Goal: Task Accomplishment & Management: Complete application form

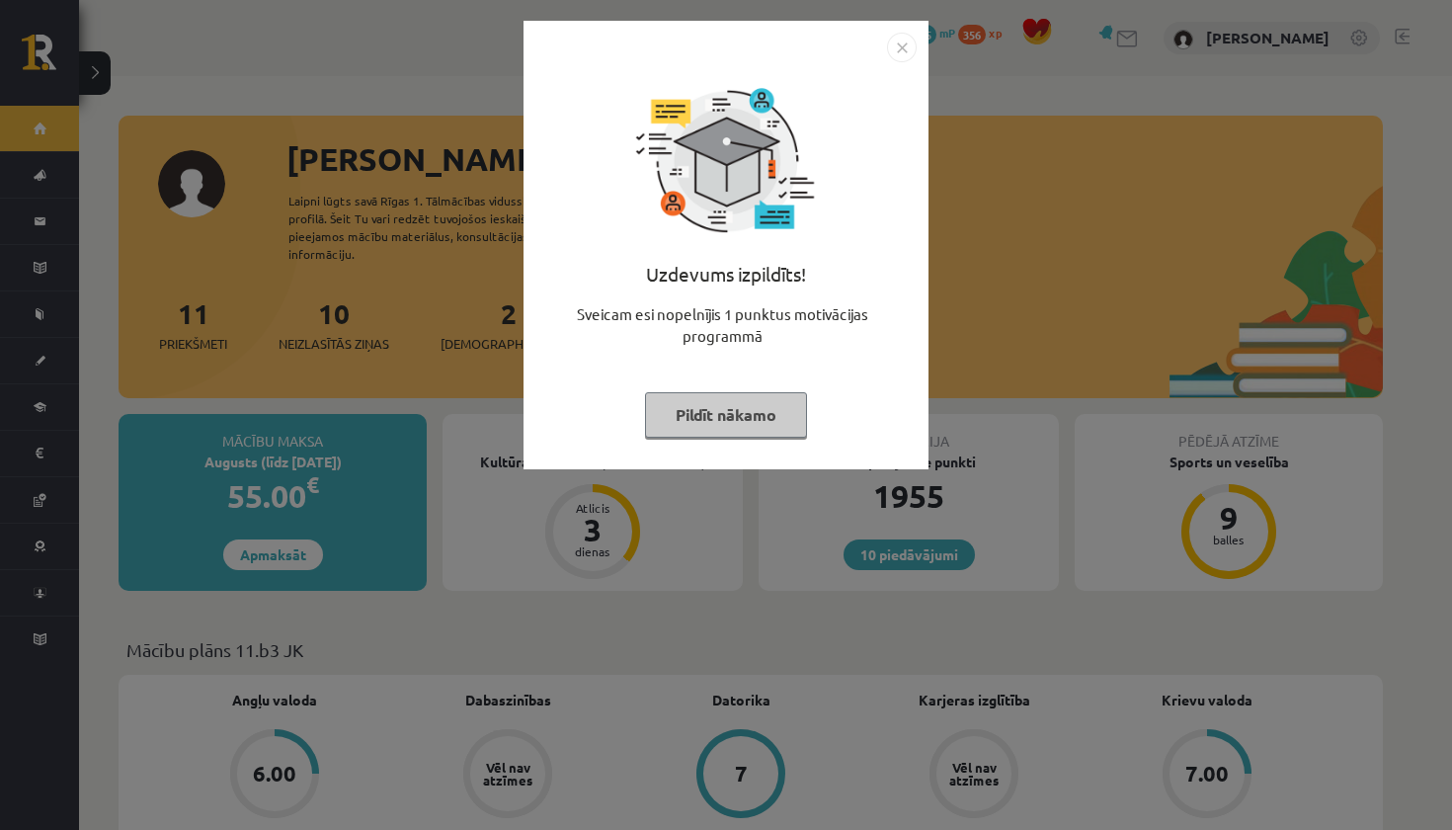
click at [767, 405] on button "Pildīt nākamo" at bounding box center [726, 414] width 162 height 45
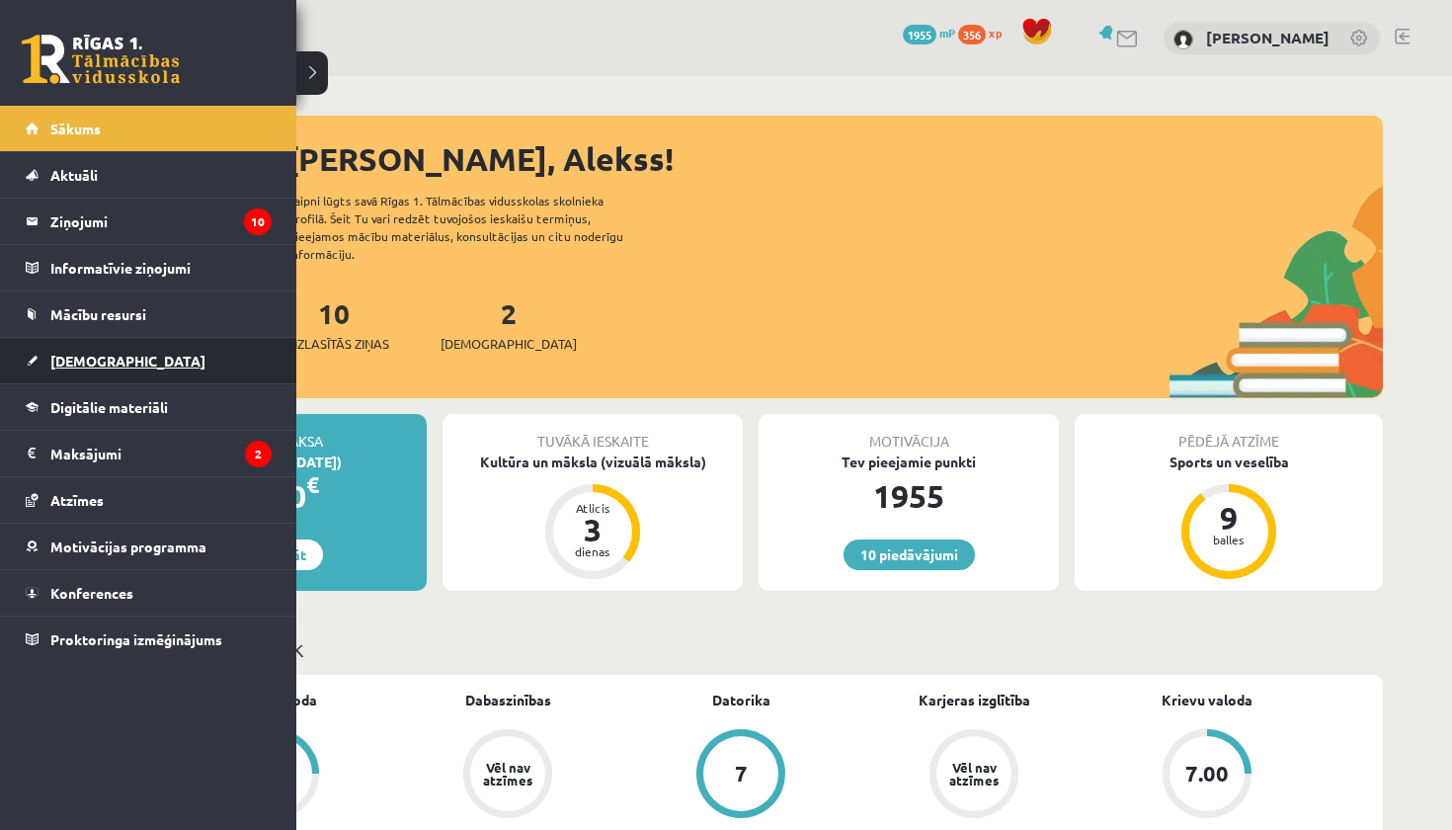
click at [80, 364] on span "[DEMOGRAPHIC_DATA]" at bounding box center [127, 361] width 155 height 18
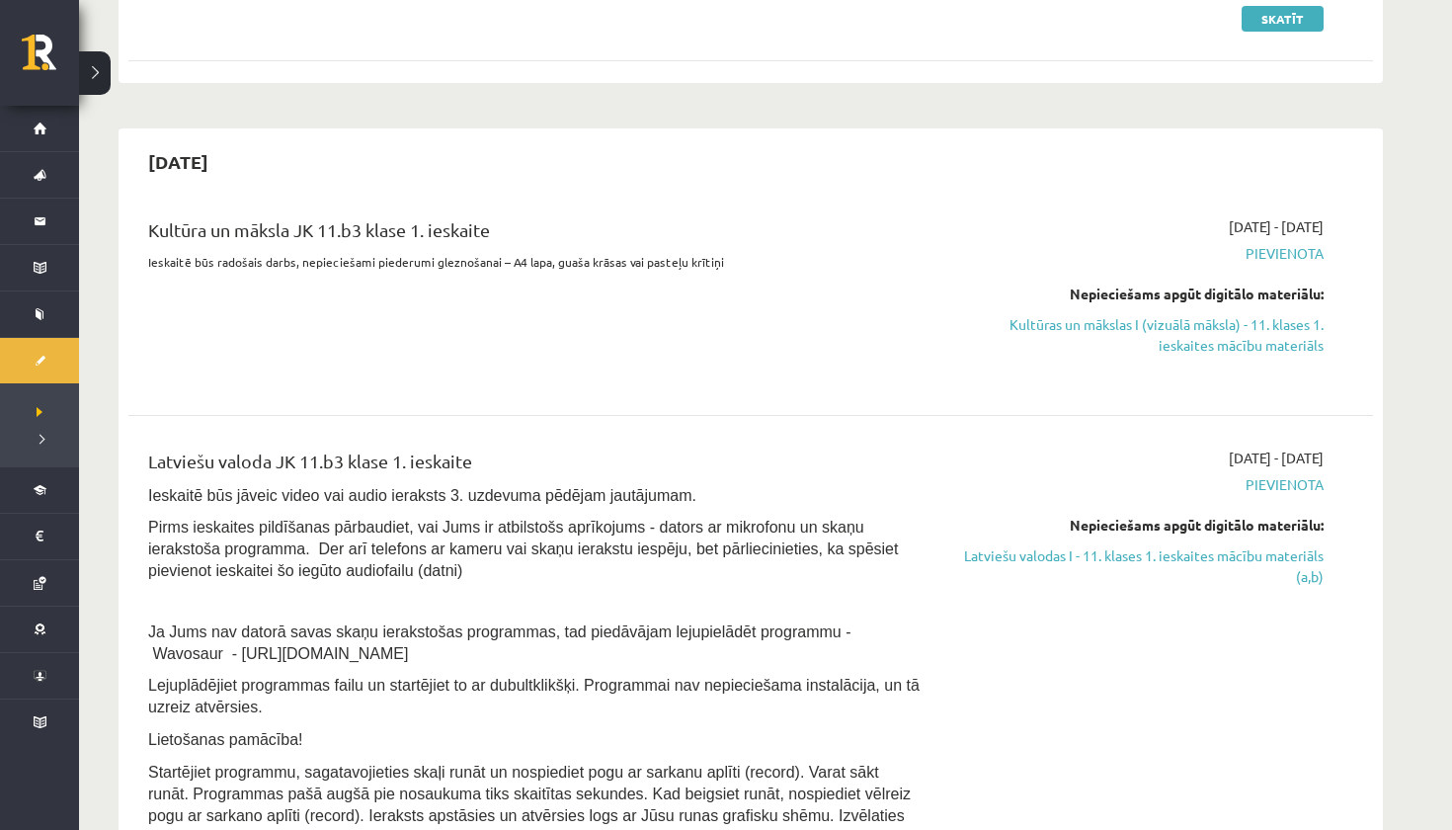
scroll to position [393, 0]
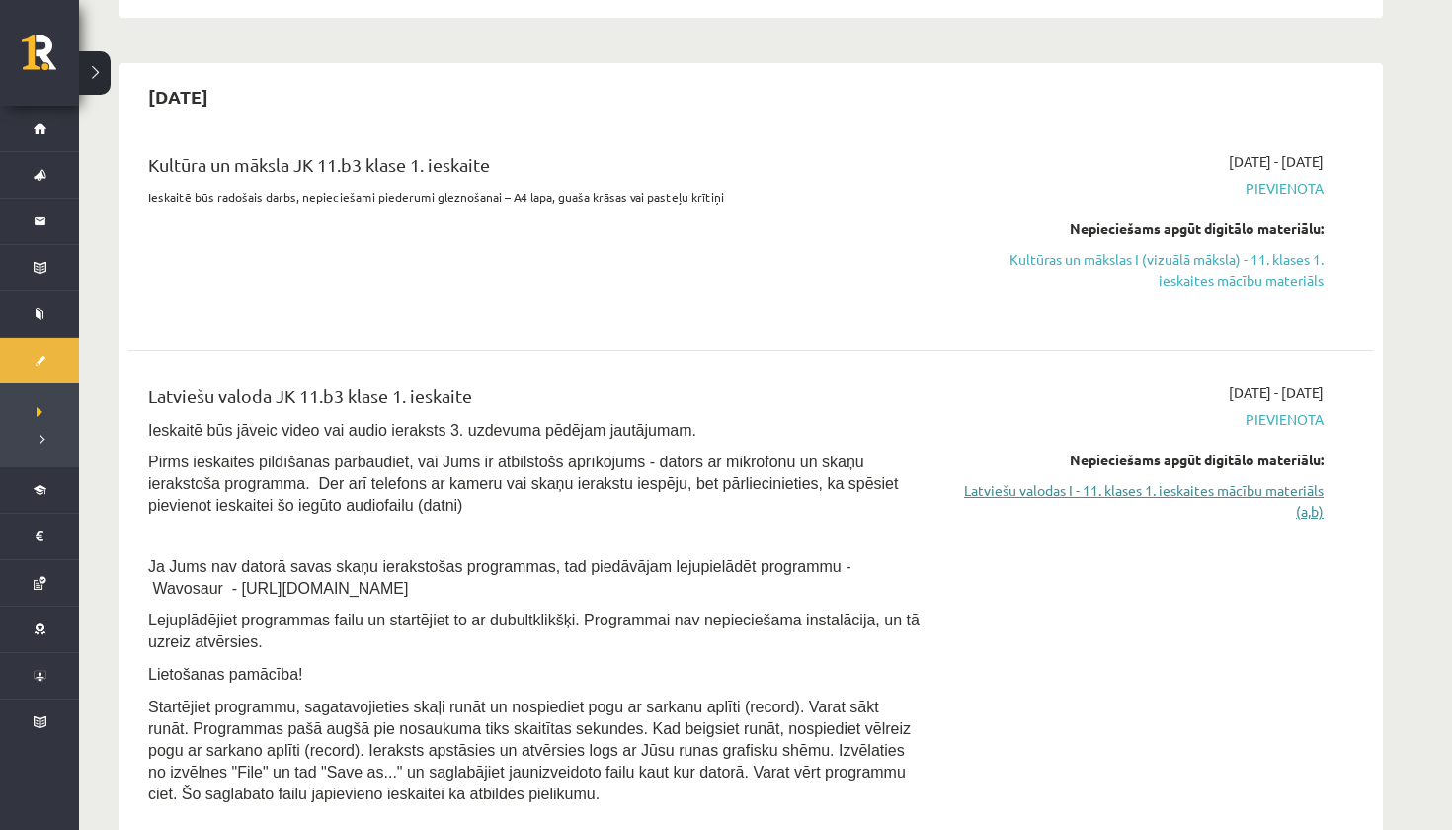
click at [1236, 498] on link "Latviešu valodas I - 11. klases 1. ieskaites mācību materiāls (a,b)" at bounding box center [1137, 500] width 372 height 41
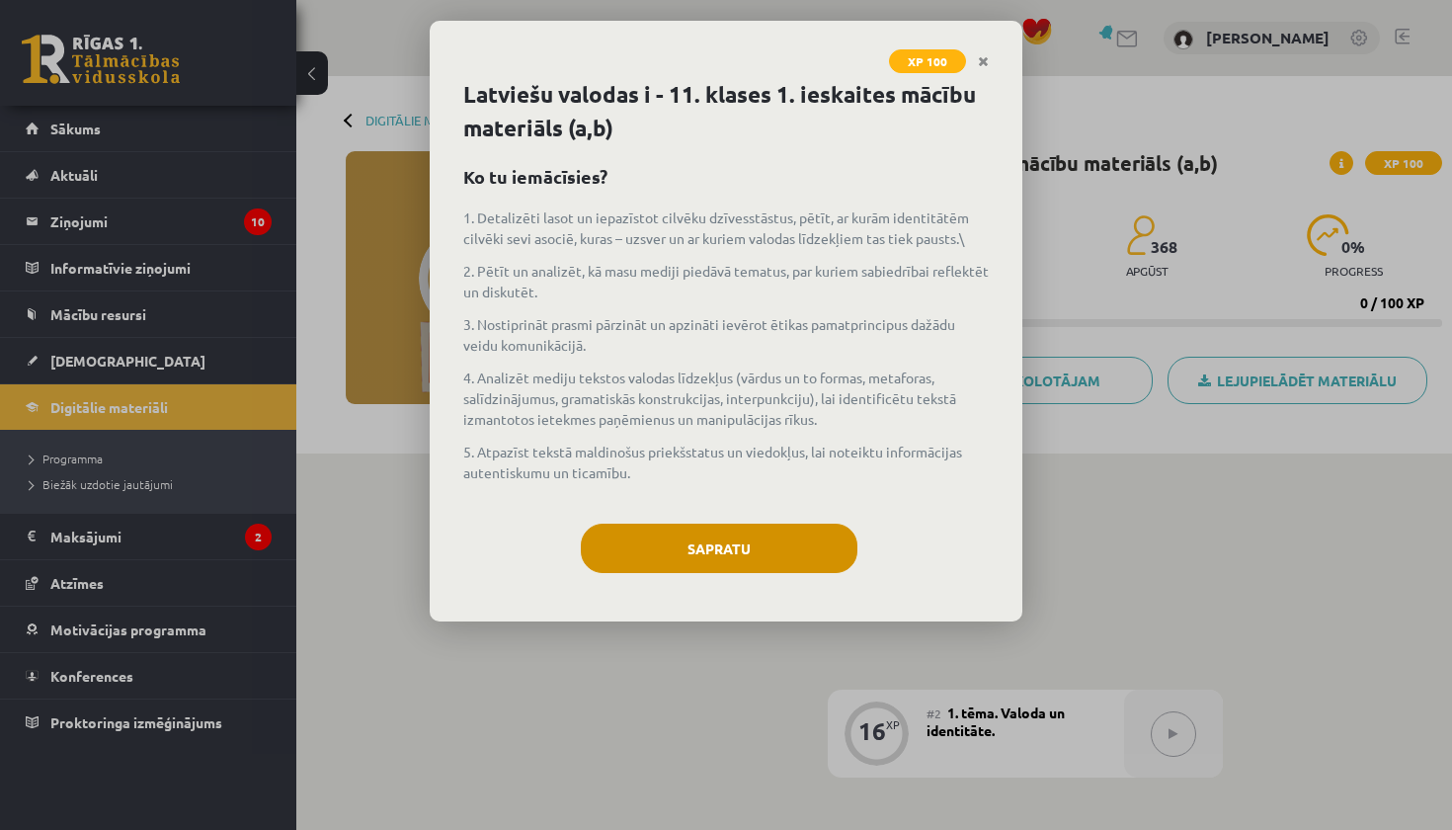
click at [728, 525] on button "Sapratu" at bounding box center [719, 548] width 277 height 49
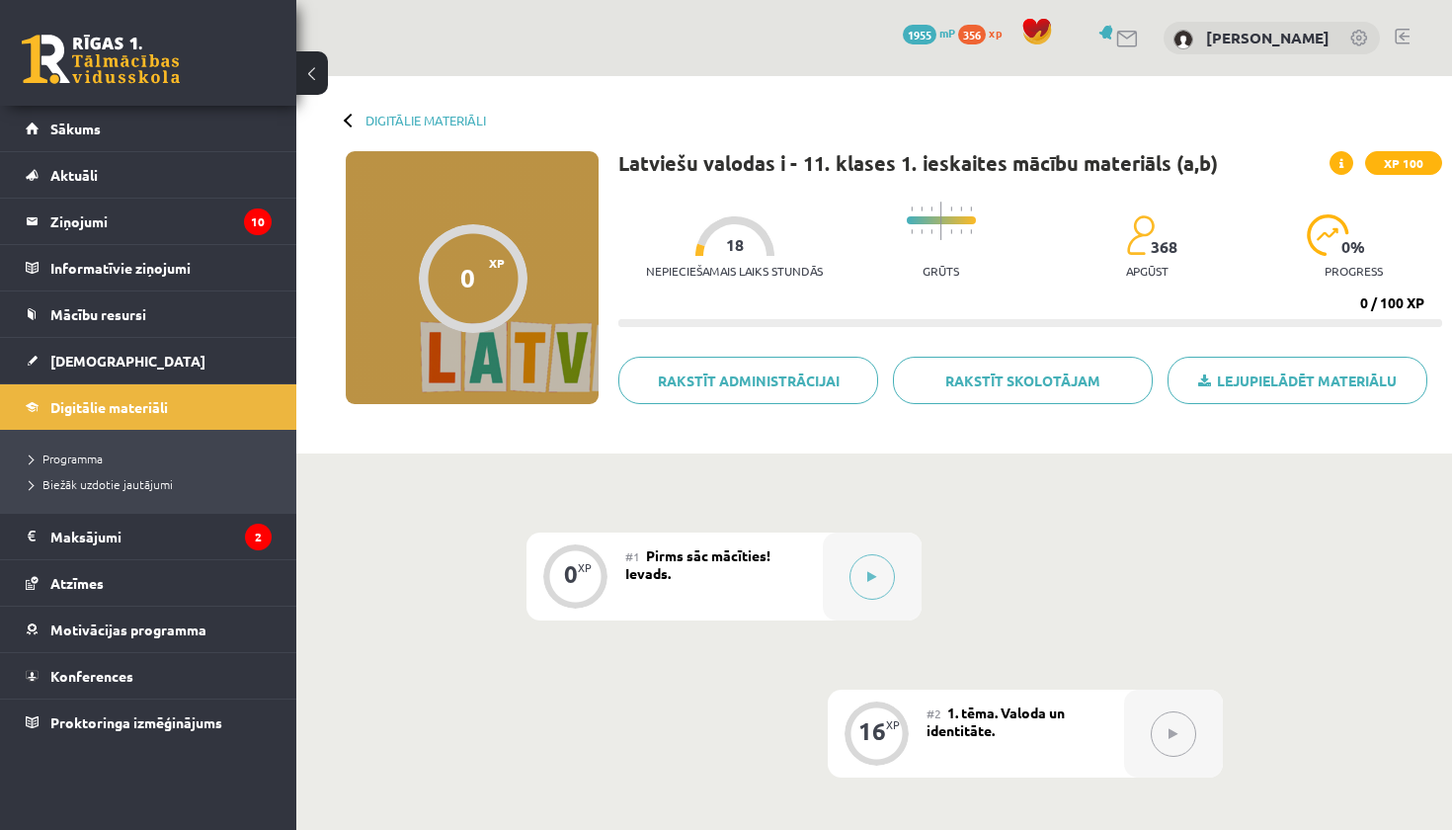
click at [314, 78] on button at bounding box center [312, 72] width 32 height 43
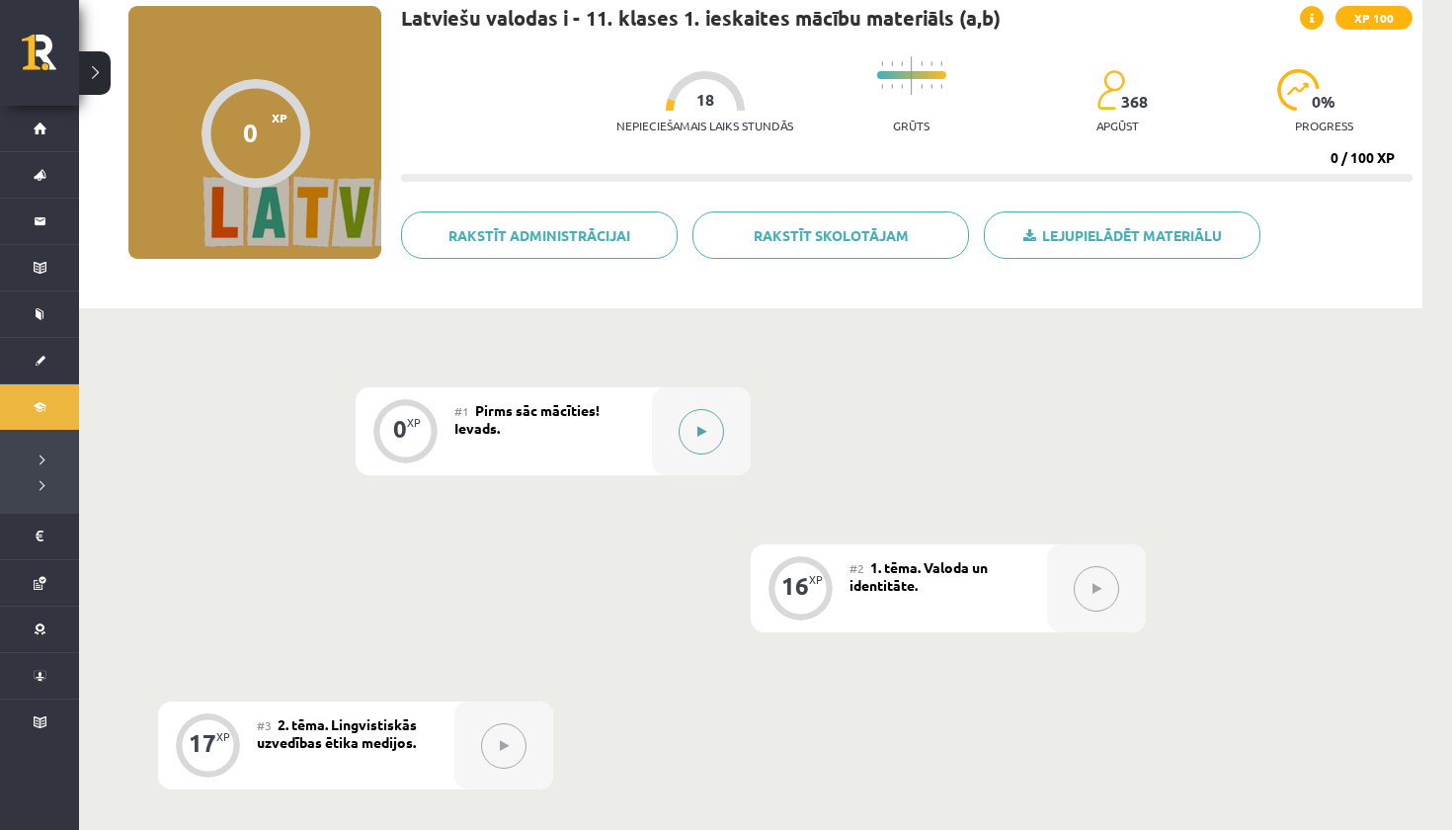
scroll to position [147, 0]
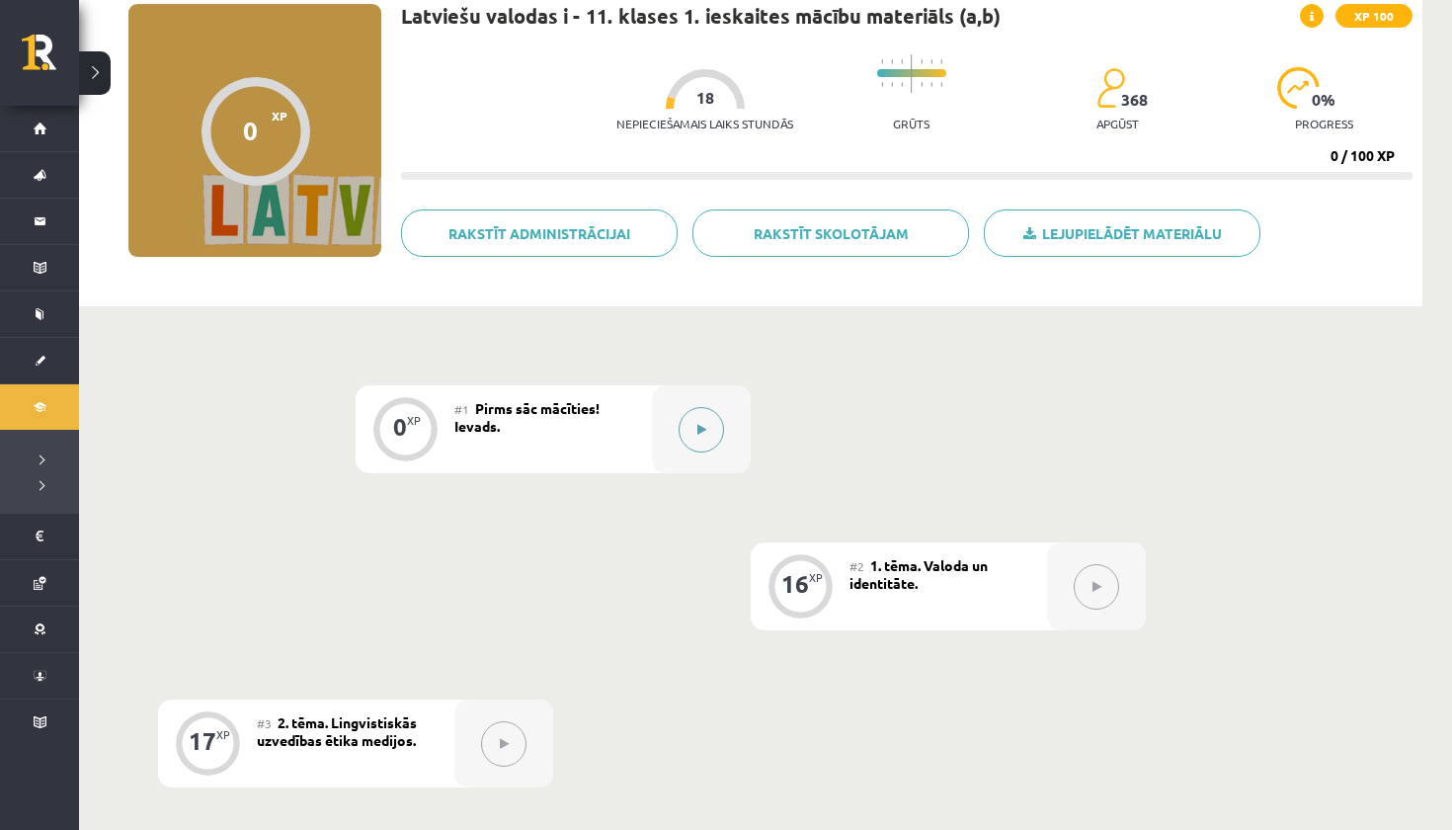
click at [688, 441] on button at bounding box center [701, 429] width 45 height 45
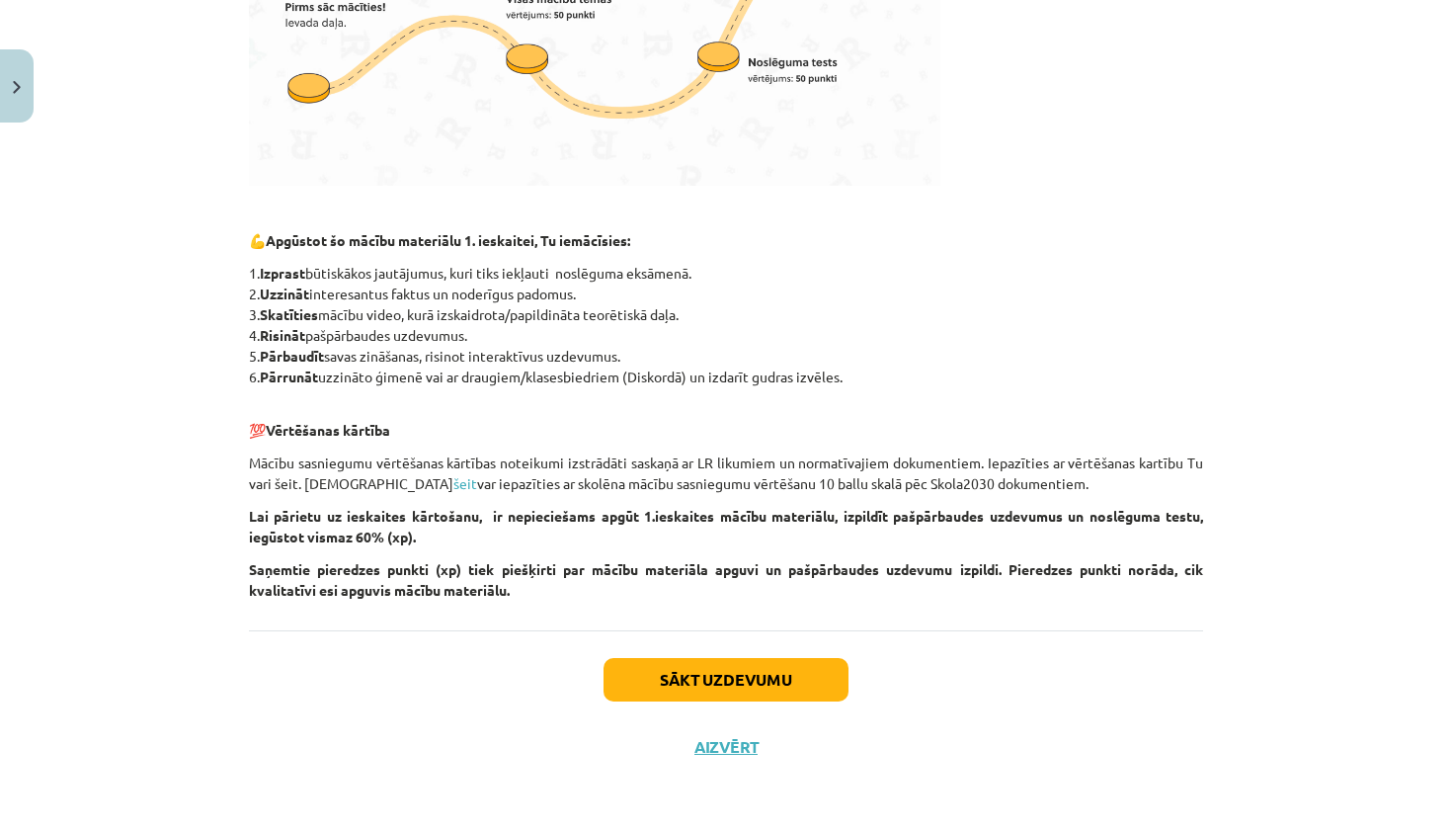
scroll to position [768, 0]
click at [752, 659] on button "Sākt uzdevumu" at bounding box center [726, 679] width 245 height 43
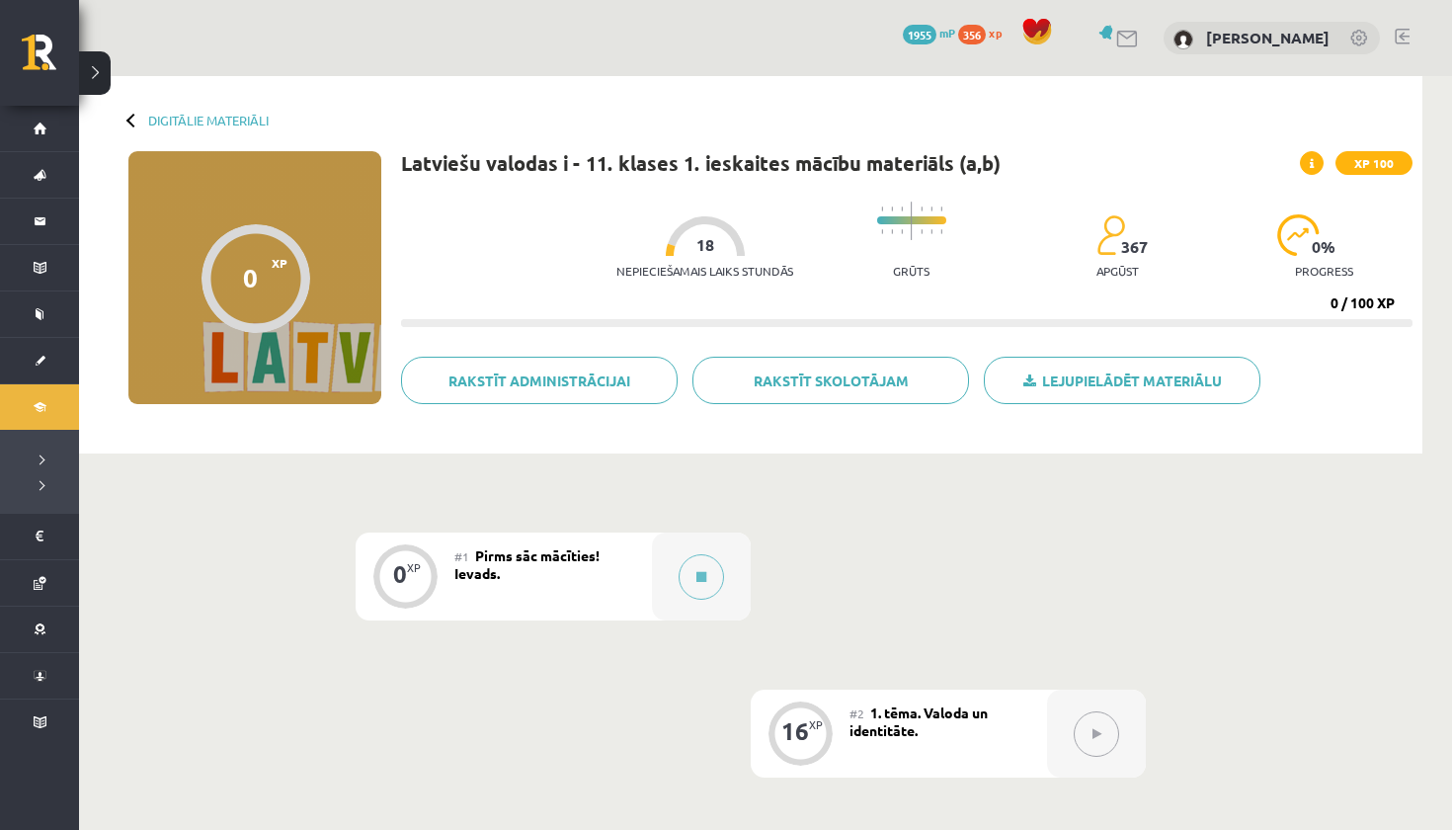
scroll to position [147, 0]
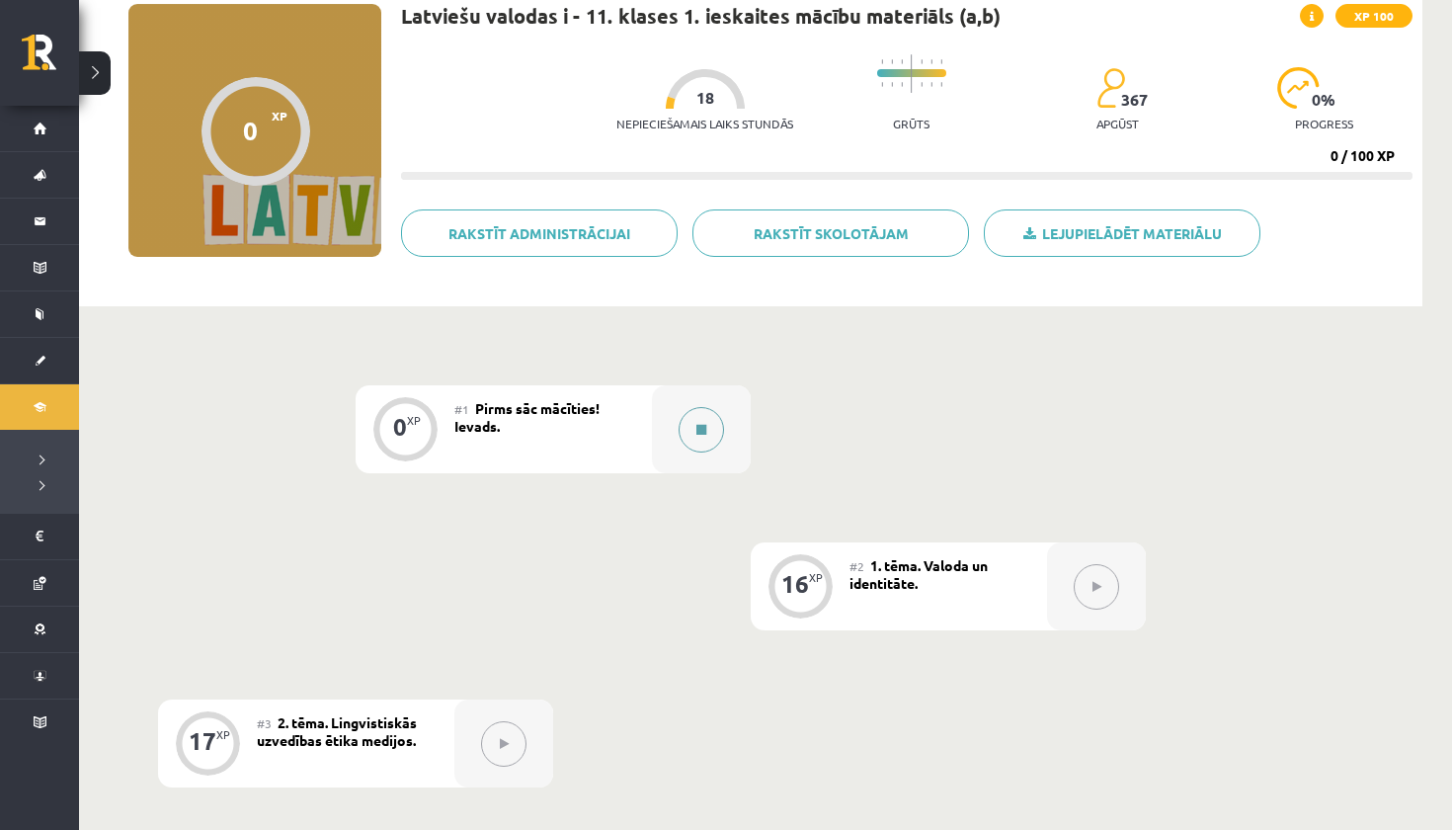
click at [722, 435] on button at bounding box center [701, 429] width 45 height 45
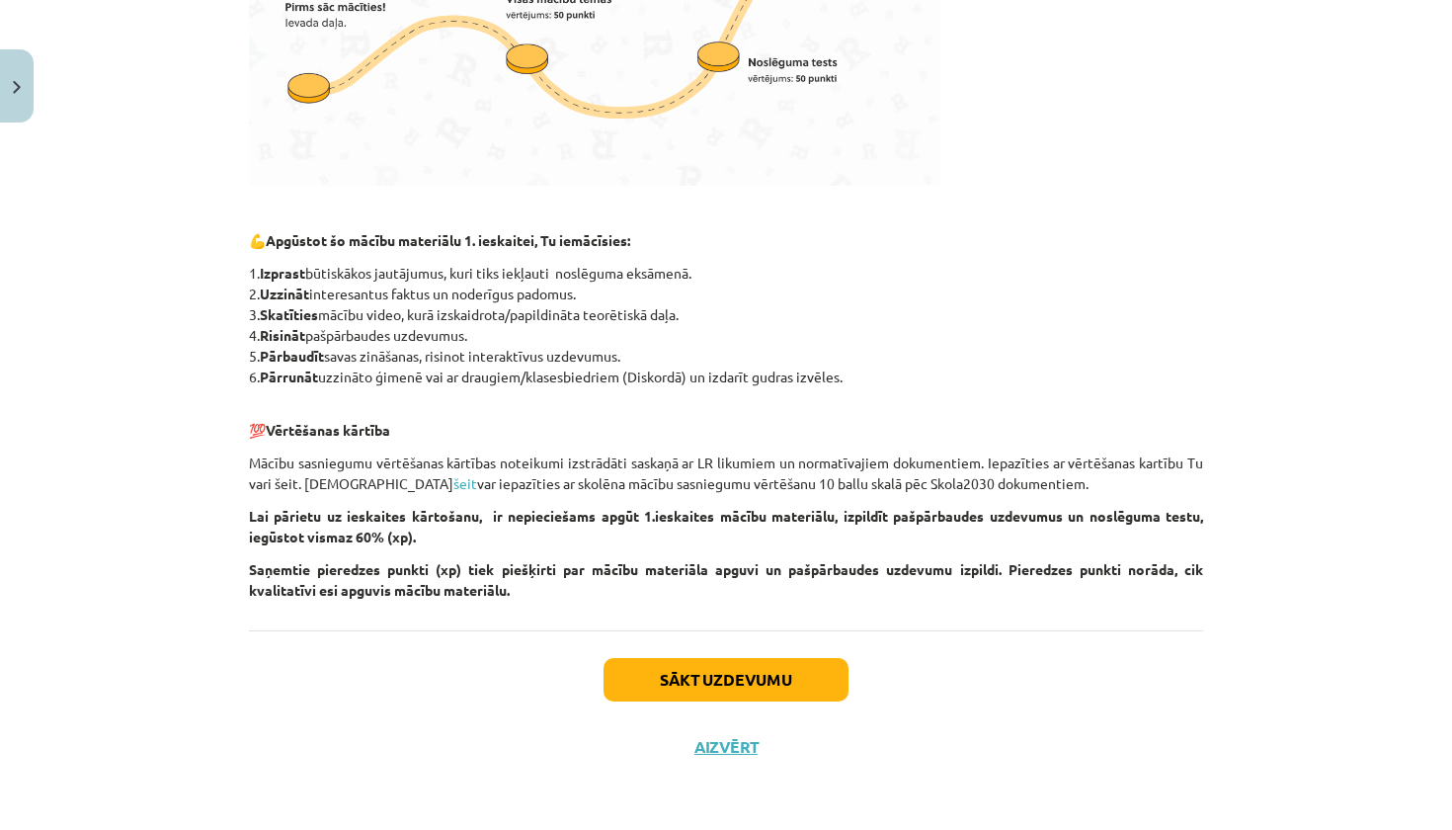
scroll to position [768, 0]
click at [722, 677] on button "Sākt uzdevumu" at bounding box center [726, 679] width 245 height 43
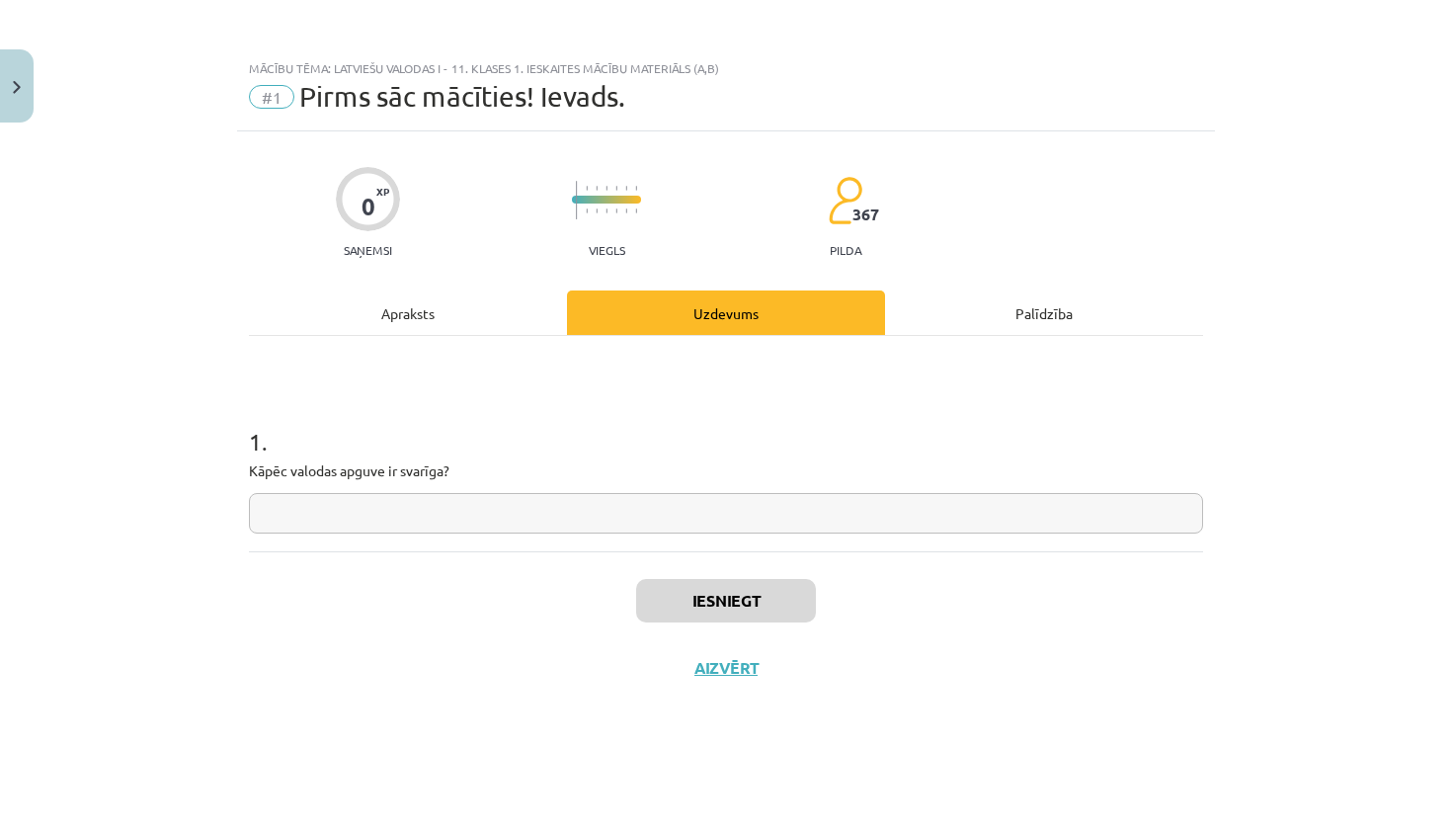
click at [694, 551] on div "Iesniegt Aizvērt" at bounding box center [726, 620] width 954 height 138
click at [687, 520] on input "text" at bounding box center [726, 513] width 954 height 40
type input "**********"
click at [763, 605] on button "Iesniegt" at bounding box center [726, 600] width 180 height 43
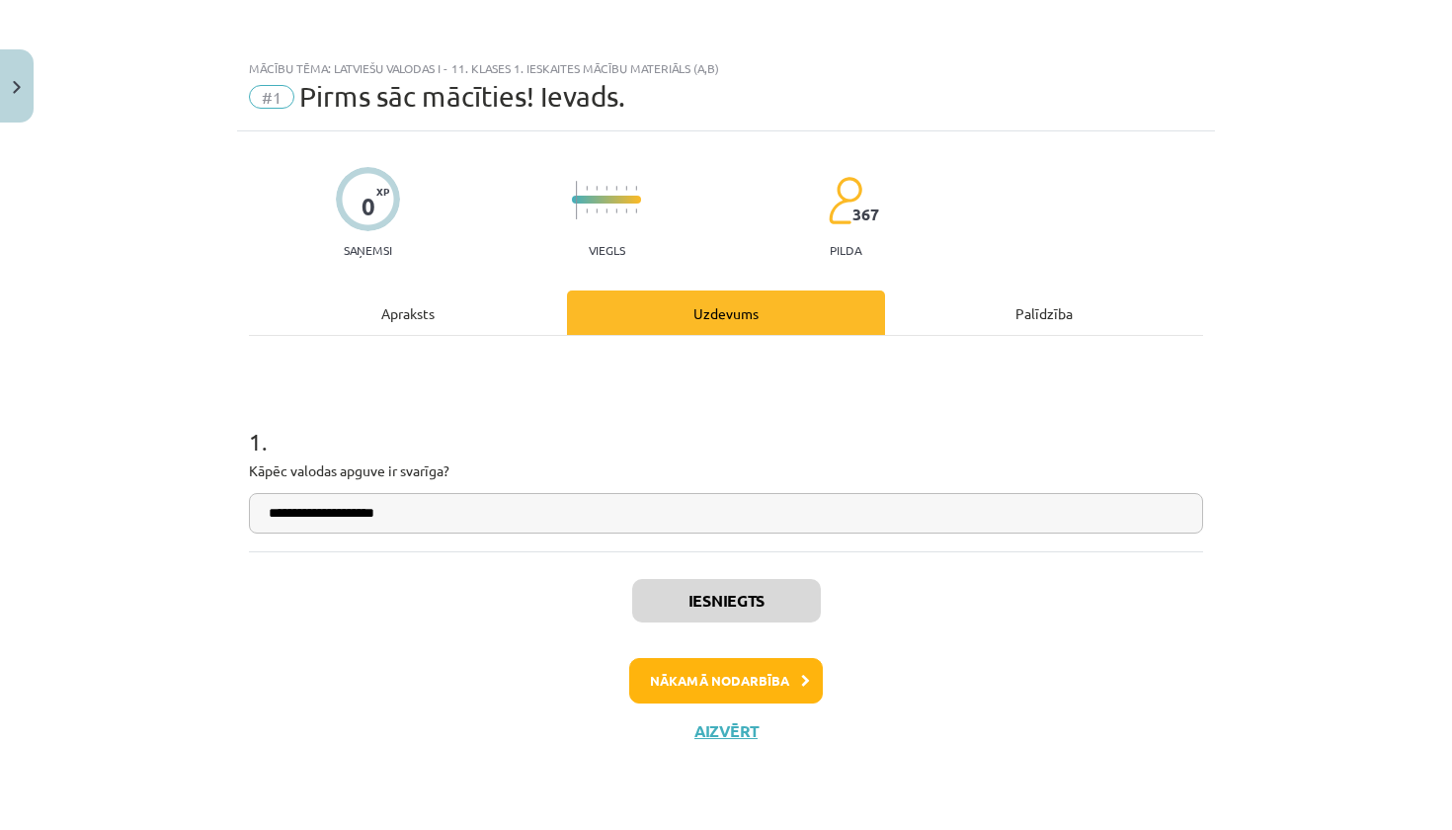
click at [708, 691] on button "Nākamā nodarbība" at bounding box center [726, 680] width 194 height 45
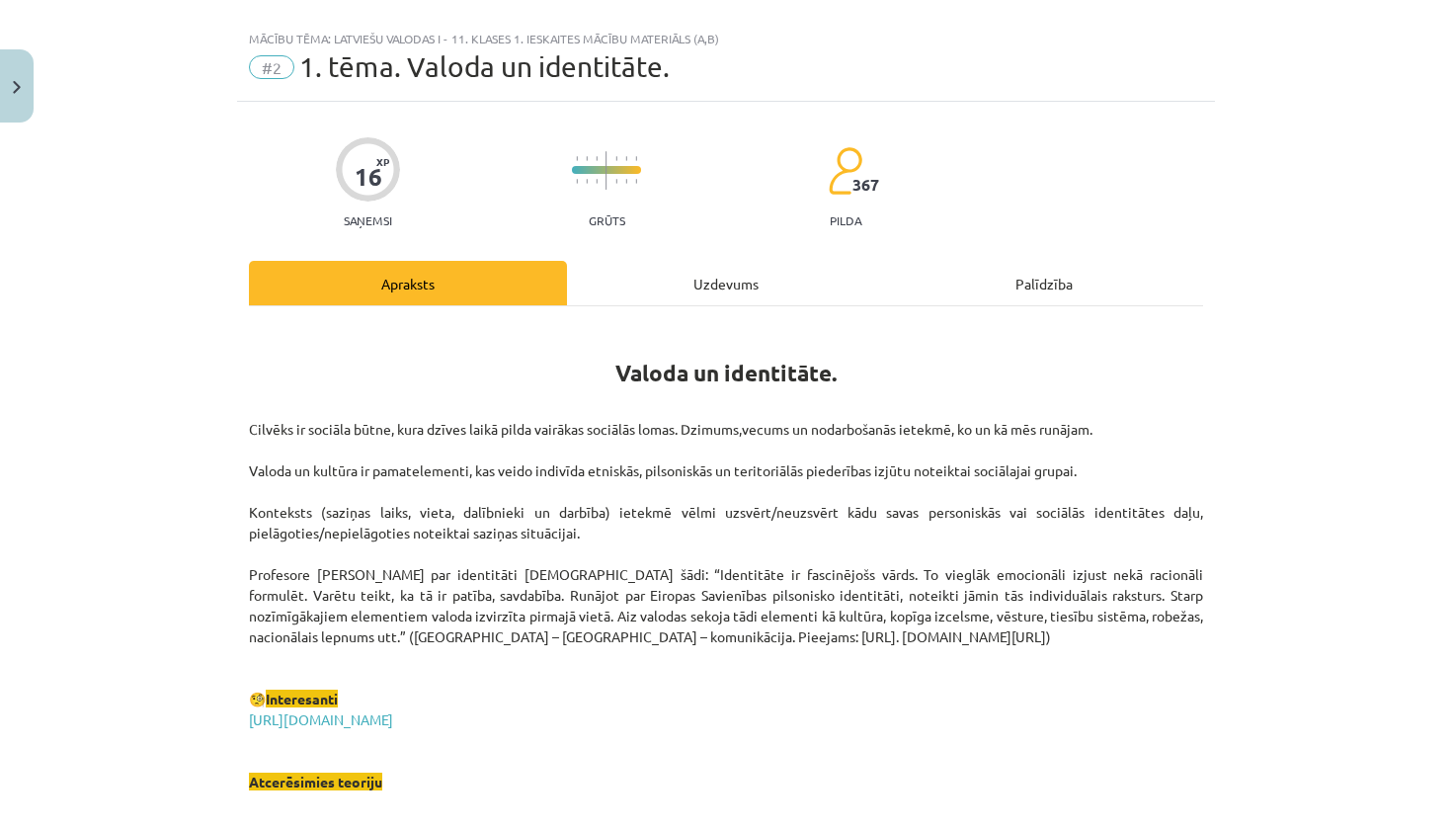
scroll to position [27, 0]
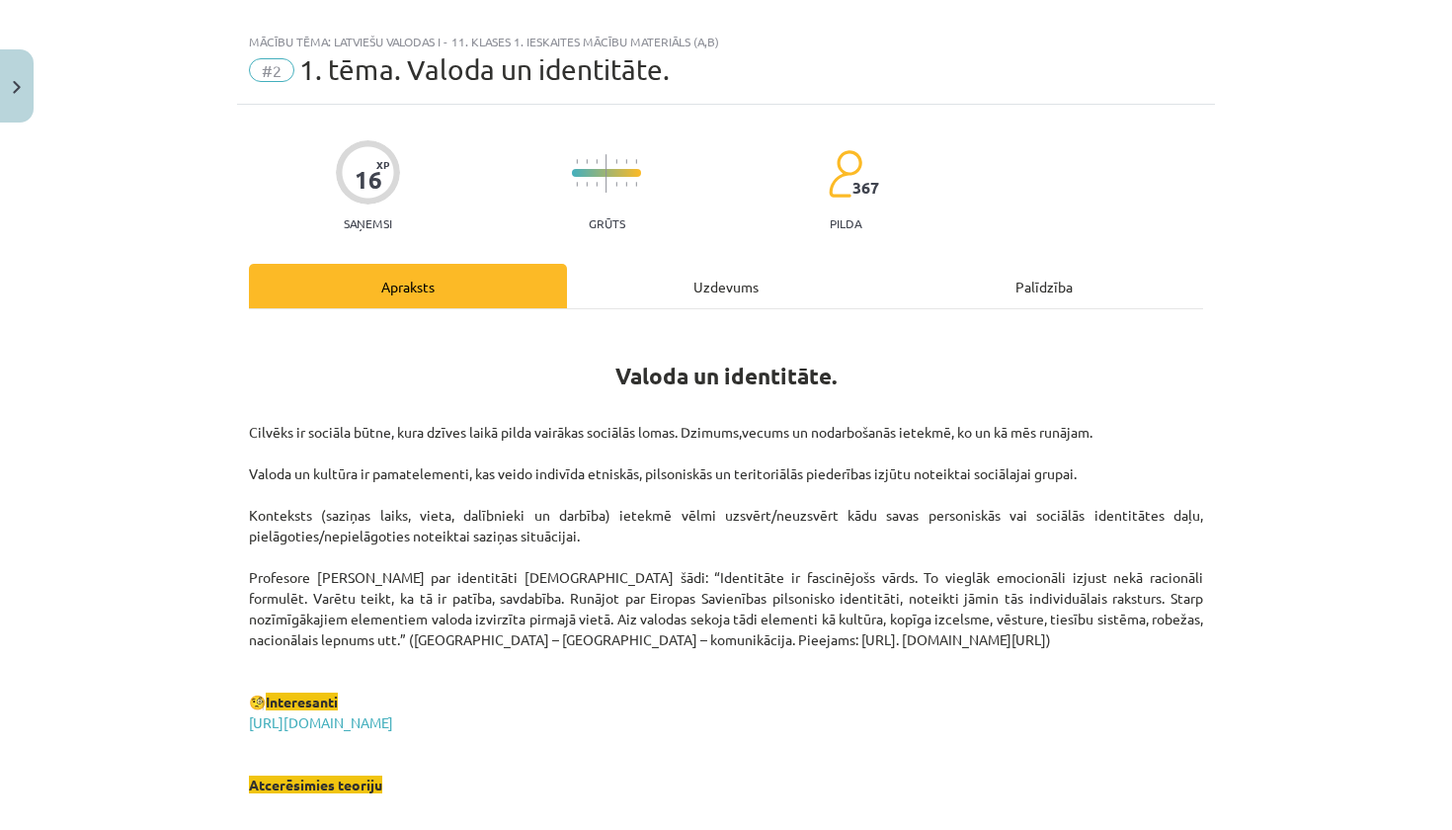
click at [651, 389] on h1 "Valoda un identitāte." at bounding box center [726, 371] width 954 height 89
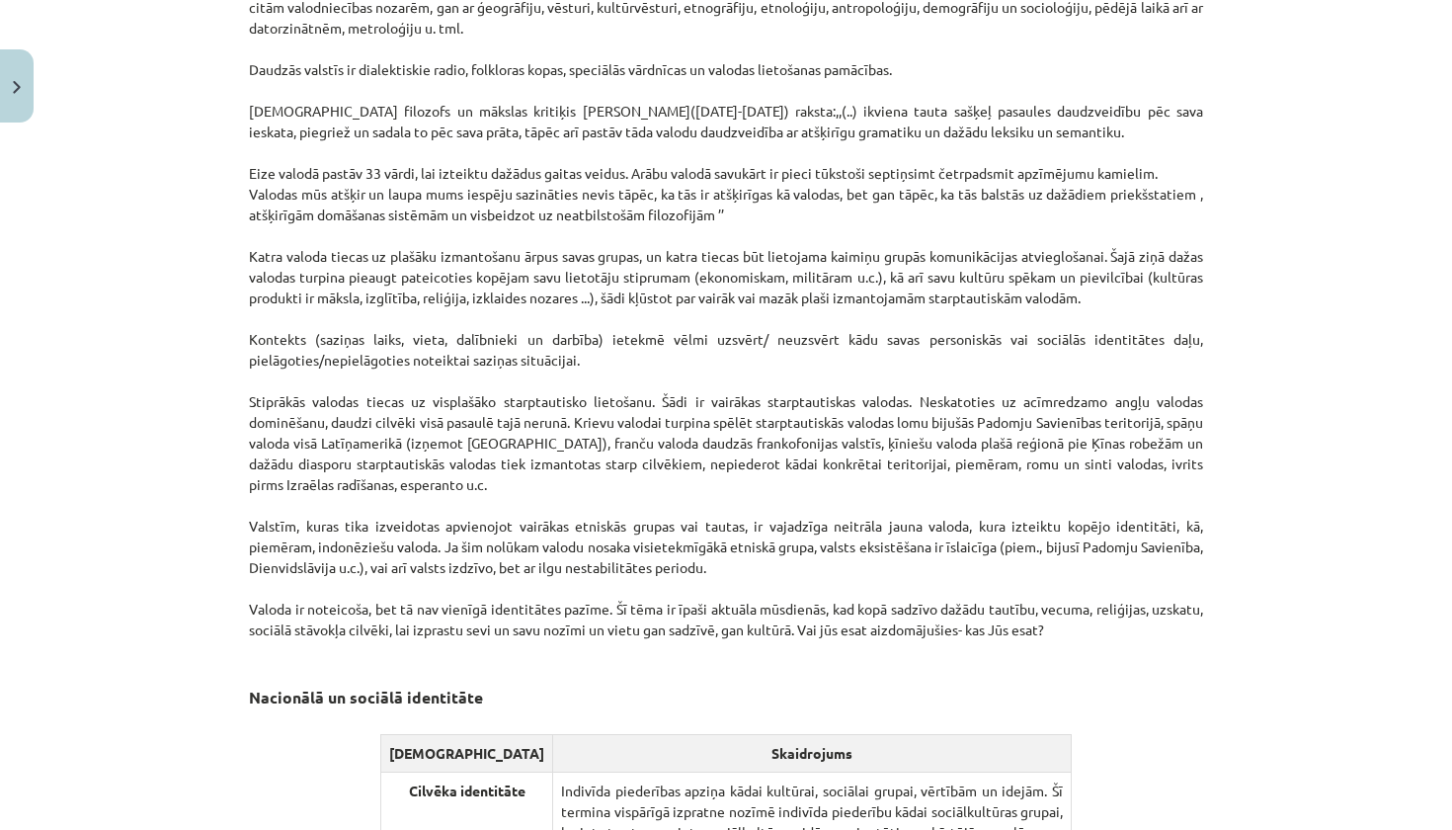
scroll to position [1971, 0]
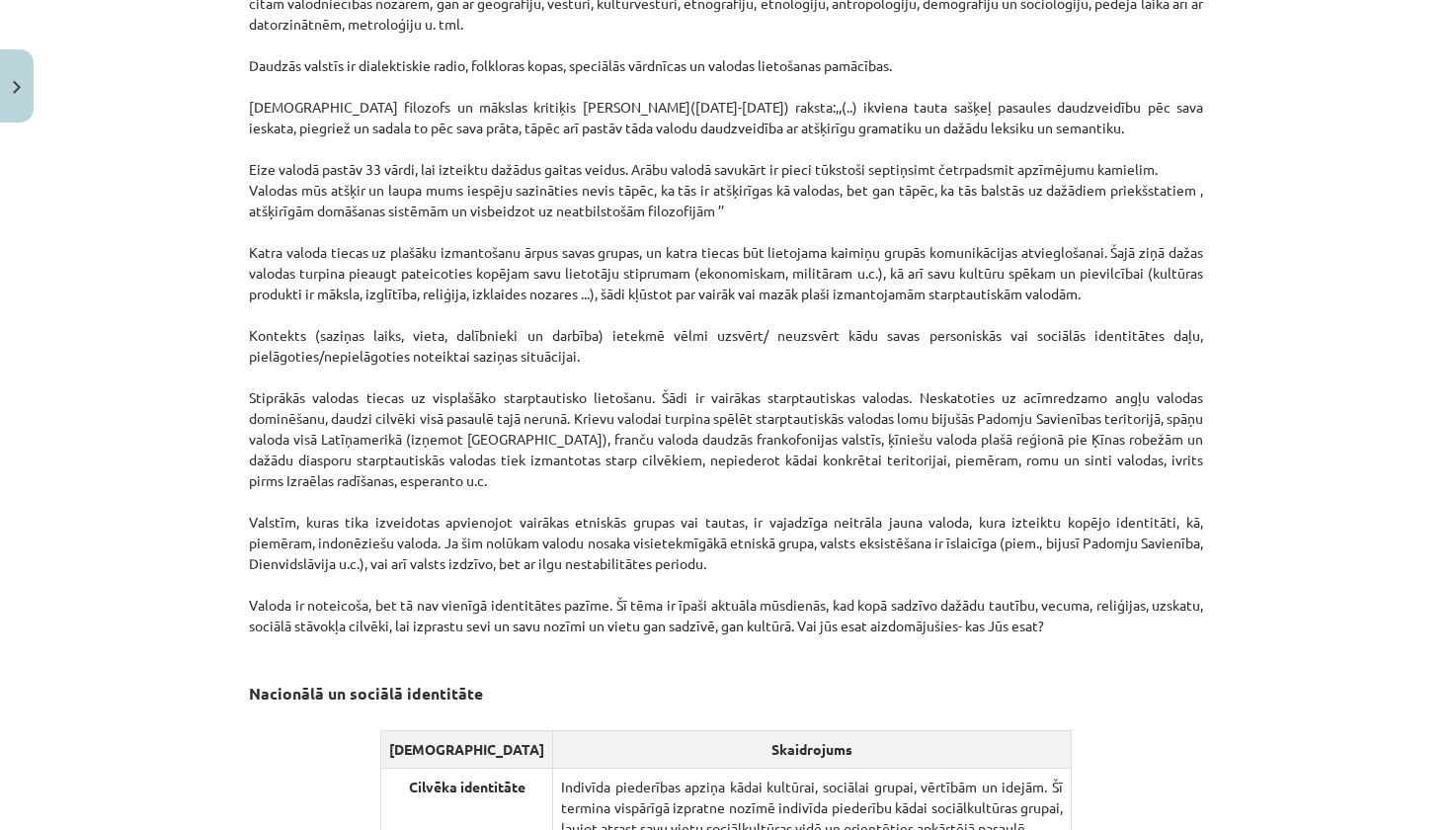
click at [798, 370] on p "Šī ir vispazīstamākā no visām valodas identitātēm. To veido : ģeogrāfiski fakto…" at bounding box center [726, 211] width 954 height 892
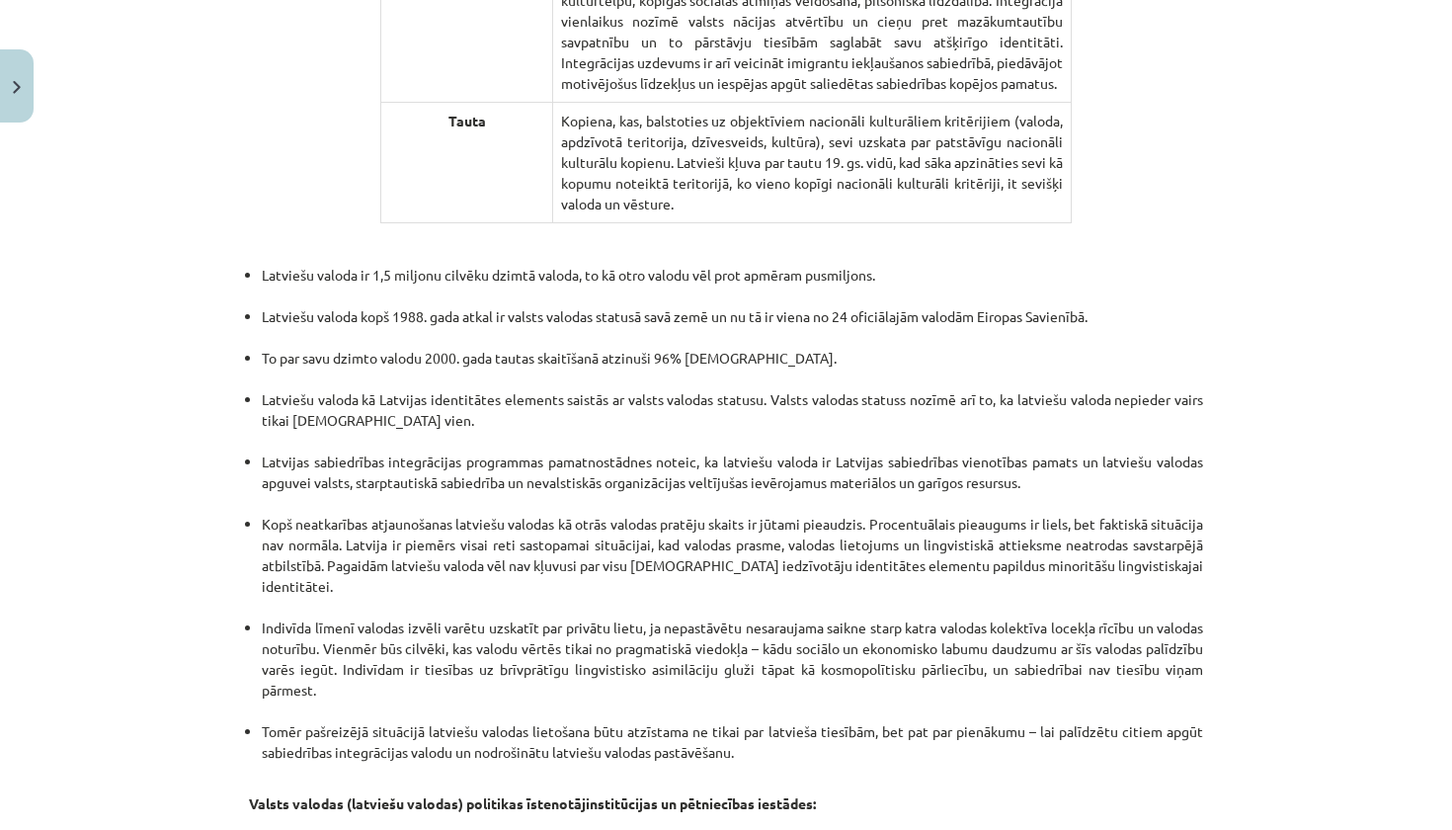
scroll to position [3774, 0]
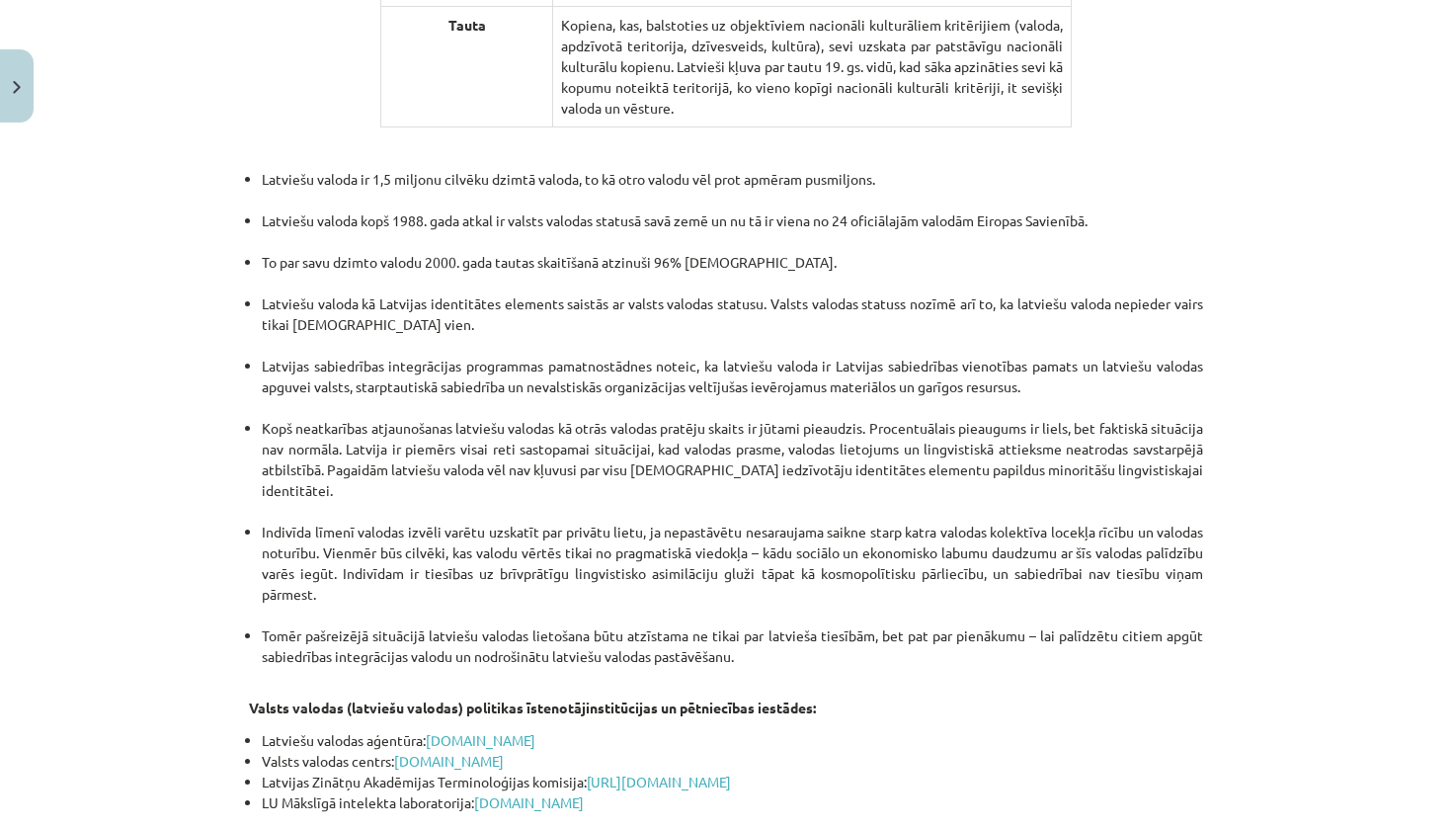
click at [1101, 522] on li "Indivīda līmenī valodas izvēli varētu uzskatīt par privātu lietu, ja nepastāvēt…" at bounding box center [732, 574] width 941 height 104
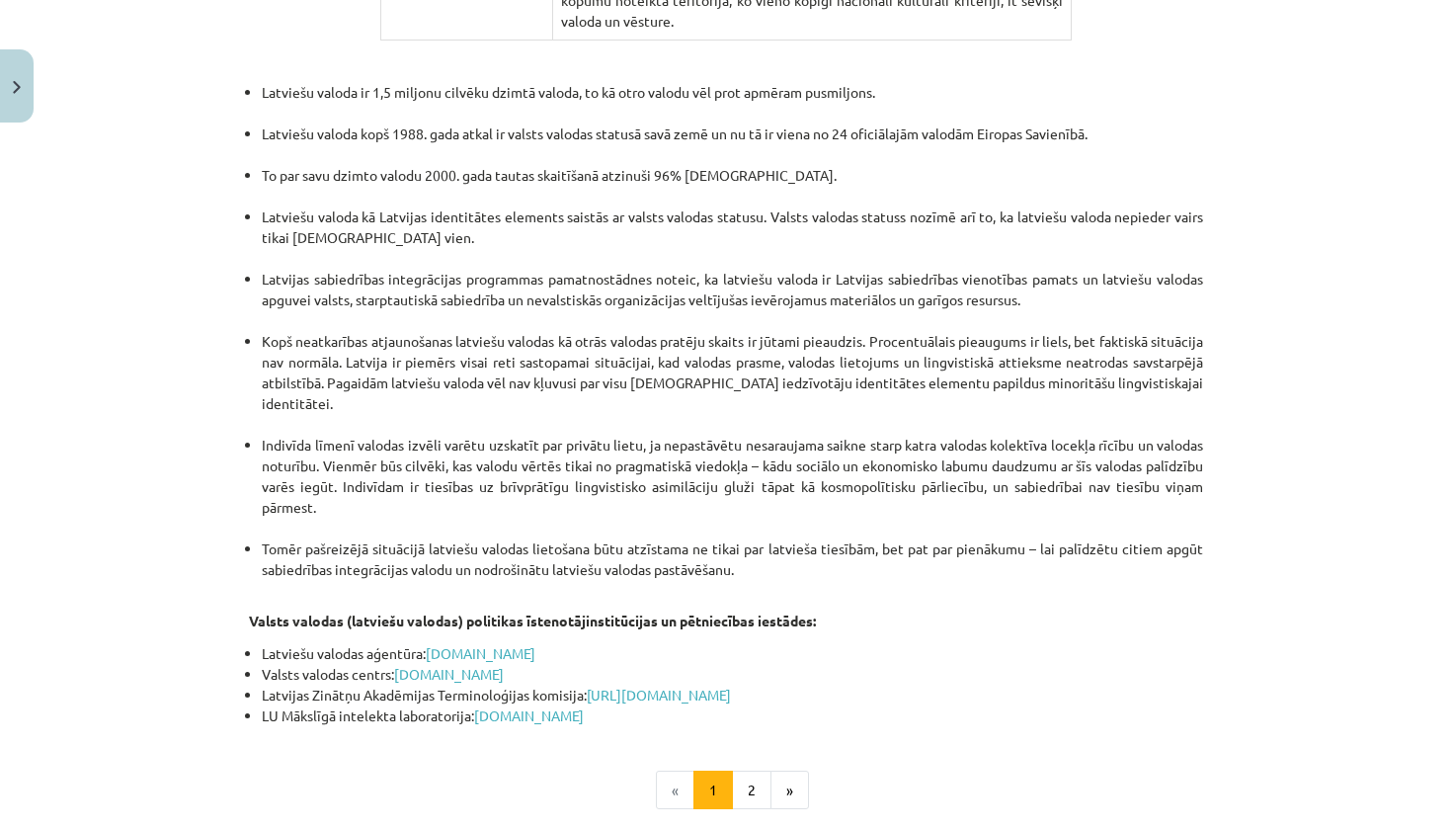
scroll to position [3971, 0]
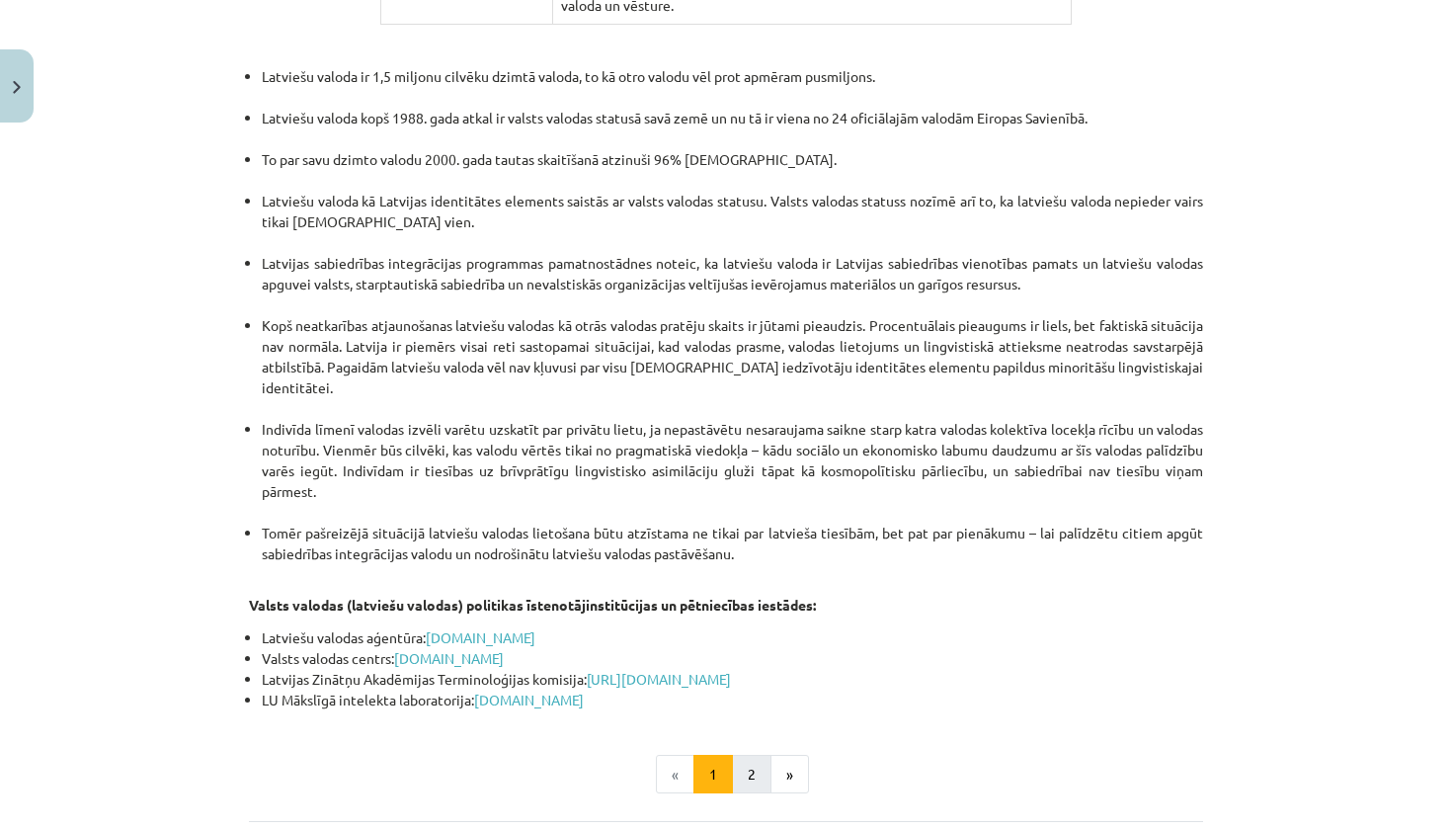
click at [747, 755] on button "2" at bounding box center [752, 775] width 40 height 40
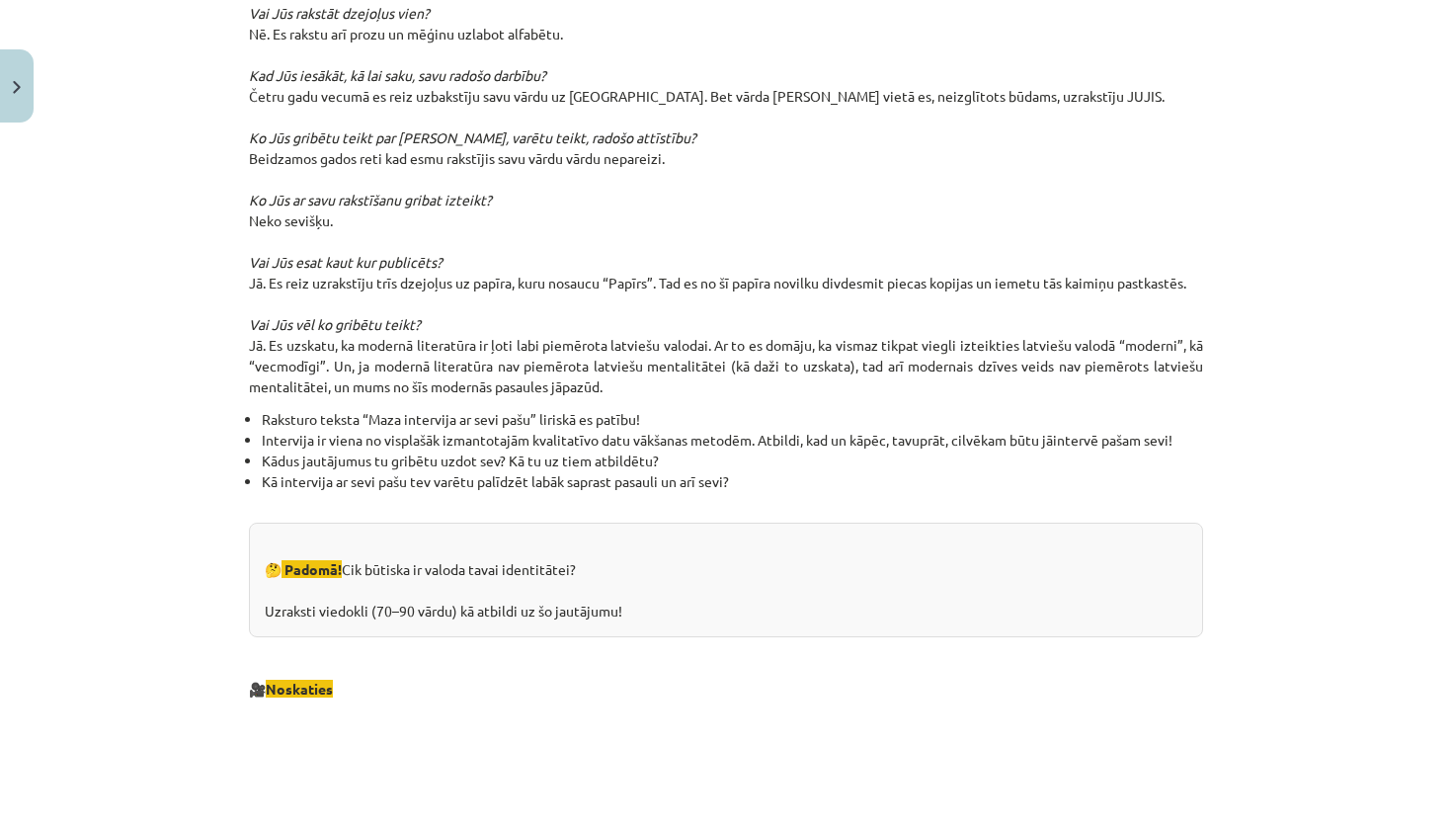
scroll to position [1487, 0]
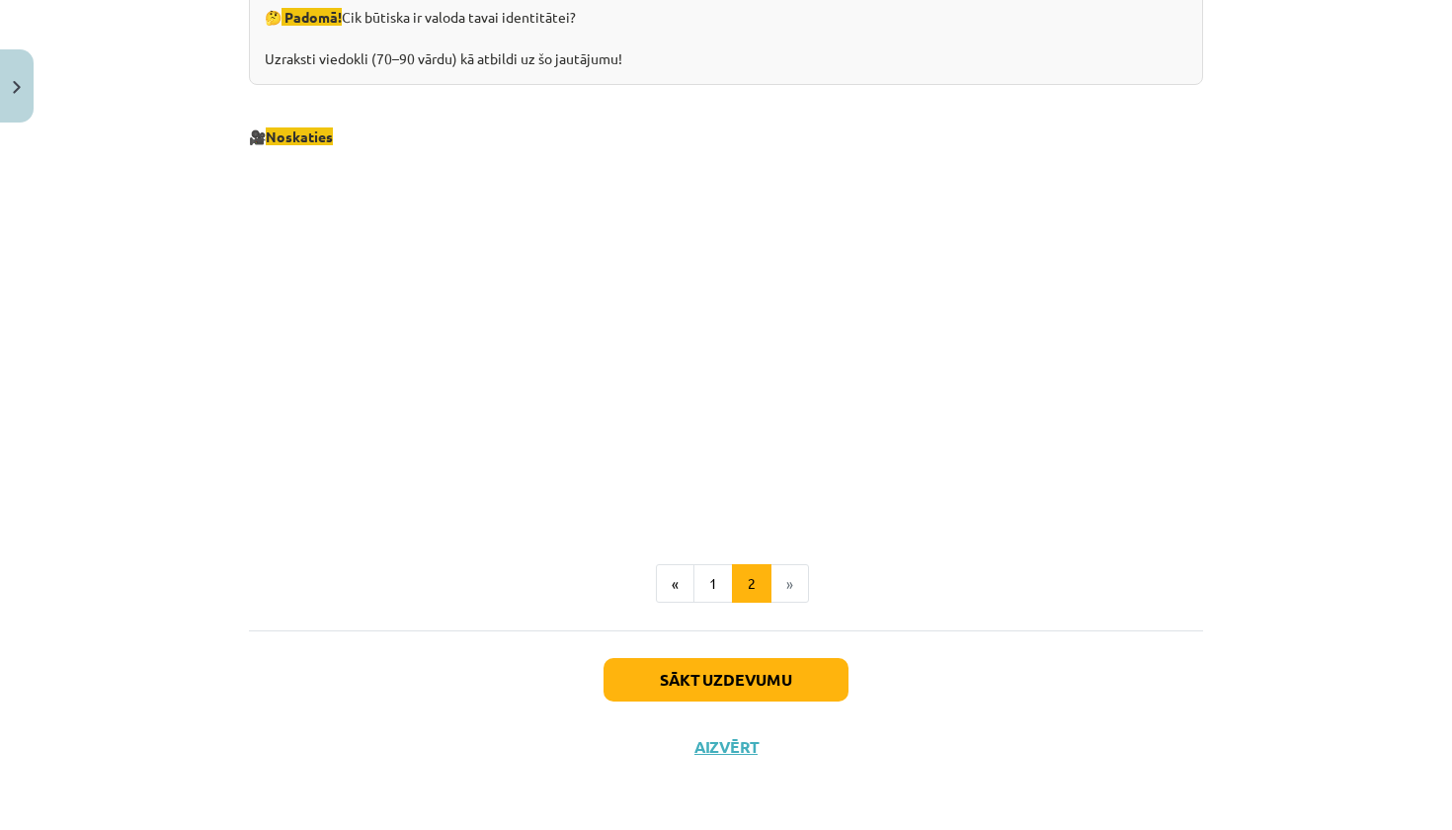
click at [795, 687] on button "Sākt uzdevumu" at bounding box center [726, 679] width 245 height 43
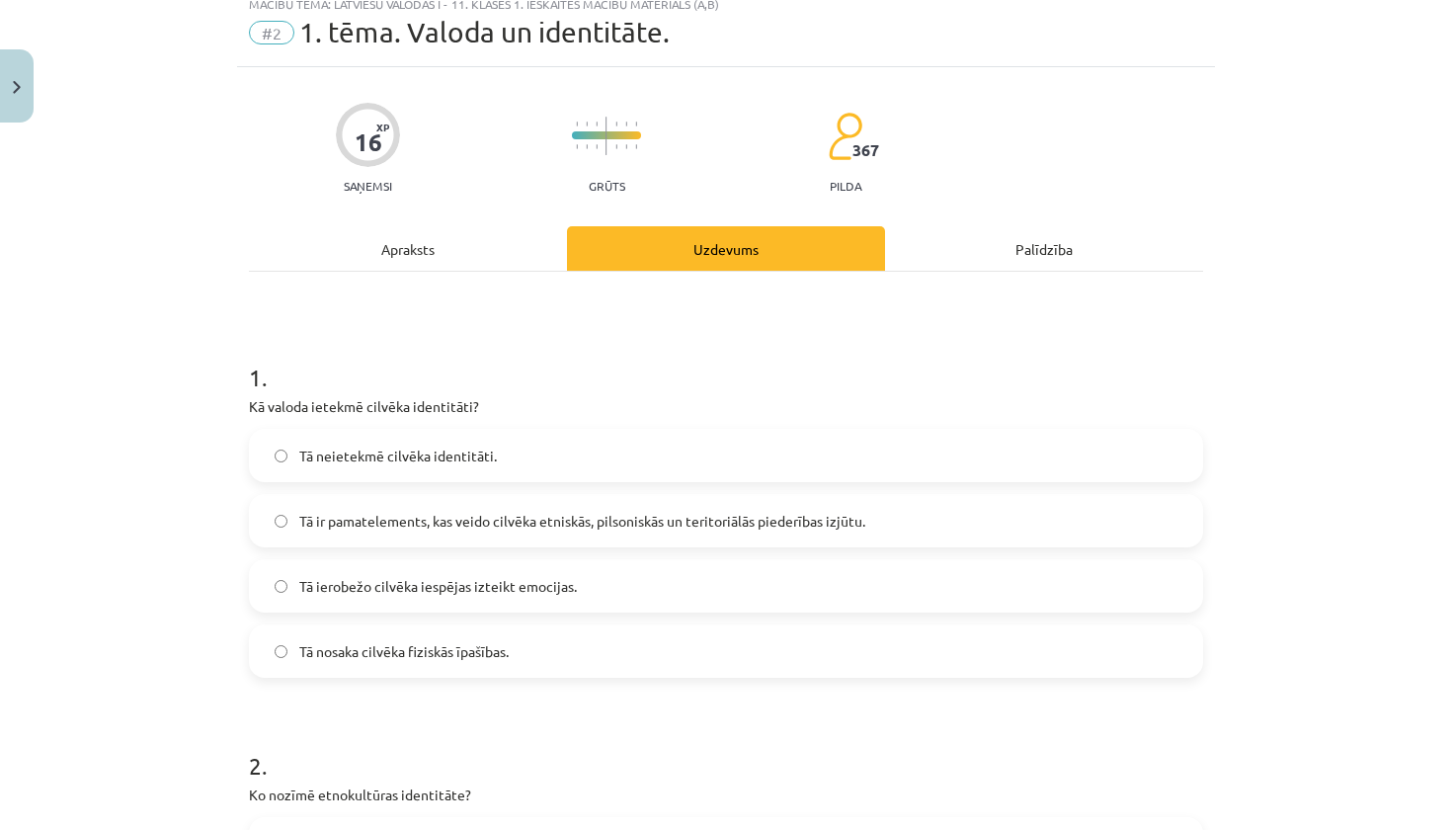
scroll to position [82, 0]
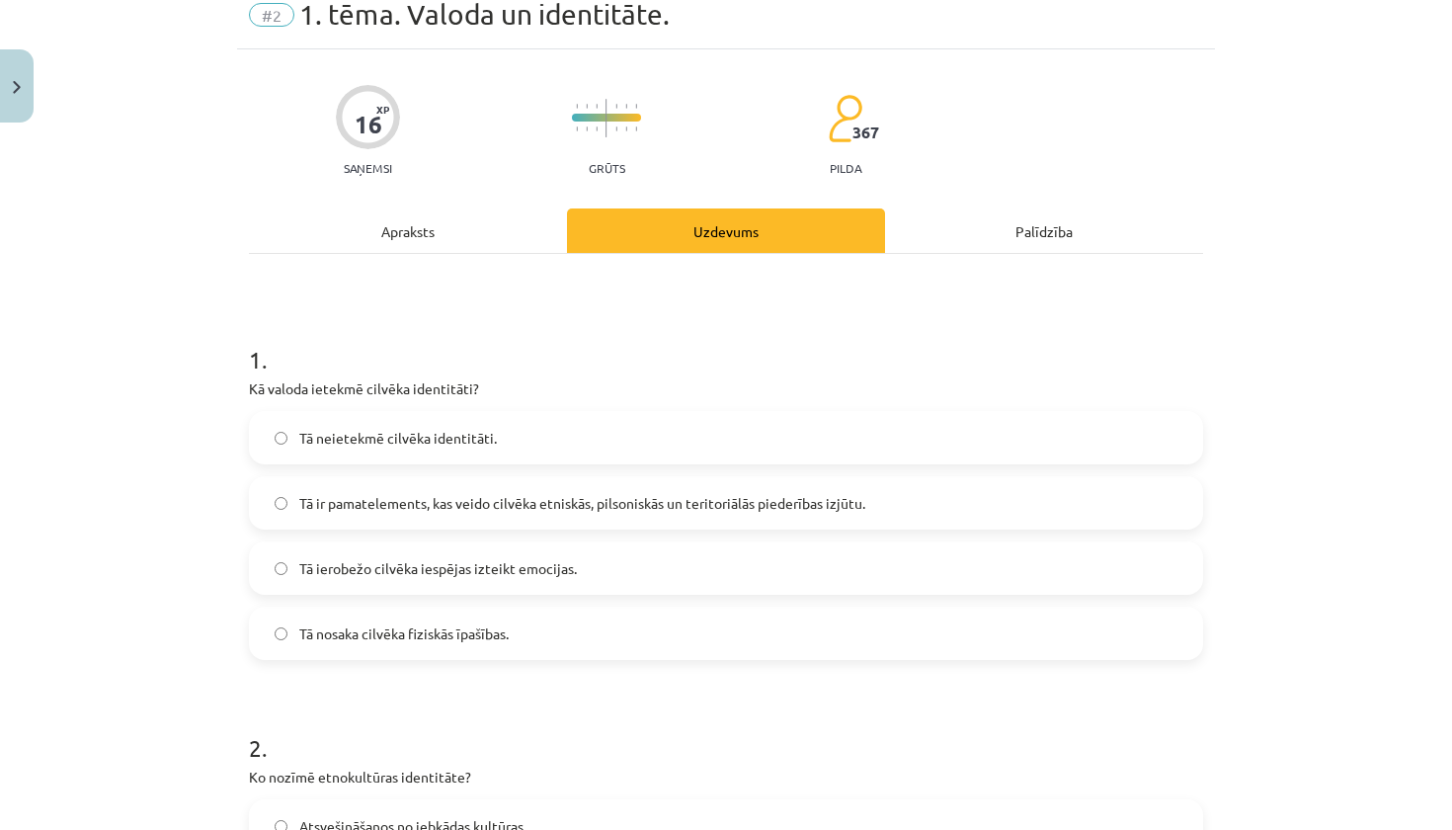
click at [621, 505] on span "Tā ir pamatelements, kas veido cilvēka etniskās, pilsoniskās un teritoriālās pi…" at bounding box center [582, 503] width 566 height 21
click at [556, 578] on span "Tā ierobežo cilvēka iespējas izteikt emocijas." at bounding box center [438, 568] width 278 height 21
click at [554, 538] on div "Tā neietekmē cilvēka identitāti. Tā ir pamatelements, kas veido cilvēka etniskā…" at bounding box center [726, 535] width 954 height 249
click at [545, 513] on span "Tā ir pamatelements, kas veido cilvēka etniskās, pilsoniskās un teritoriālās pi…" at bounding box center [582, 503] width 566 height 21
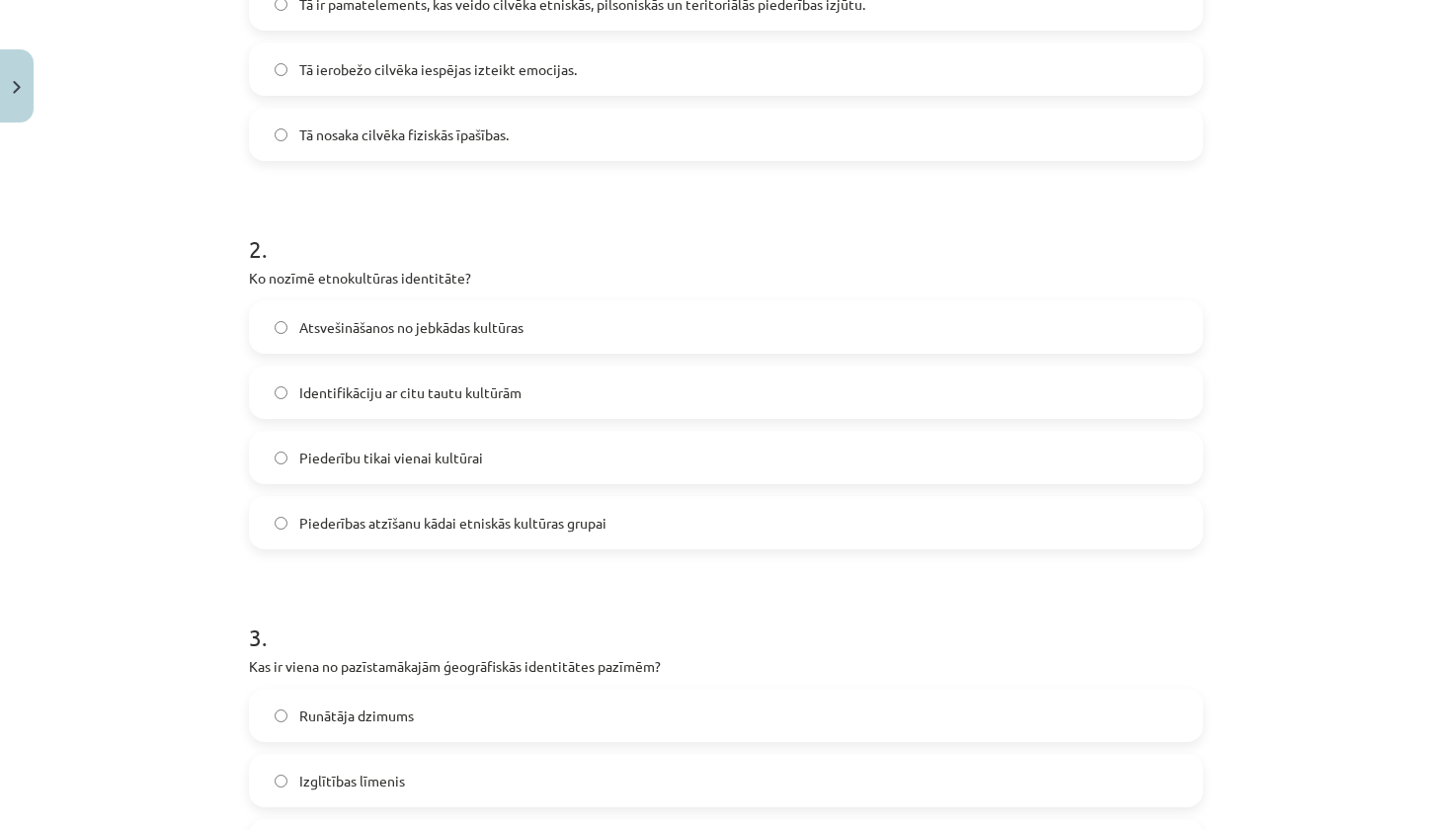
scroll to position [583, 0]
click at [519, 538] on label "Piederības atzīšanu kādai etniskās kultūras grupai" at bounding box center [726, 520] width 950 height 49
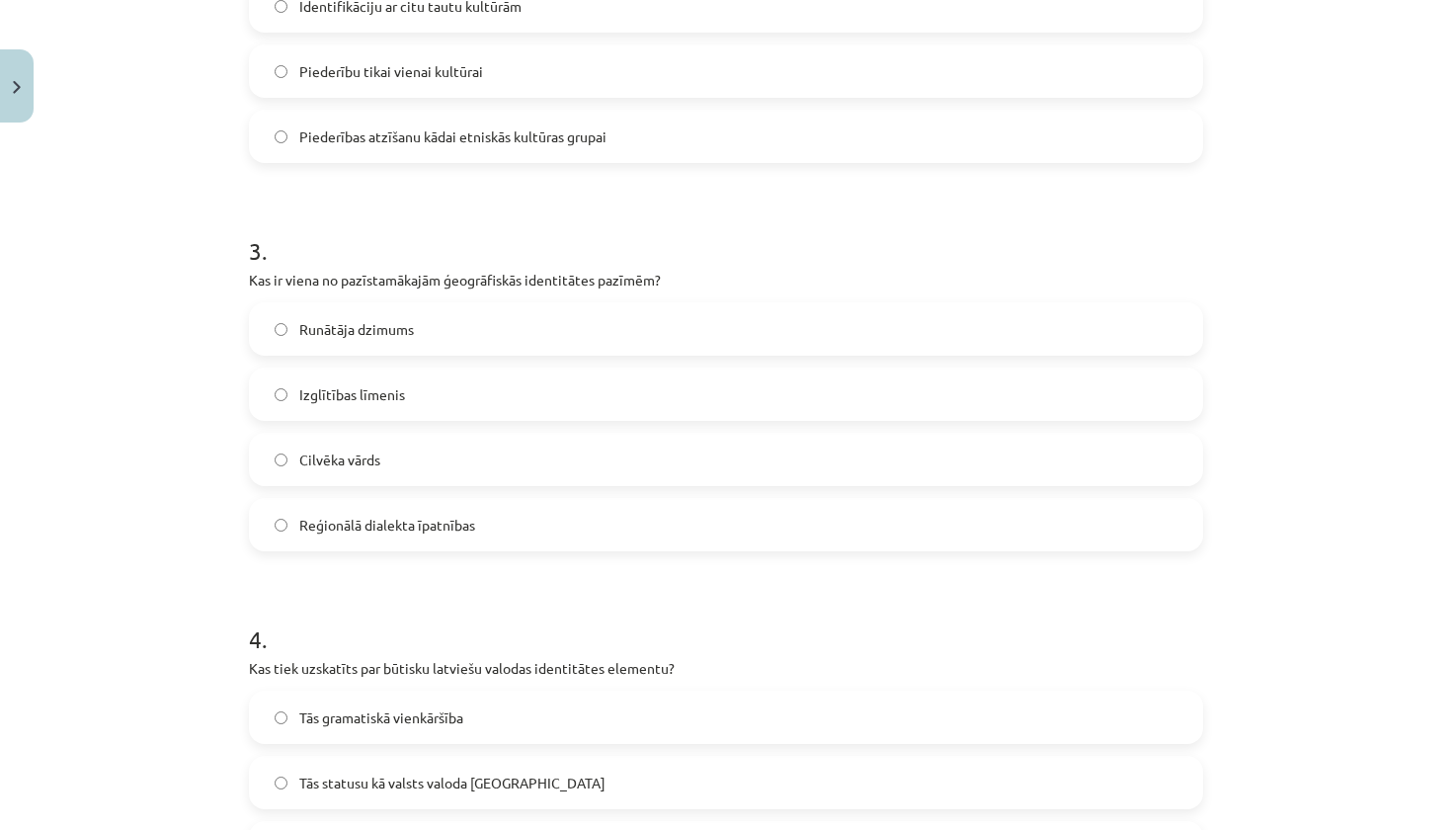
scroll to position [981, 0]
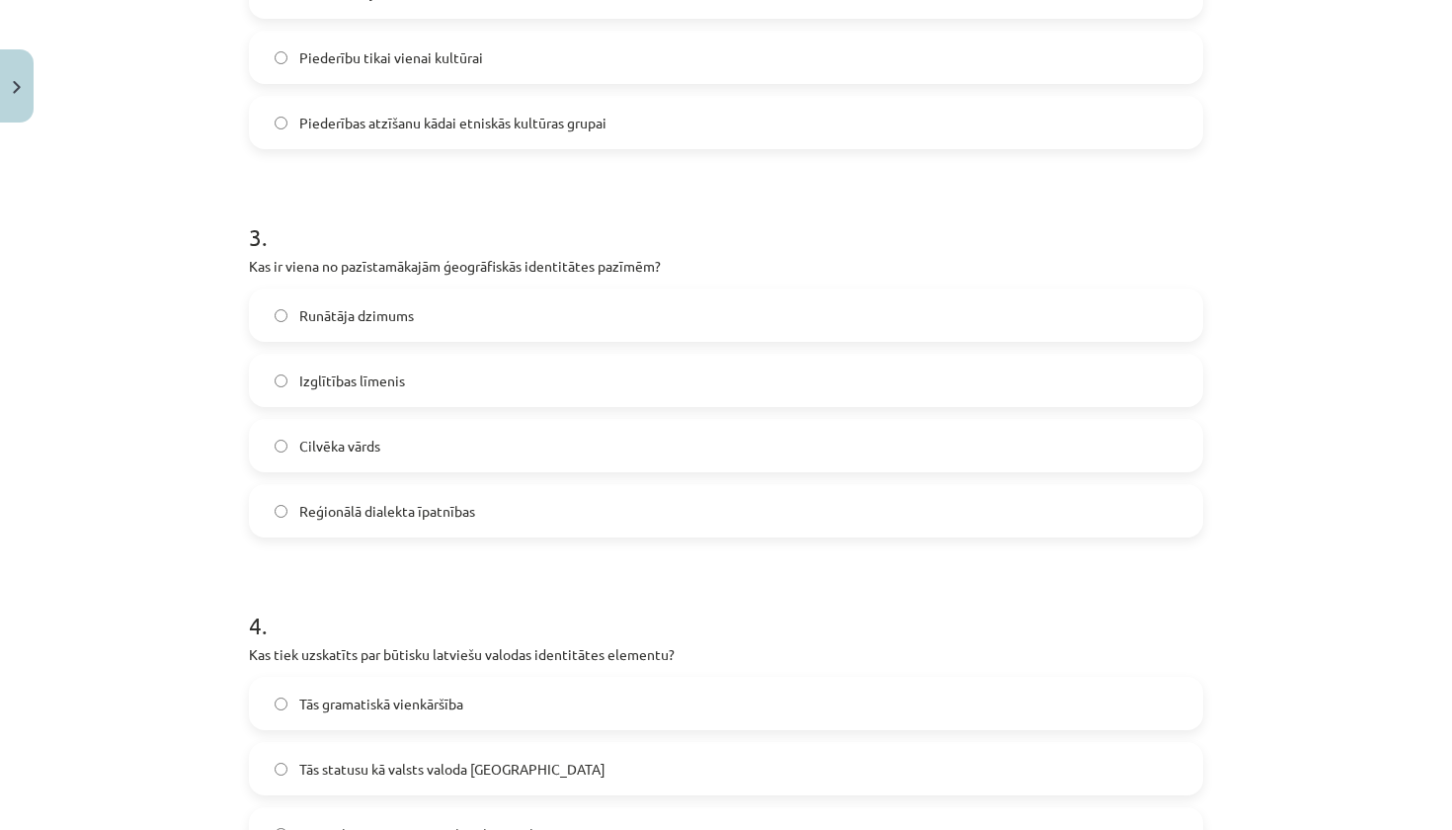
click at [481, 498] on label "Reģionālā dialekta īpatnības" at bounding box center [726, 510] width 950 height 49
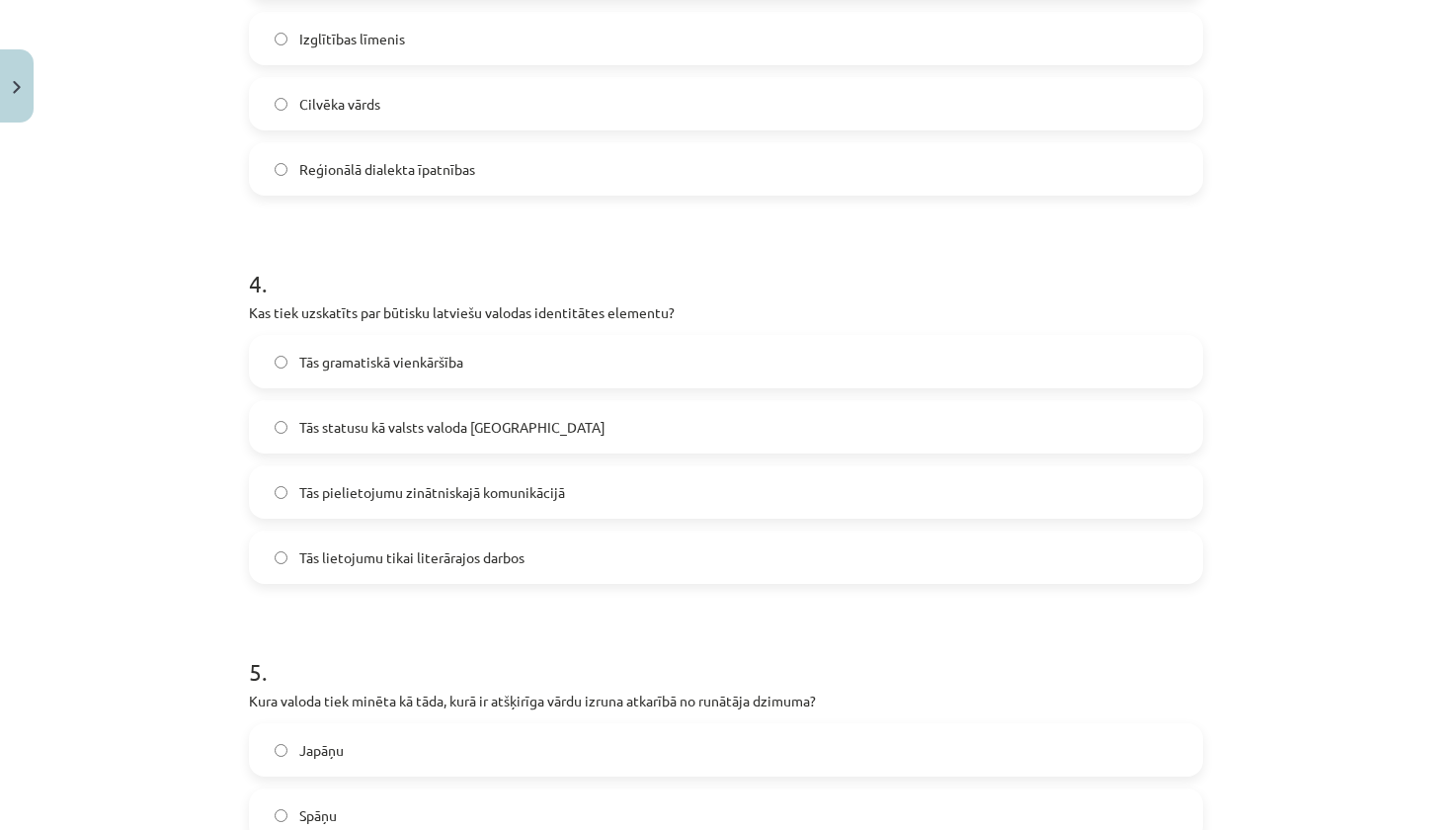
scroll to position [1334, 0]
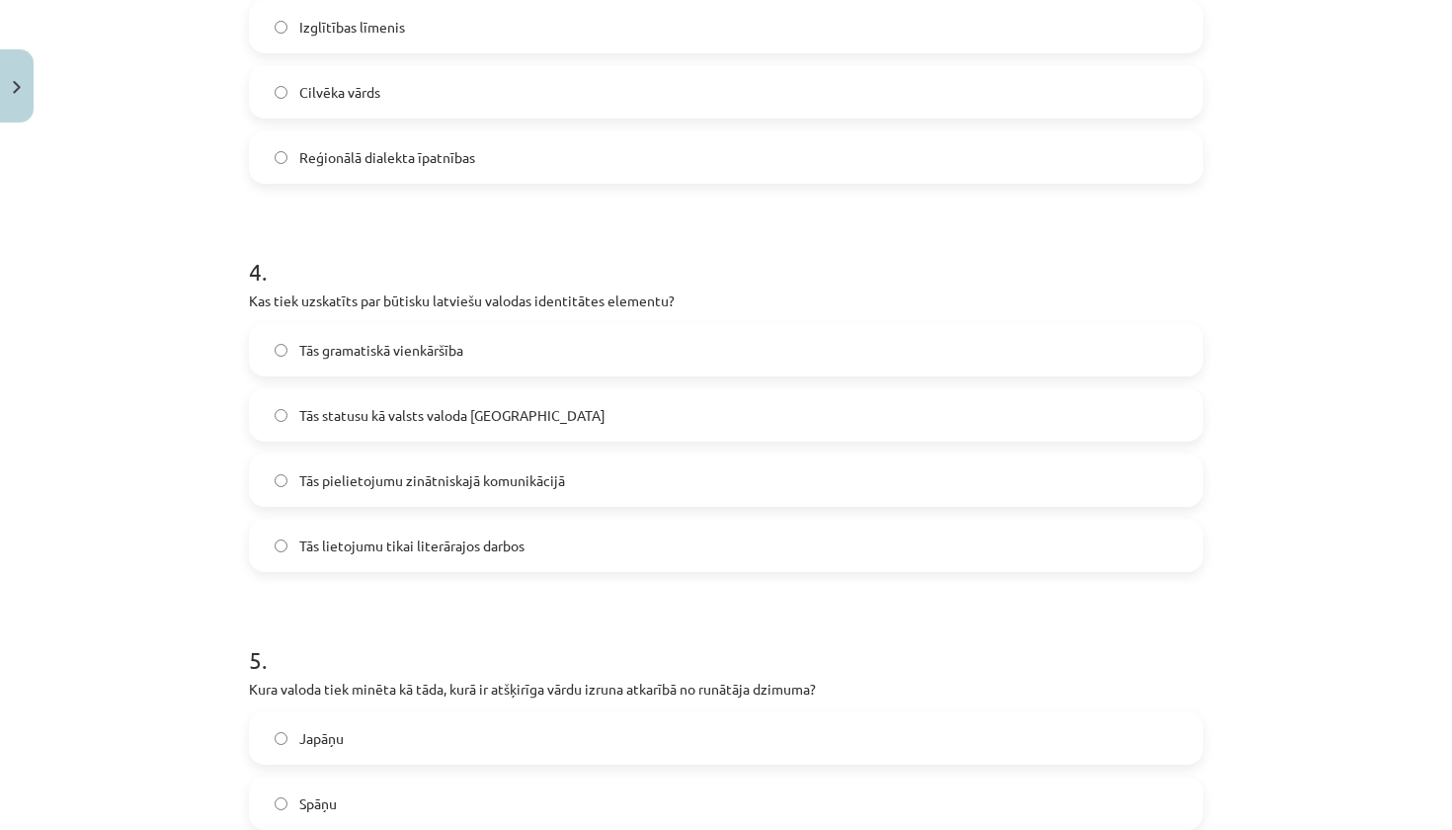
click at [482, 441] on div "Tās statusu kā valsts valoda Latvijā" at bounding box center [726, 414] width 954 height 53
click at [488, 449] on div "Tās gramatiskā vienkāršība Tās statusu kā valsts valoda Latvijā Tās pielietojum…" at bounding box center [726, 447] width 954 height 249
click at [485, 435] on label "Tās statusu kā valsts valoda Latvijā" at bounding box center [726, 414] width 950 height 49
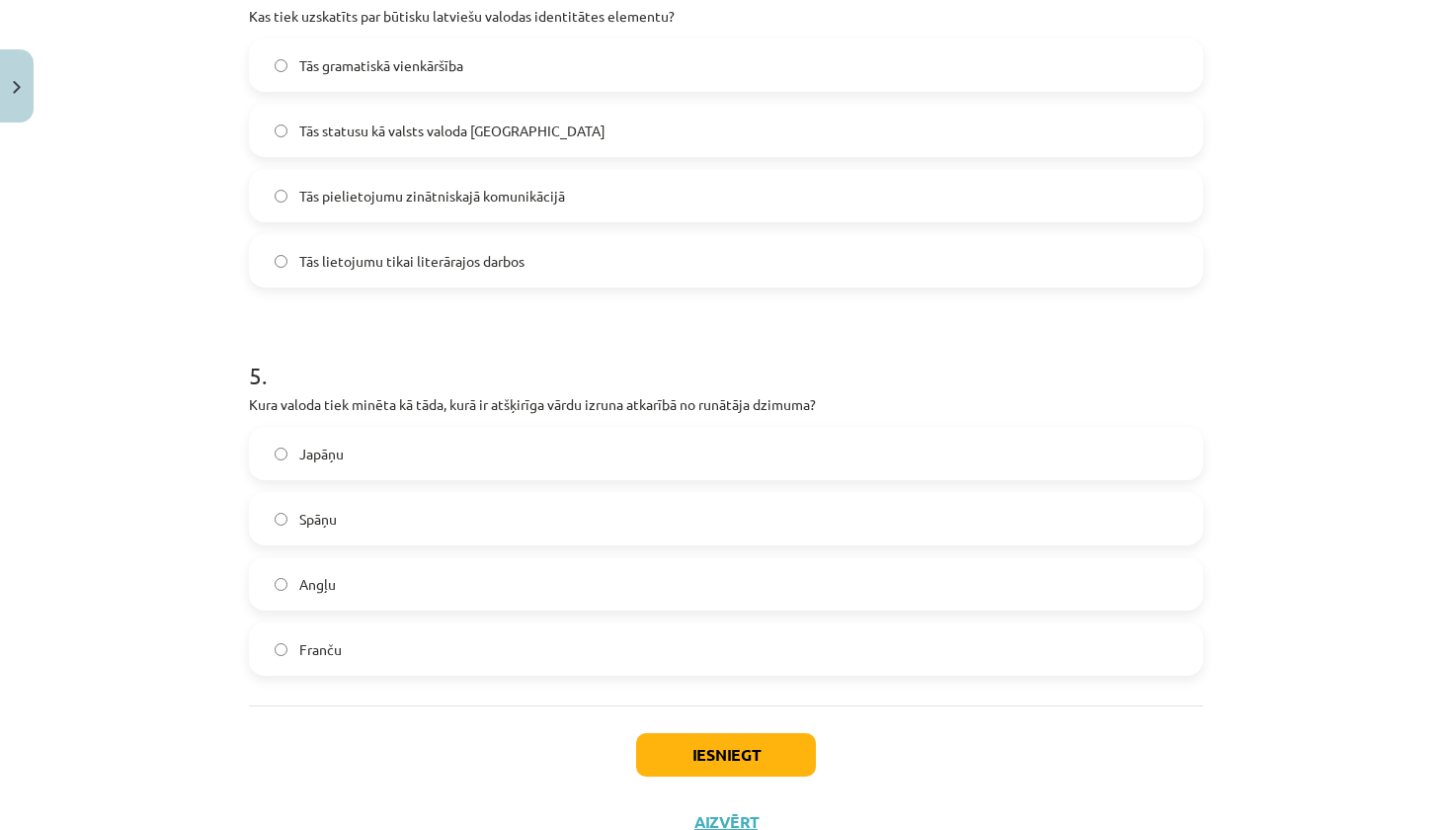
scroll to position [1632, 0]
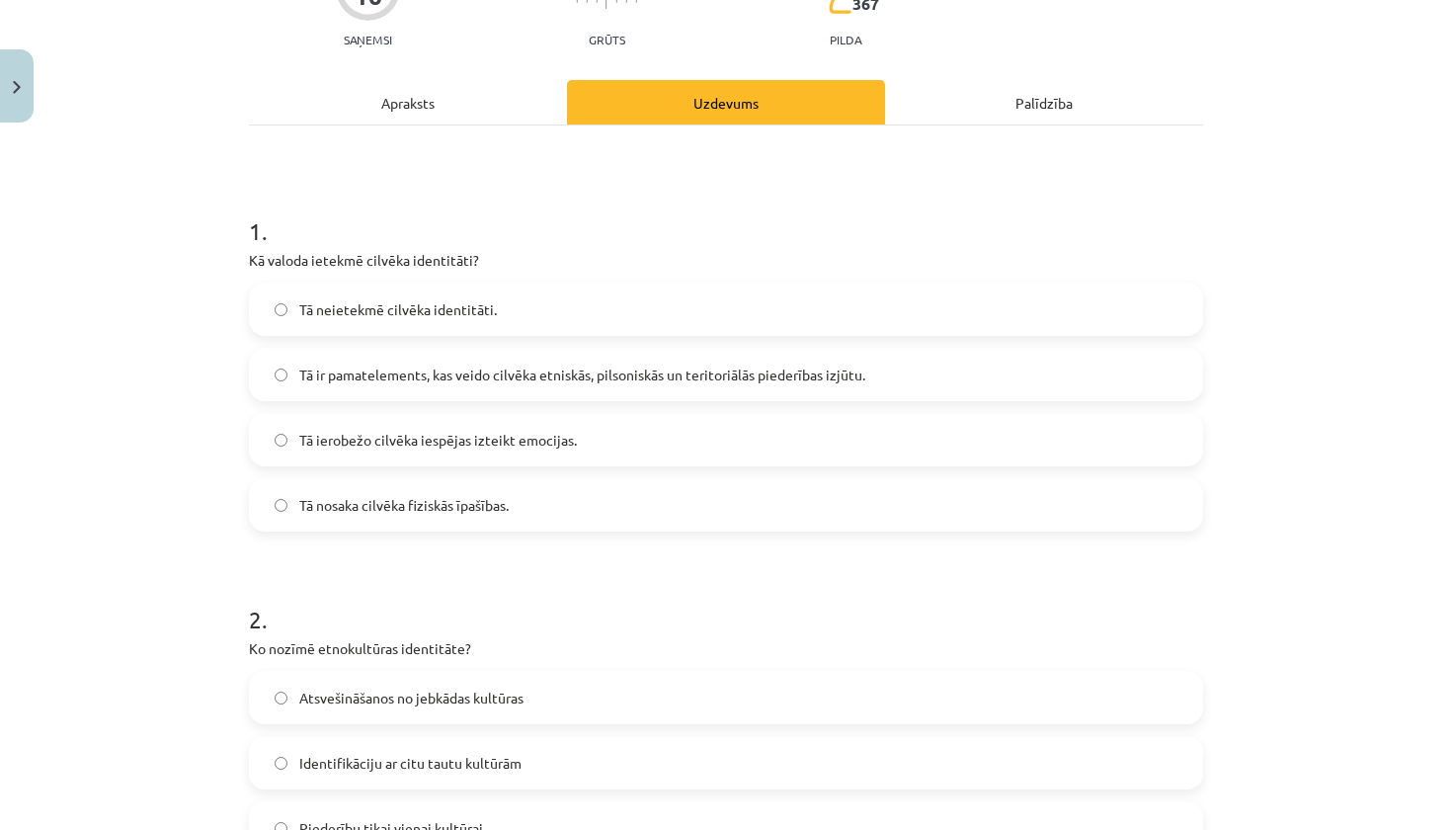
click at [432, 110] on div "Apraksts" at bounding box center [408, 102] width 318 height 44
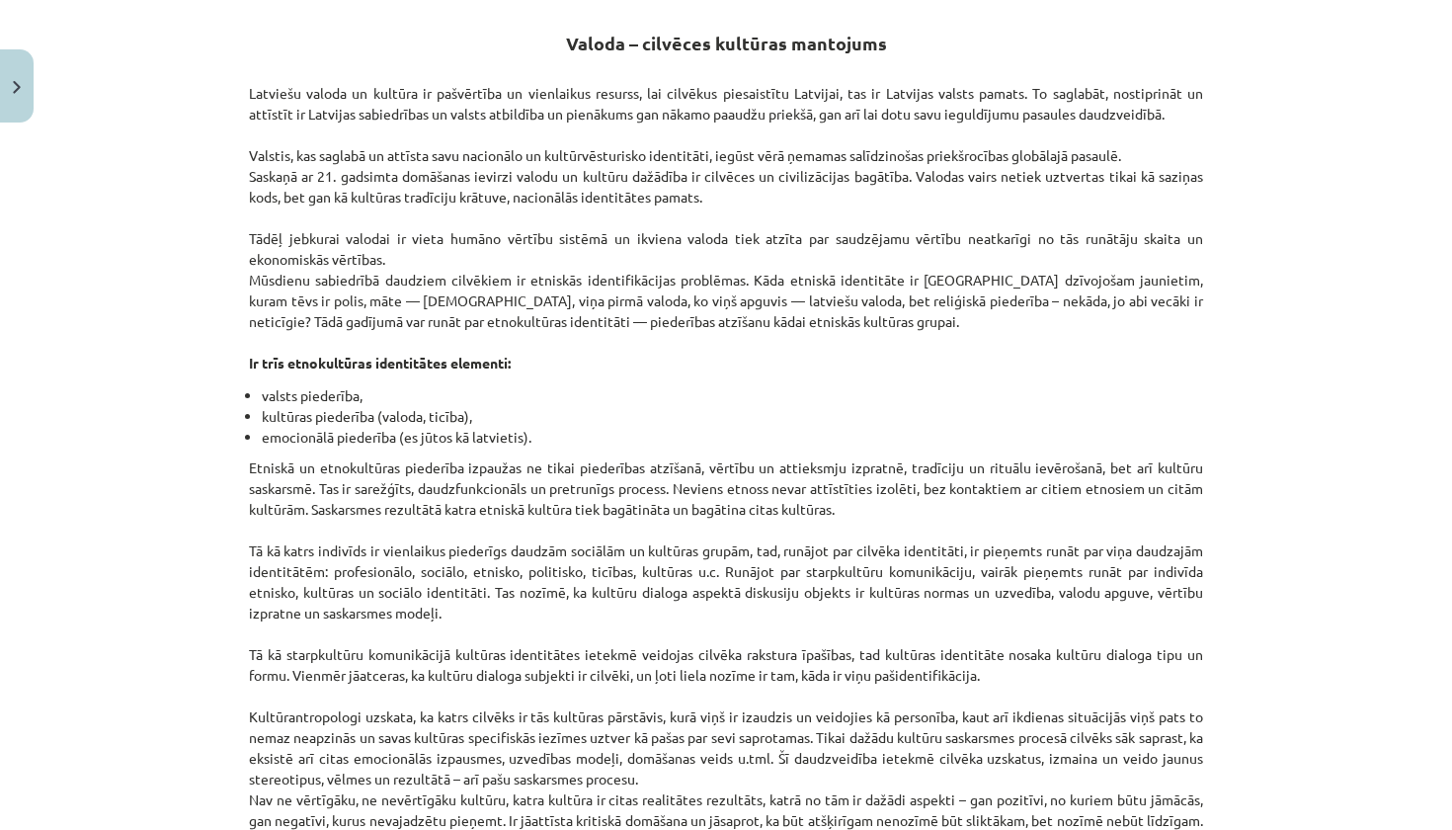
scroll to position [344, 0]
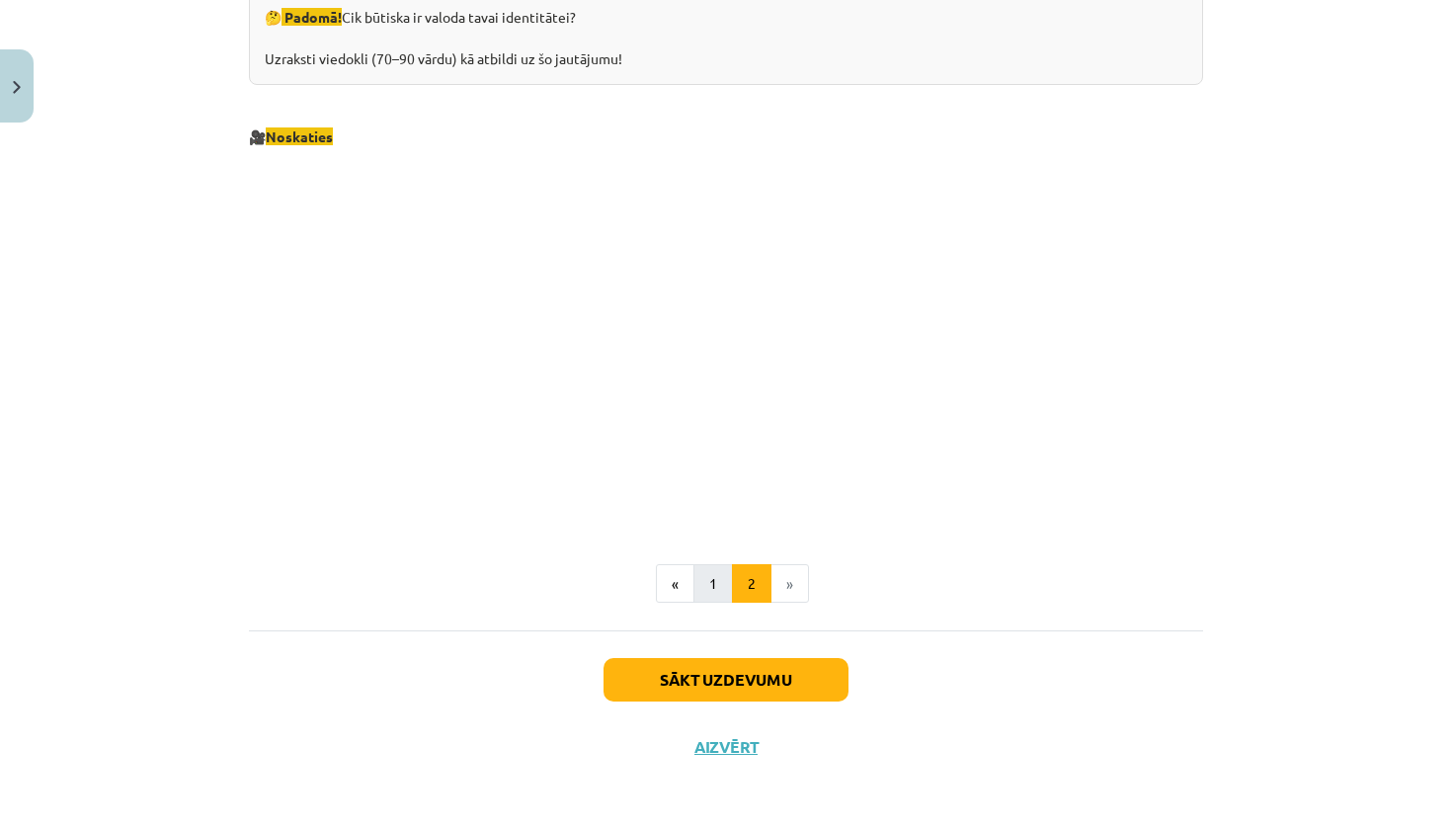
click at [710, 577] on button "1" at bounding box center [713, 584] width 40 height 40
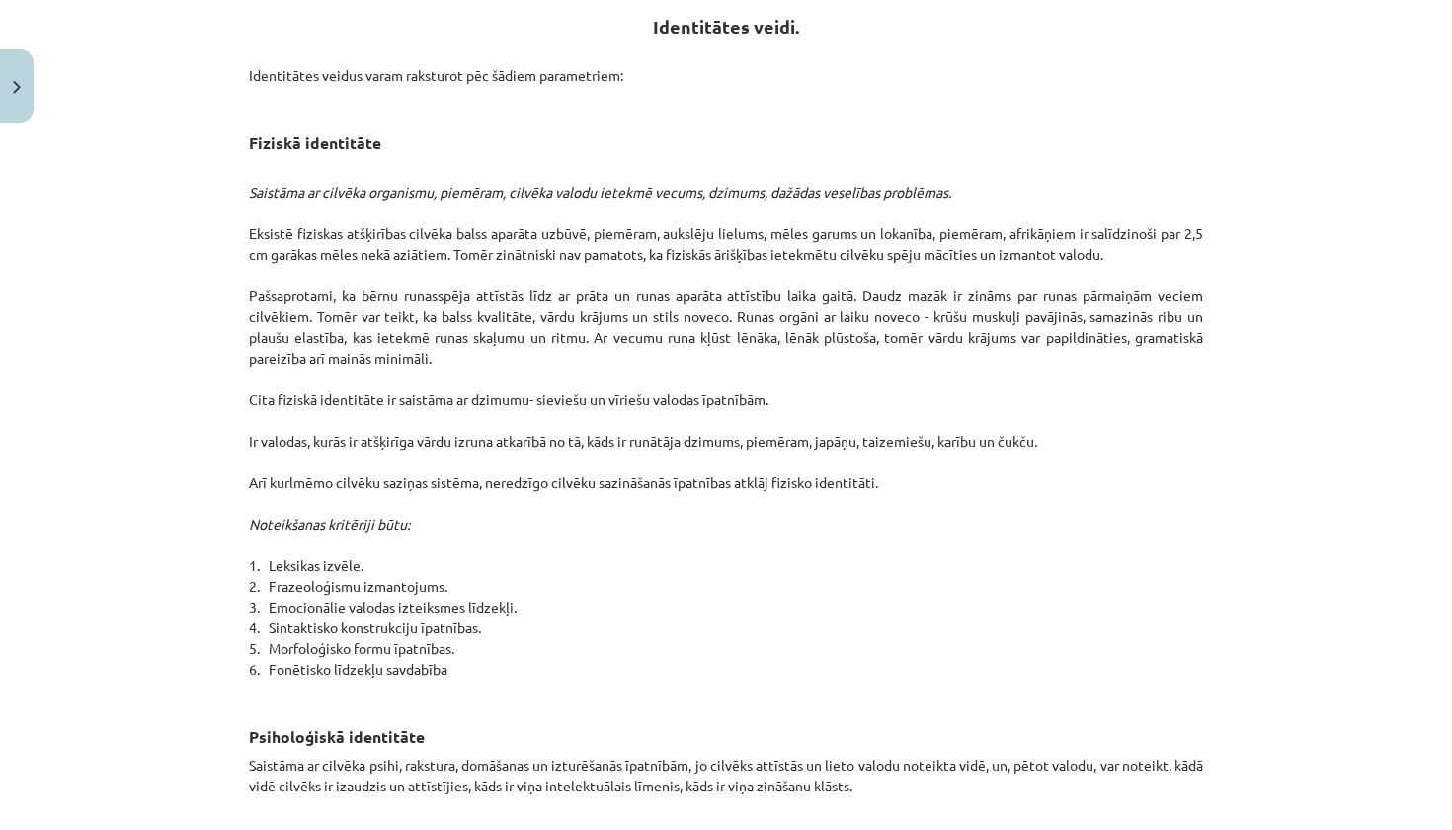
scroll to position [868, 0]
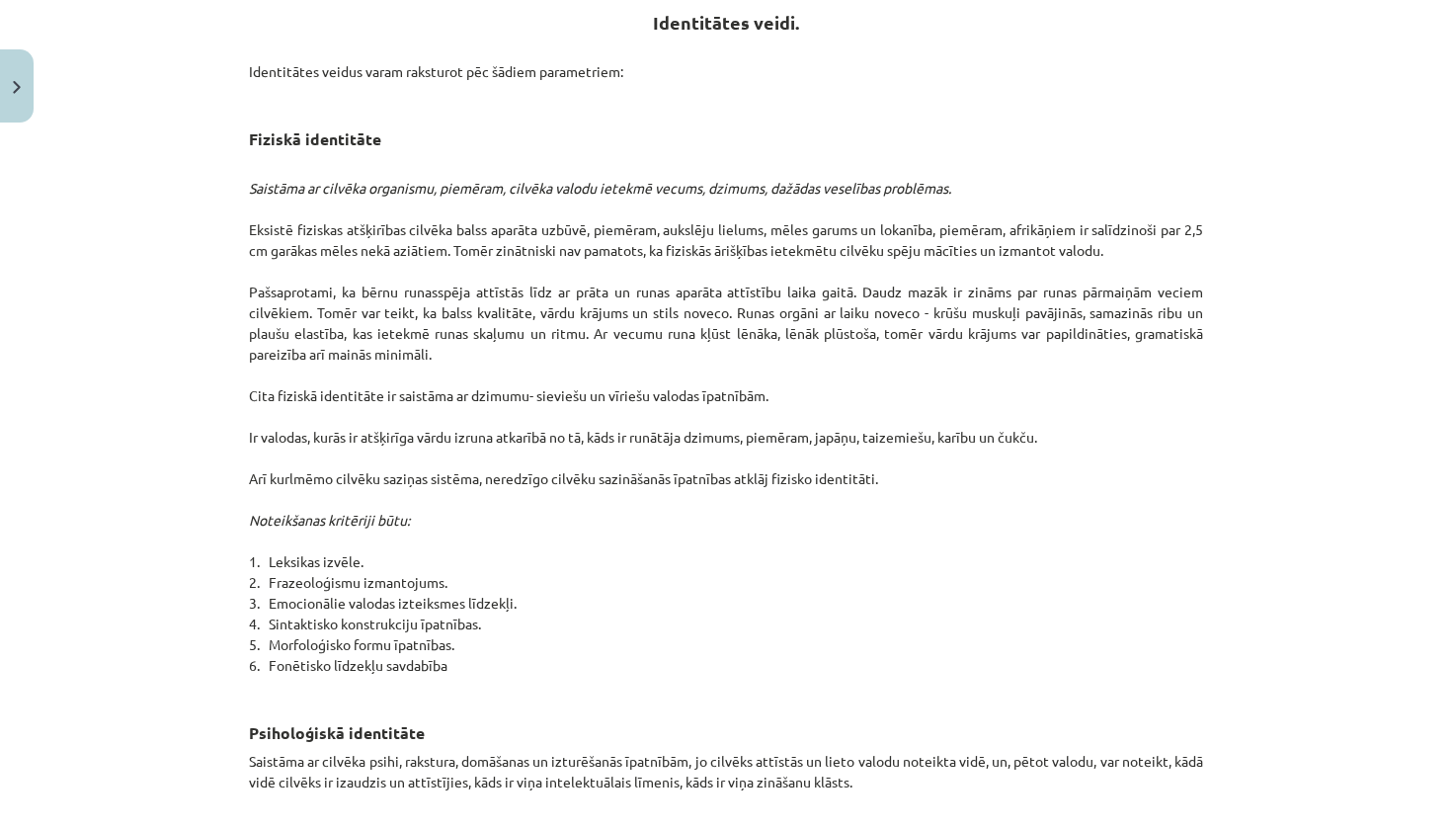
click at [710, 577] on p "Saistāma ar cilvēka organismu, piemēram, cilvēka valodu ietekmē vecums, dzimums…" at bounding box center [726, 426] width 954 height 539
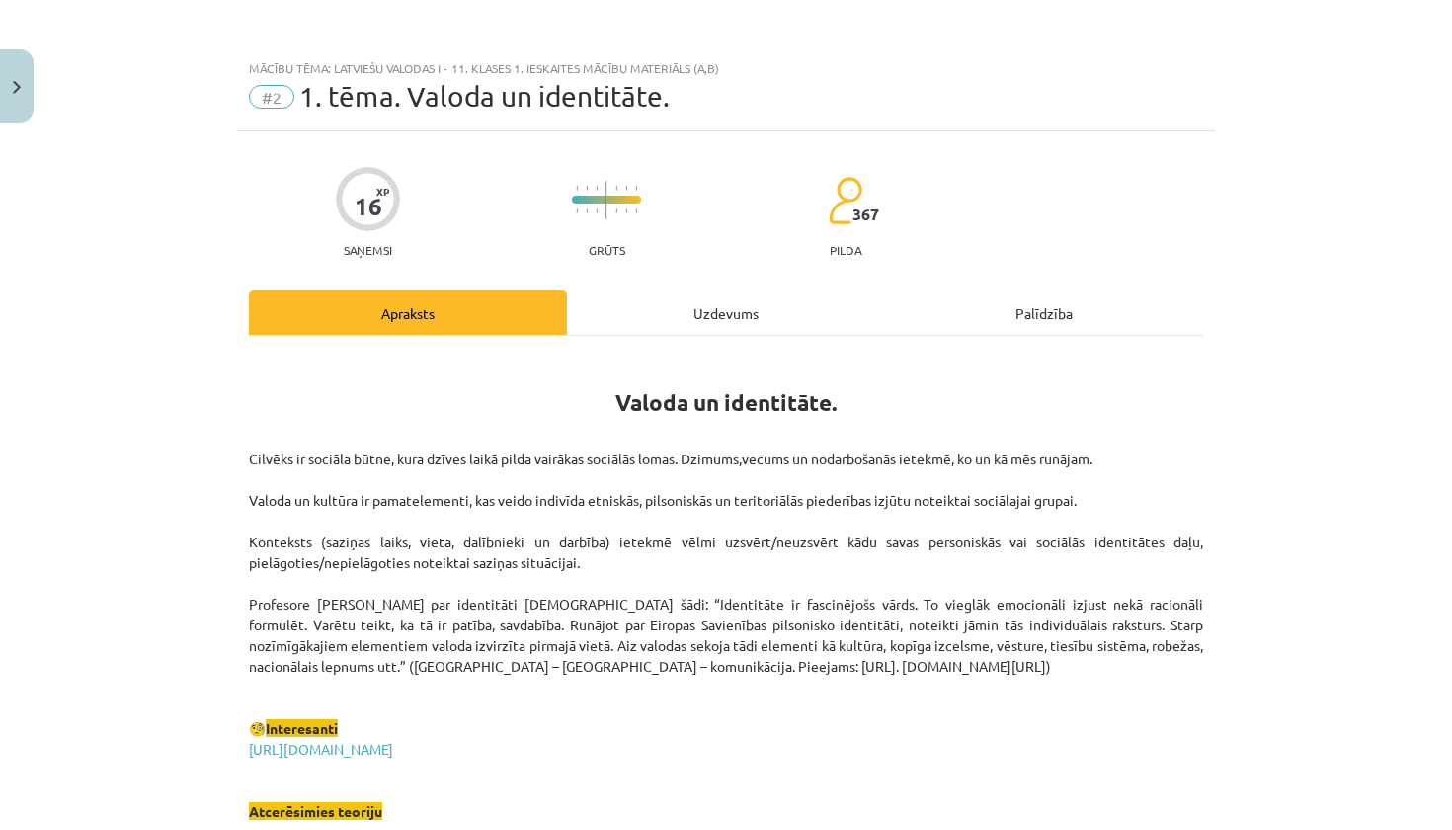
scroll to position [0, 0]
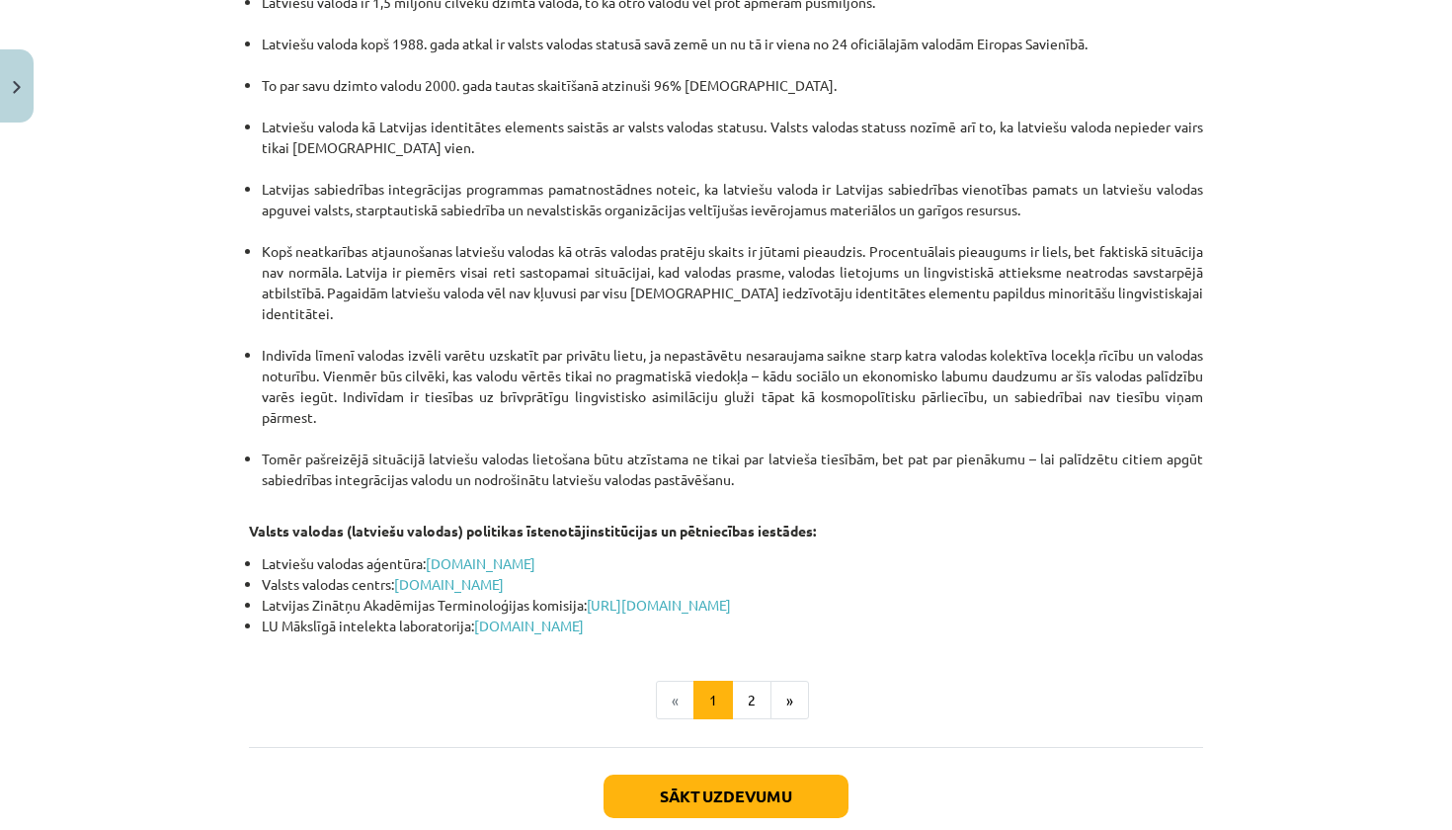
click at [720, 747] on div "Sākt uzdevumu Aizvērt" at bounding box center [726, 816] width 954 height 138
click at [712, 774] on button "Sākt uzdevumu" at bounding box center [726, 795] width 245 height 43
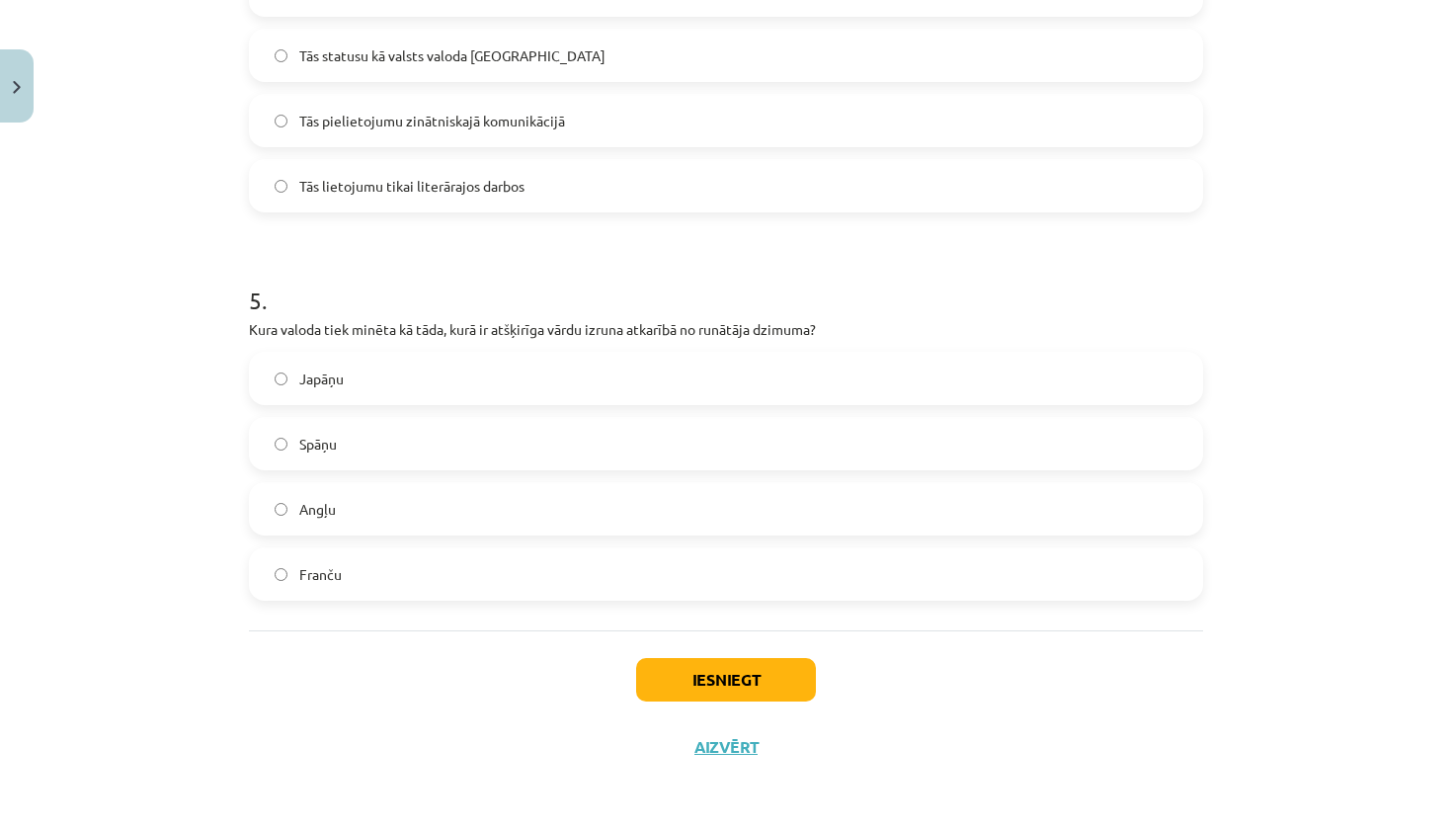
click at [345, 382] on label "Japāņu" at bounding box center [726, 378] width 950 height 49
click at [750, 646] on div "Iesniegt Aizvērt" at bounding box center [726, 699] width 954 height 138
click at [743, 676] on button "Iesniegt" at bounding box center [726, 679] width 180 height 43
click at [691, 667] on button "Iesniegt" at bounding box center [726, 679] width 180 height 43
click at [694, 667] on button "Iesniegt" at bounding box center [726, 679] width 180 height 43
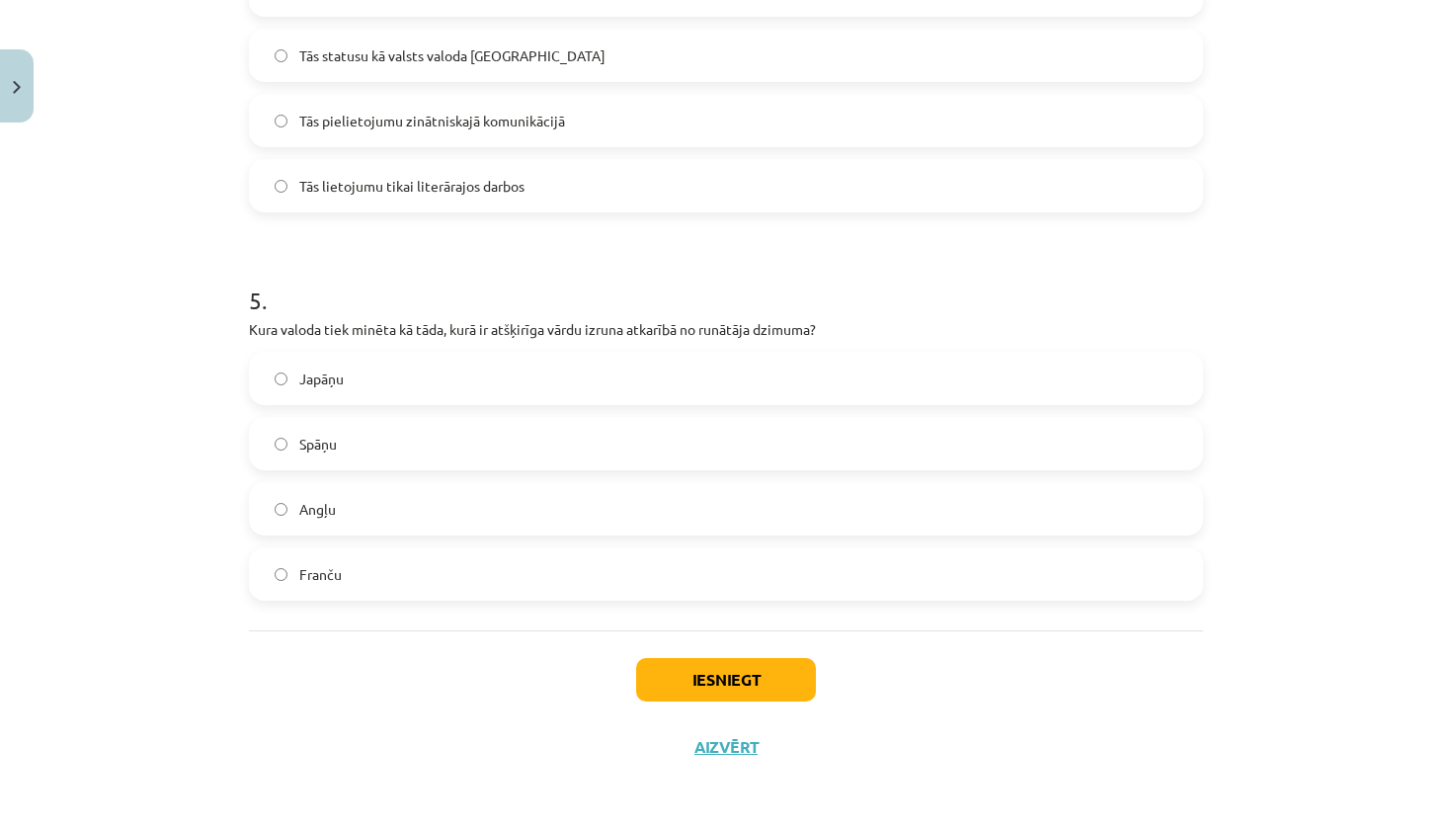
click at [731, 711] on div "Iesniegt Aizvērt" at bounding box center [726, 699] width 954 height 138
click at [731, 693] on button "Iesniegt" at bounding box center [726, 679] width 180 height 43
click at [710, 650] on div "Iesniegt Aizvērt" at bounding box center [726, 699] width 954 height 138
click at [716, 681] on button "Iesniegt" at bounding box center [726, 679] width 180 height 43
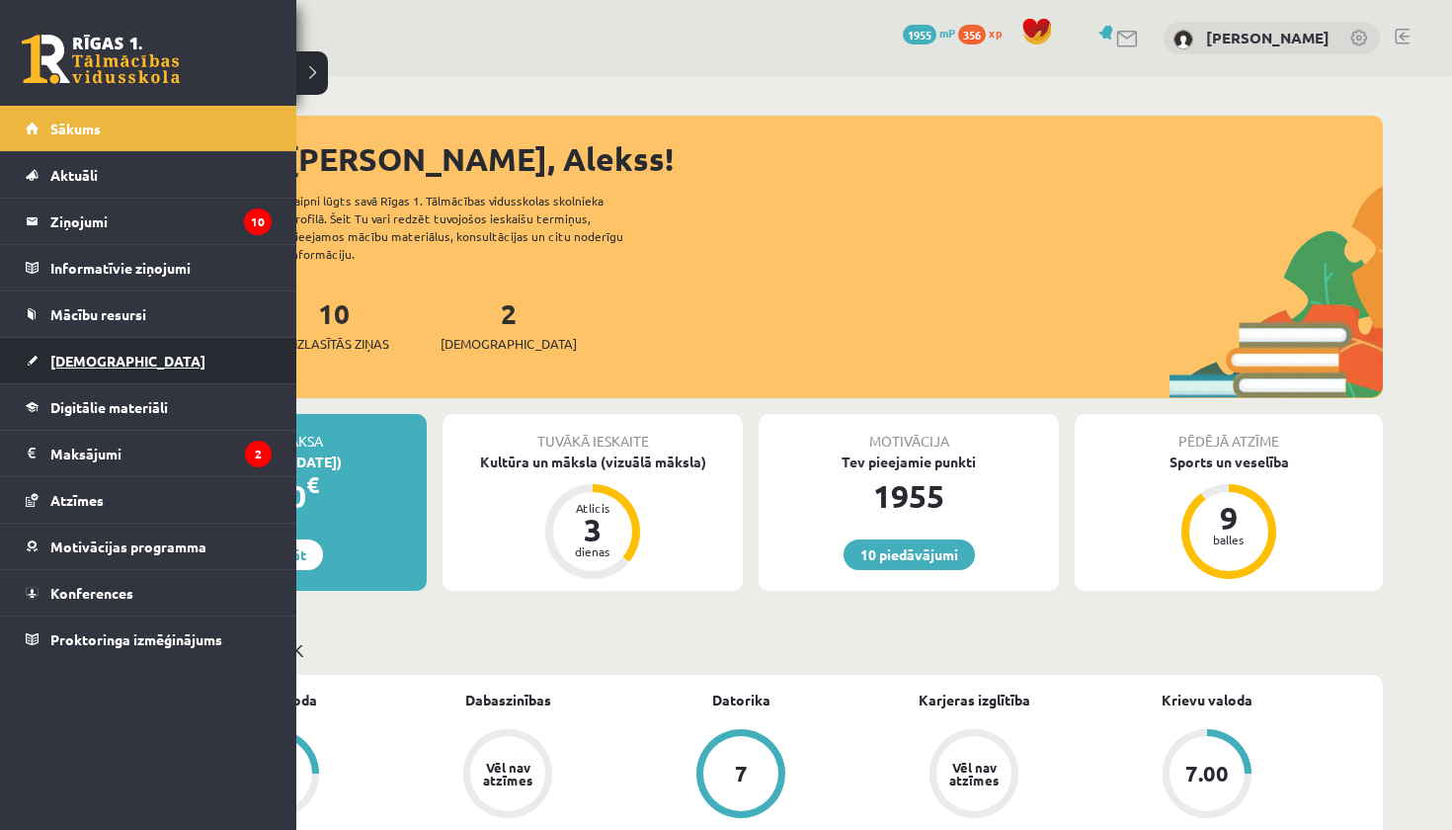
click at [88, 349] on link "[DEMOGRAPHIC_DATA]" at bounding box center [149, 360] width 246 height 45
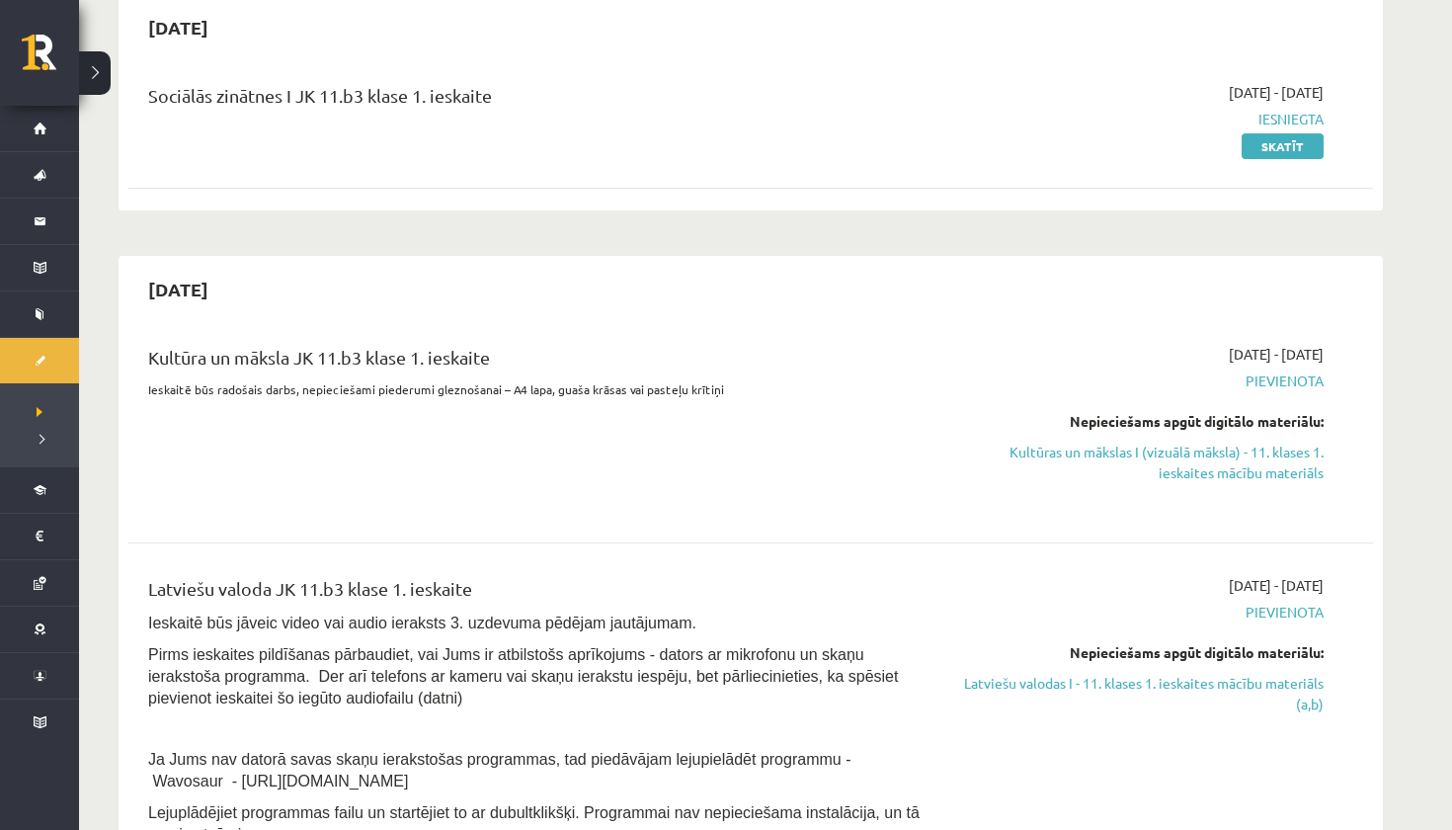
scroll to position [217, 0]
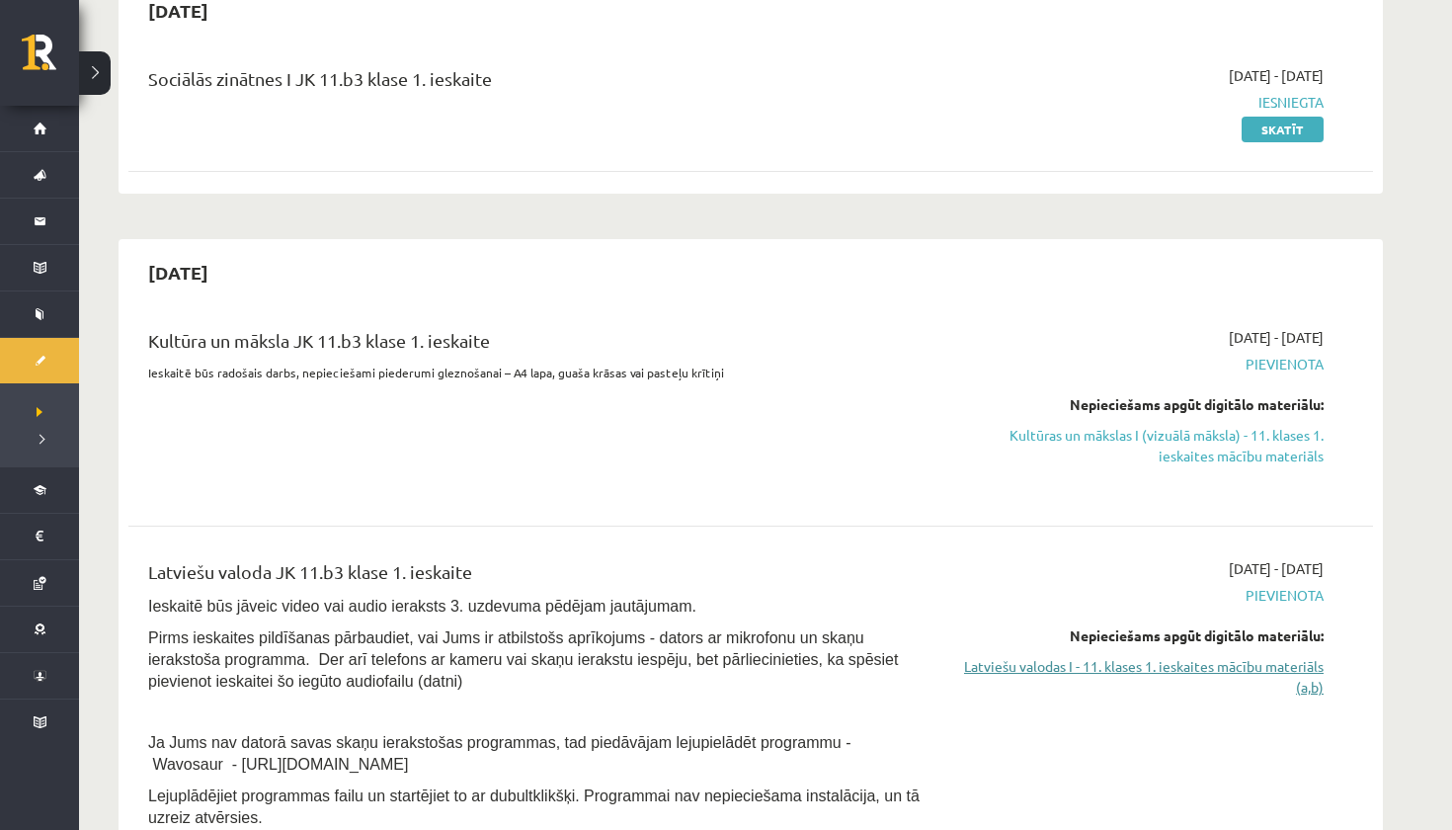
click at [1248, 670] on link "Latviešu valodas I - 11. klases 1. ieskaites mācību materiāls (a,b)" at bounding box center [1137, 676] width 372 height 41
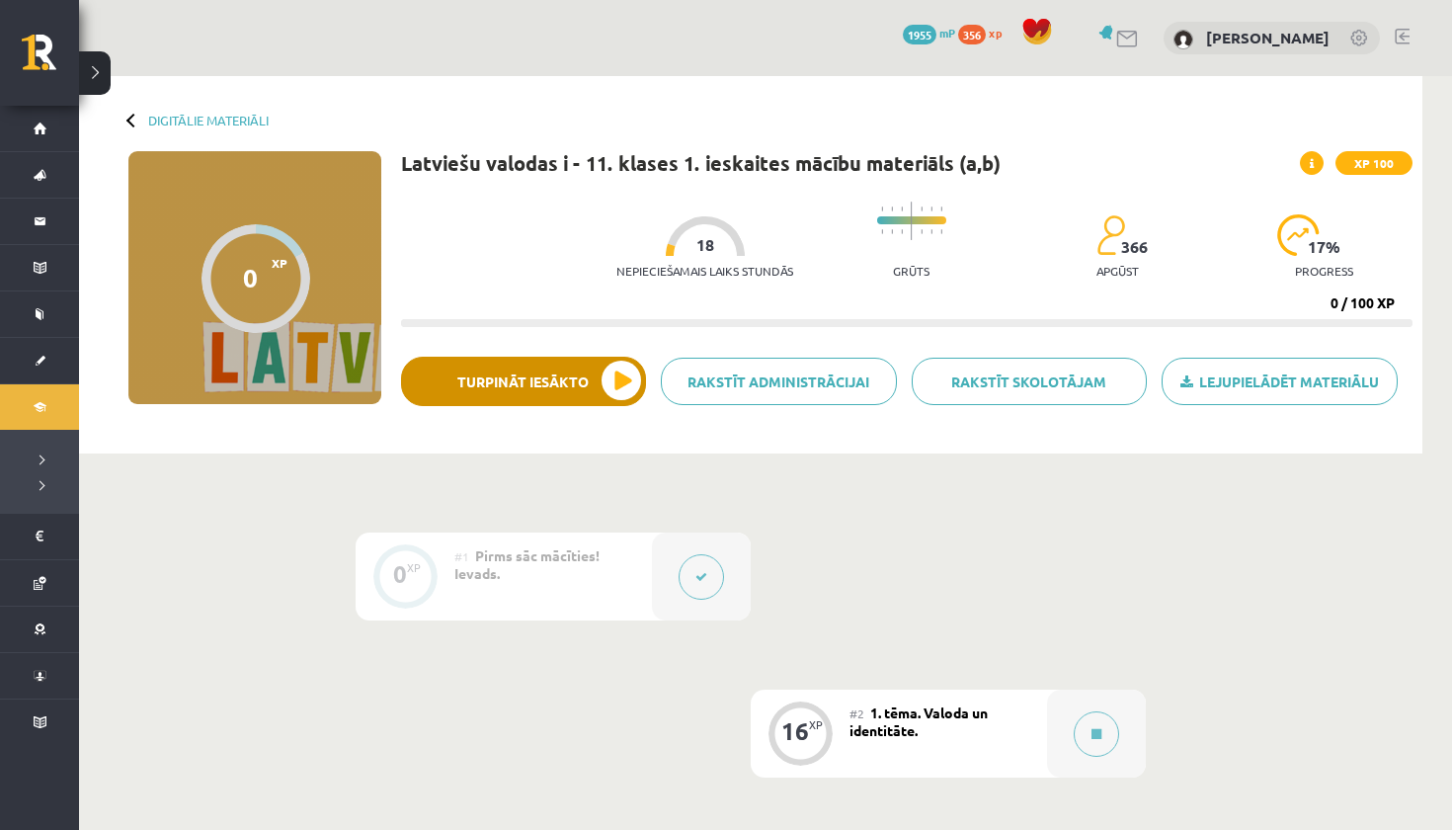
click at [565, 406] on button "Turpināt iesākto" at bounding box center [523, 381] width 245 height 49
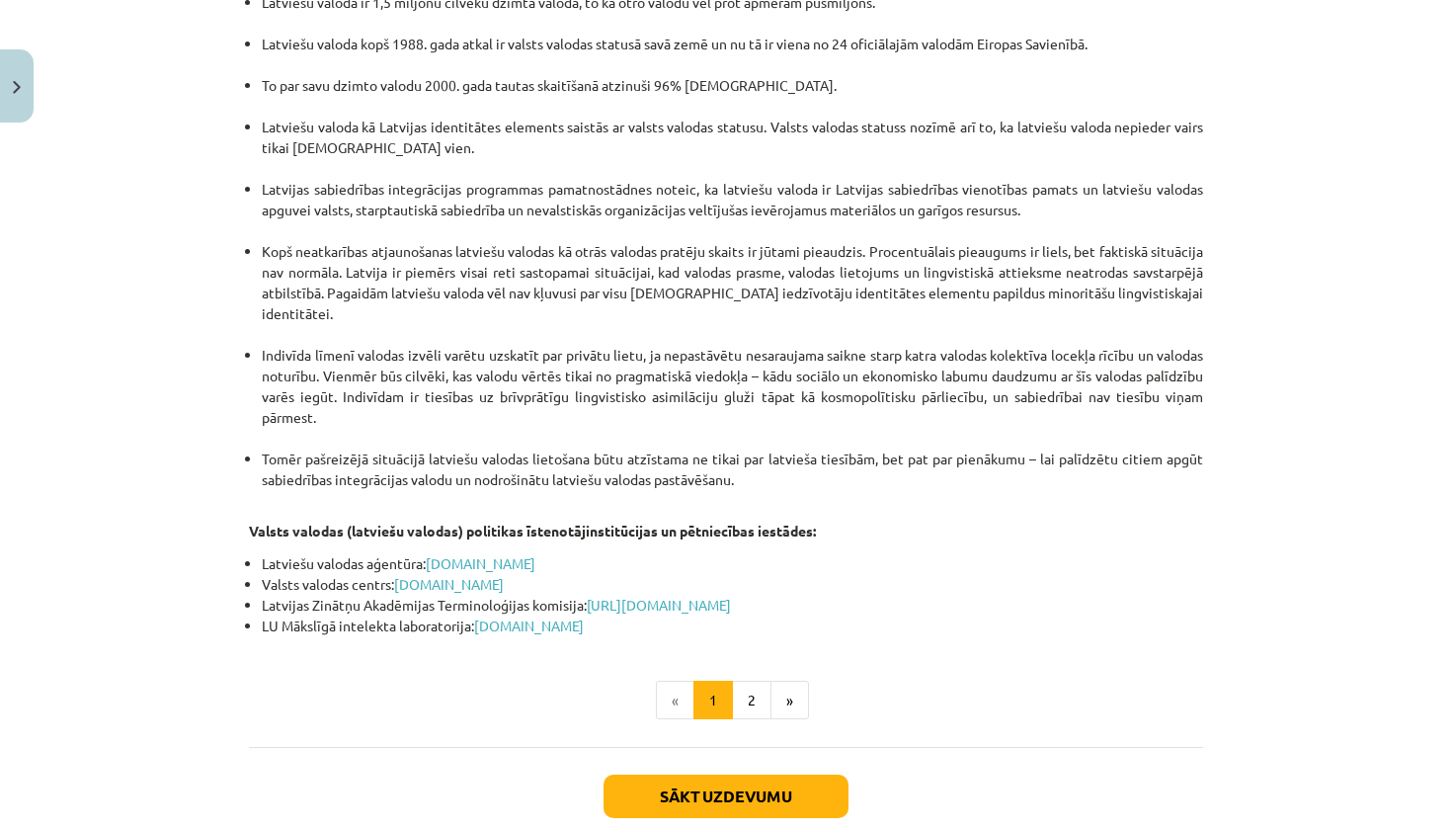
click at [740, 774] on button "Sākt uzdevumu" at bounding box center [726, 795] width 245 height 43
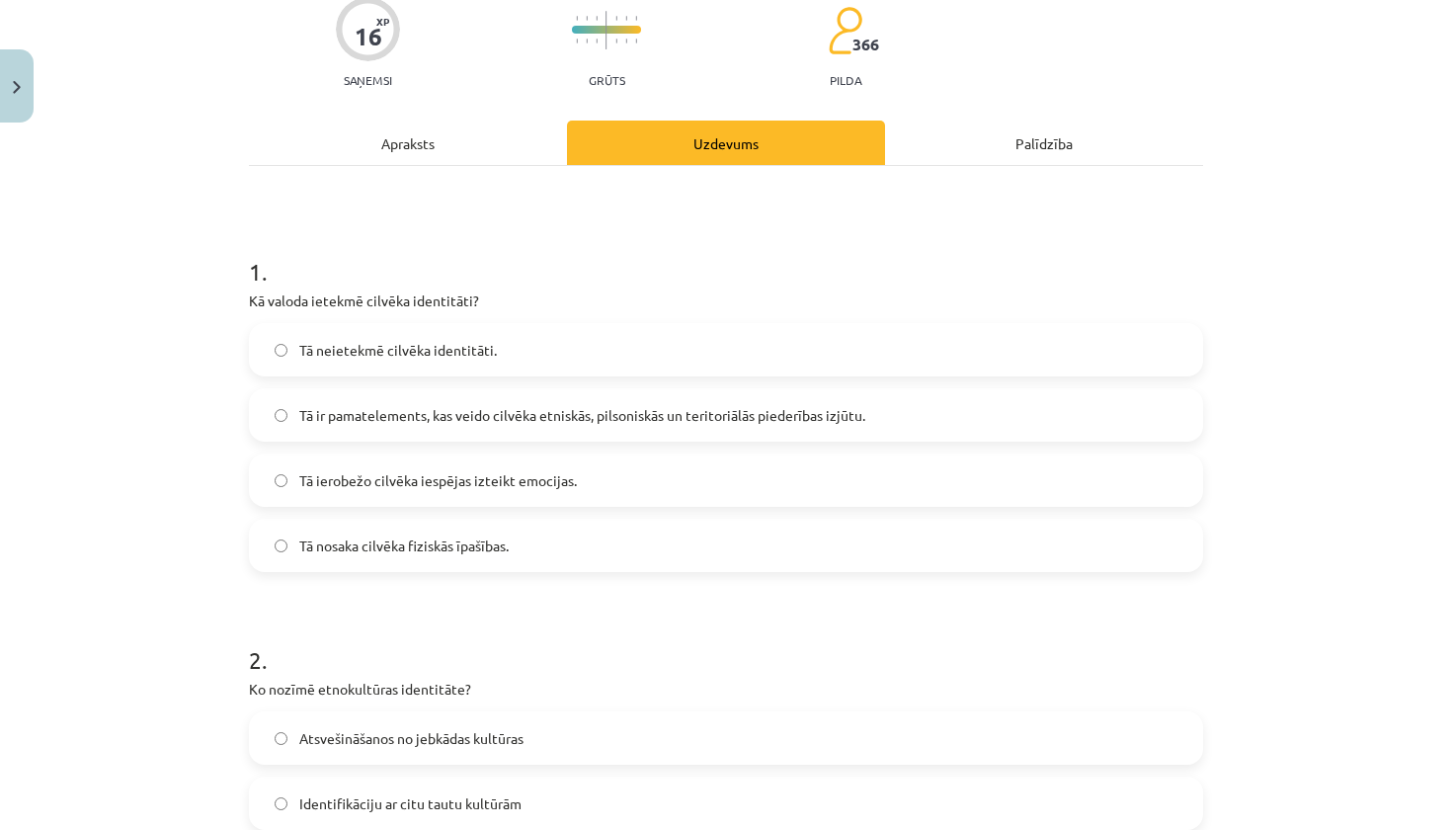
scroll to position [183, 0]
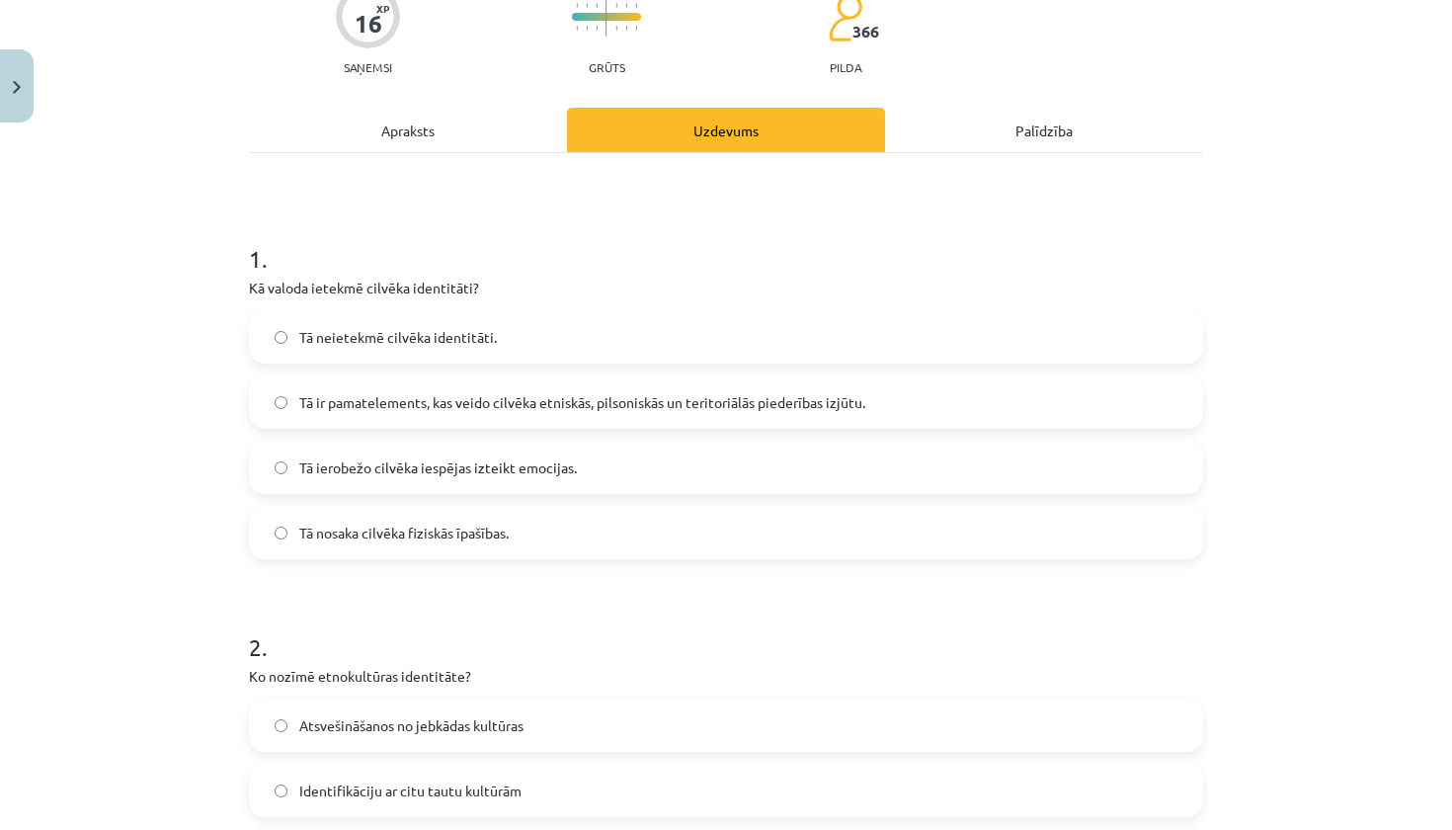
click at [466, 524] on span "Tā nosaka cilvēka fiziskās īpašības." at bounding box center [403, 533] width 209 height 21
click at [510, 416] on label "Tā ir pamatelements, kas veido cilvēka etniskās, pilsoniskās un teritoriālās pi…" at bounding box center [726, 401] width 950 height 49
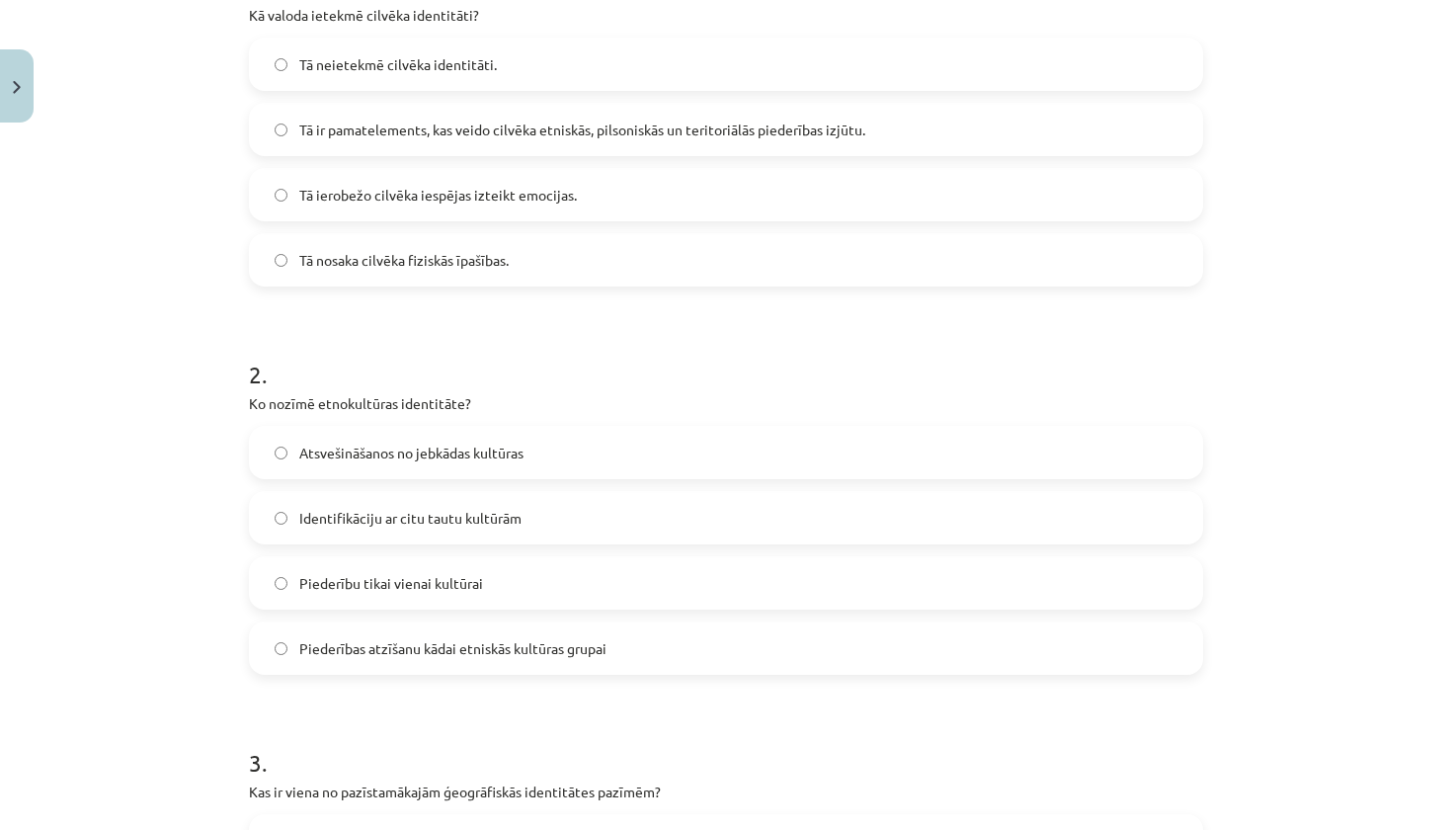
scroll to position [457, 0]
click at [460, 656] on span "Piederības atzīšanu kādai etniskās kultūras grupai" at bounding box center [452, 646] width 307 height 21
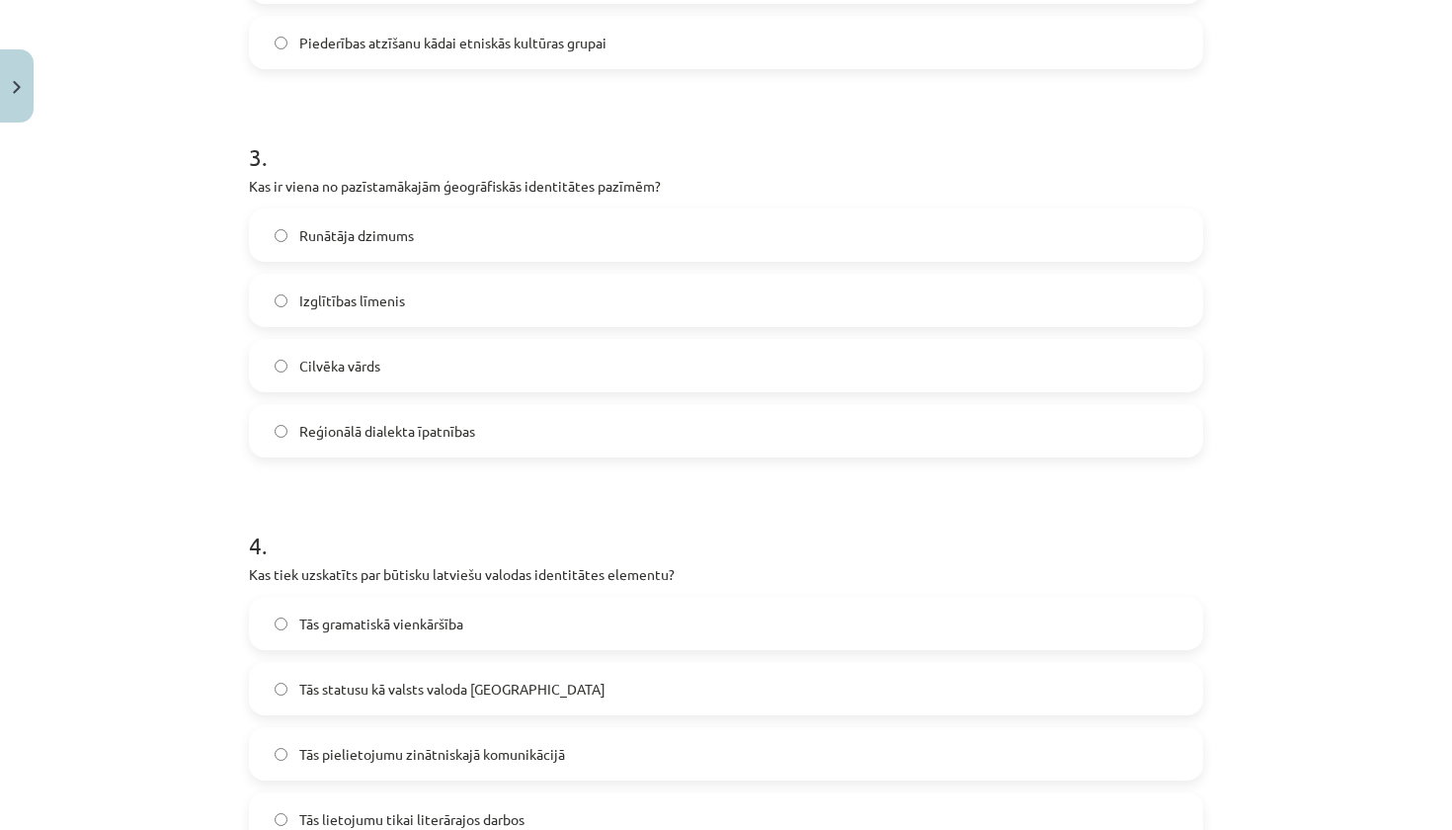
scroll to position [1076, 0]
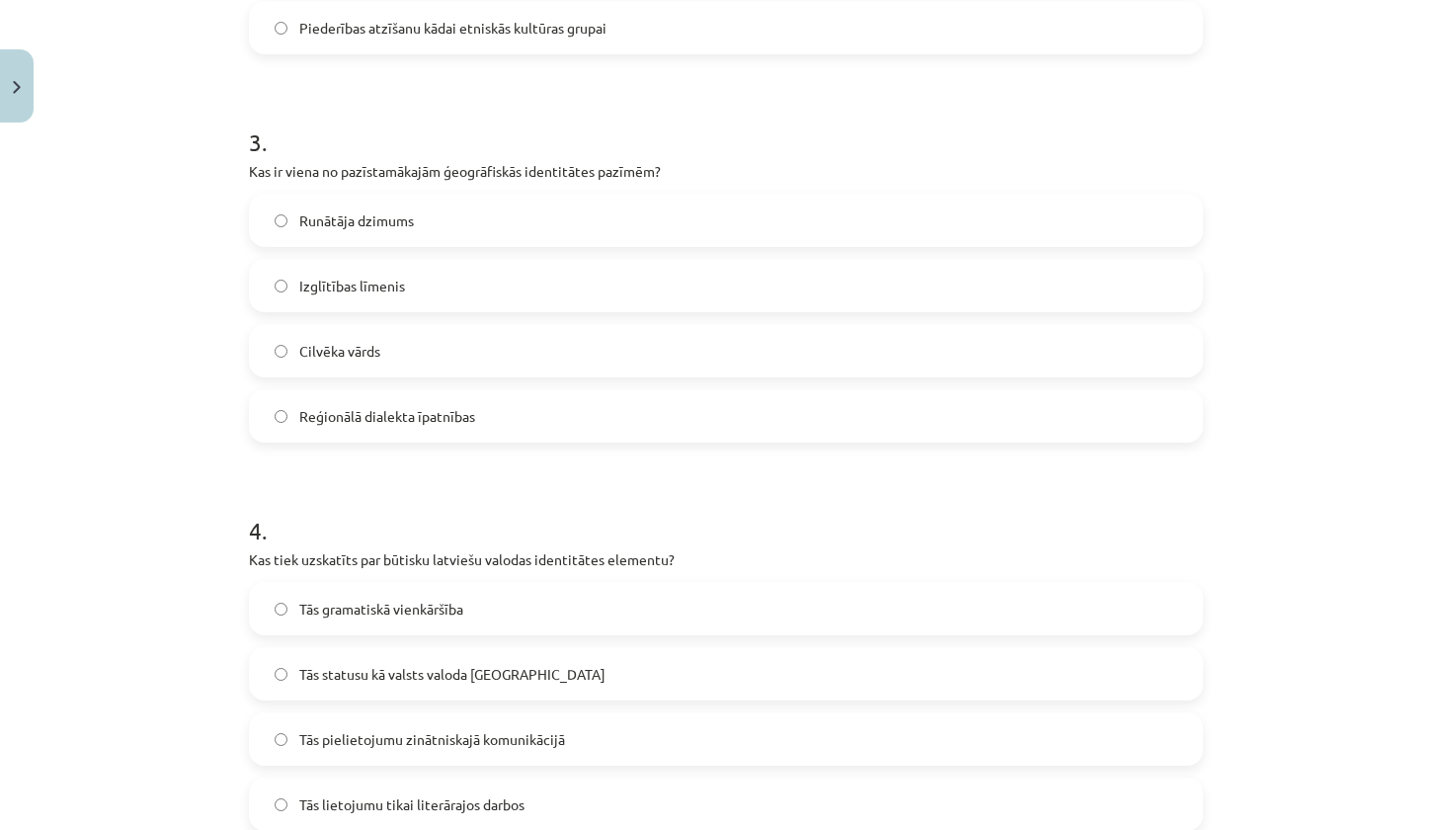
click at [411, 425] on span "Reģionālā dialekta īpatnības" at bounding box center [387, 416] width 176 height 21
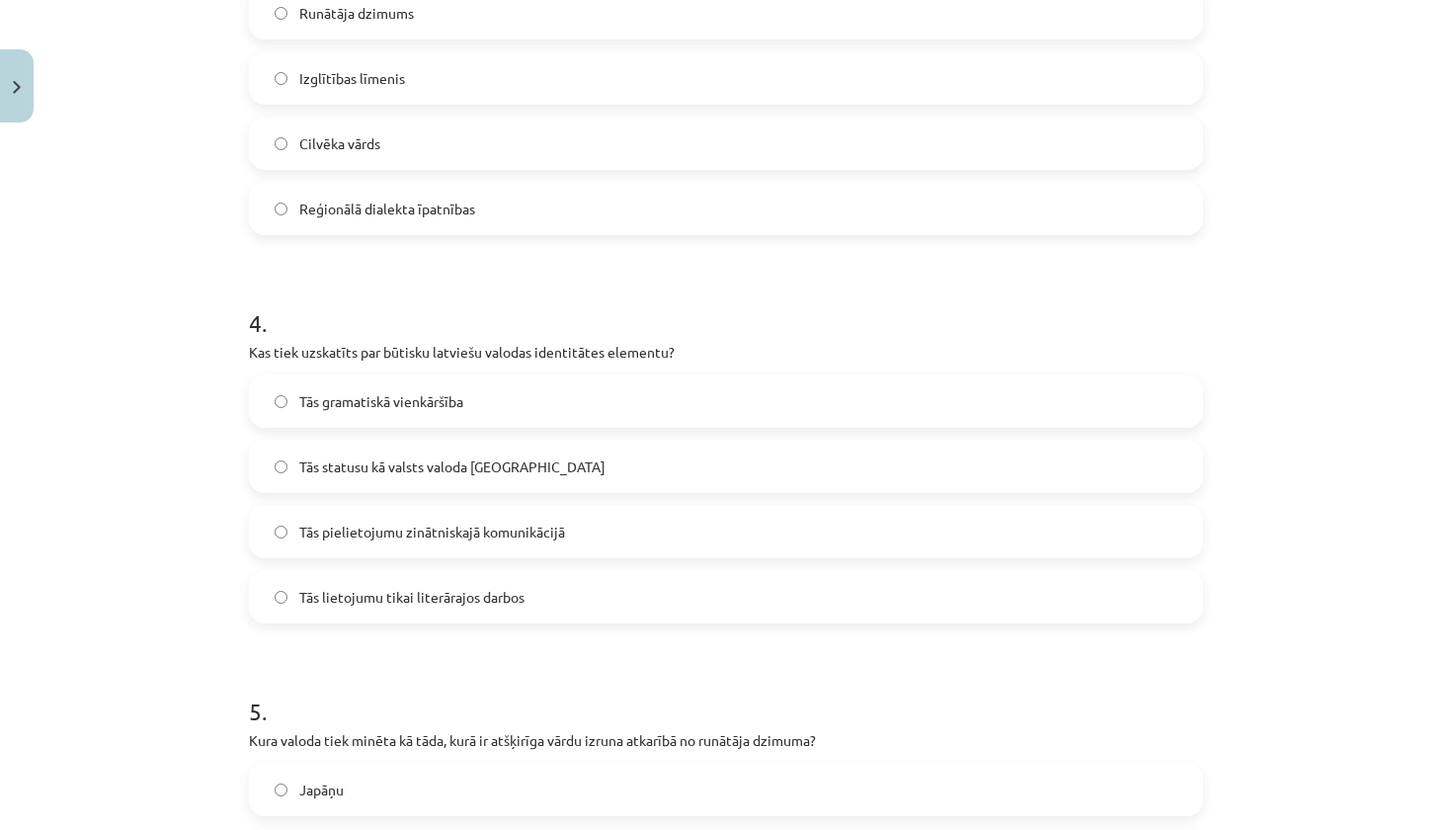
scroll to position [1291, 0]
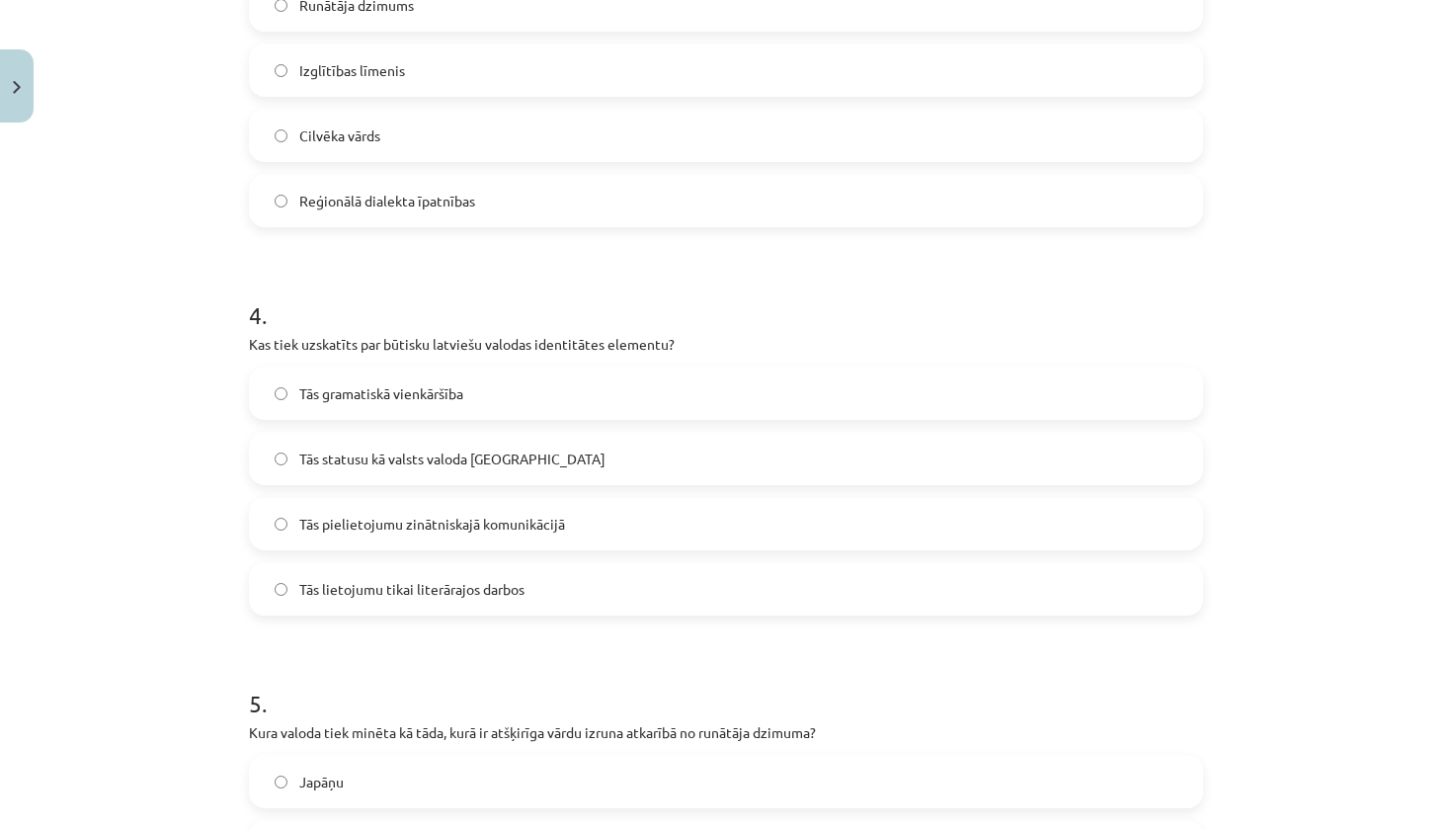
click at [421, 471] on label "Tās statusu kā valsts valoda Latvijā" at bounding box center [726, 458] width 950 height 49
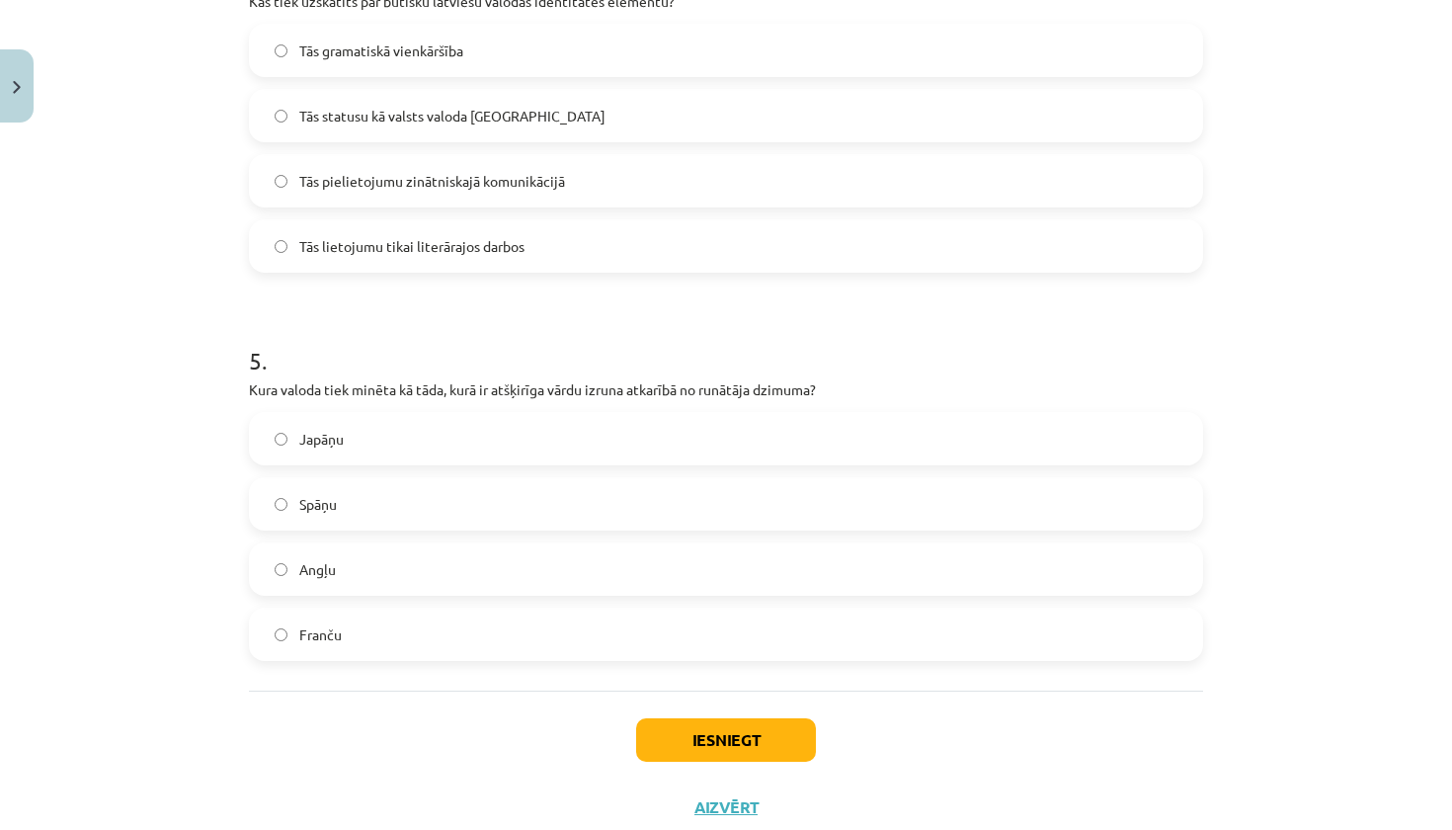
scroll to position [1667, 0]
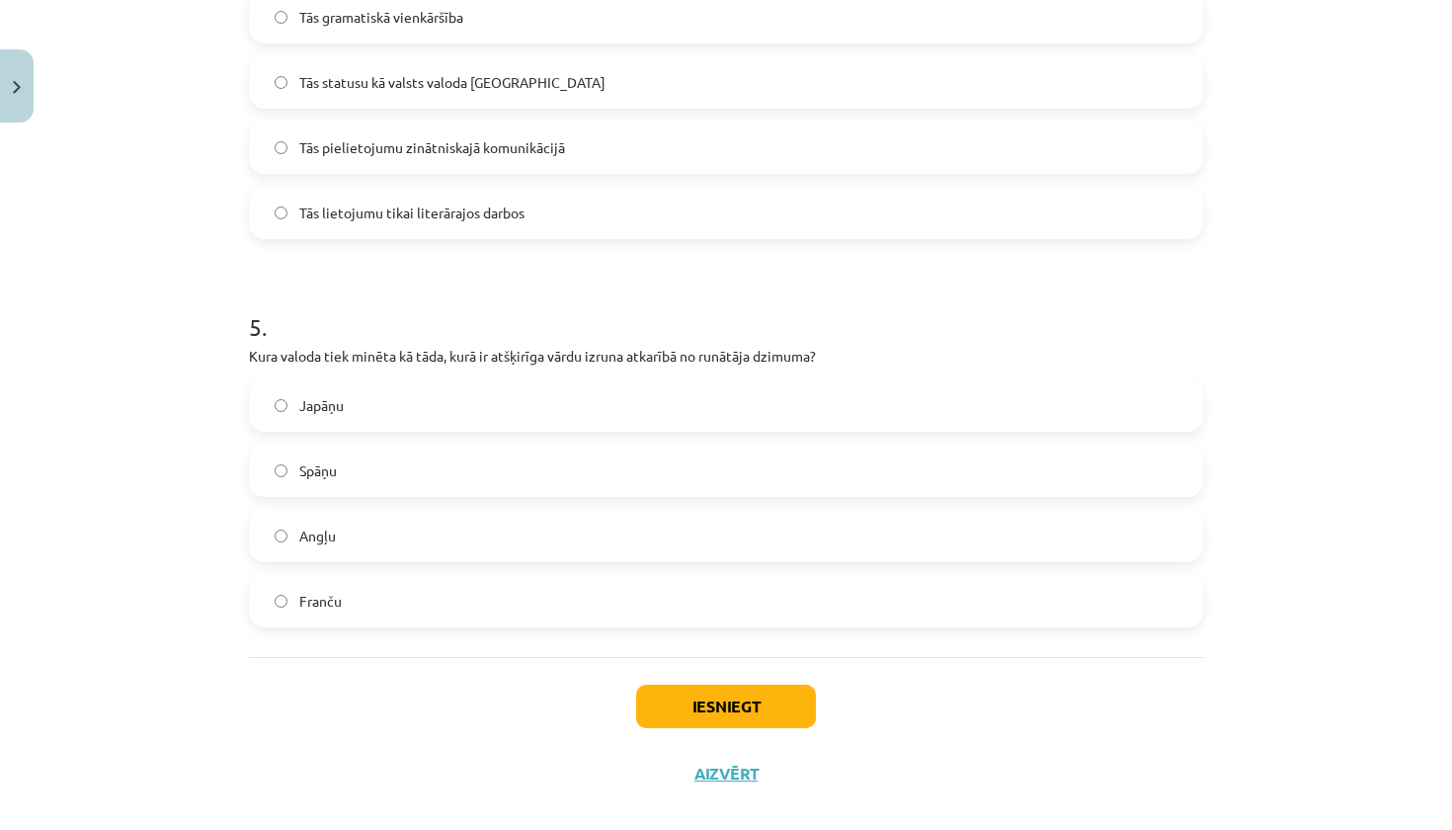
click at [400, 390] on label "Japāņu" at bounding box center [726, 404] width 950 height 49
click at [711, 700] on button "Iesniegt" at bounding box center [726, 706] width 180 height 43
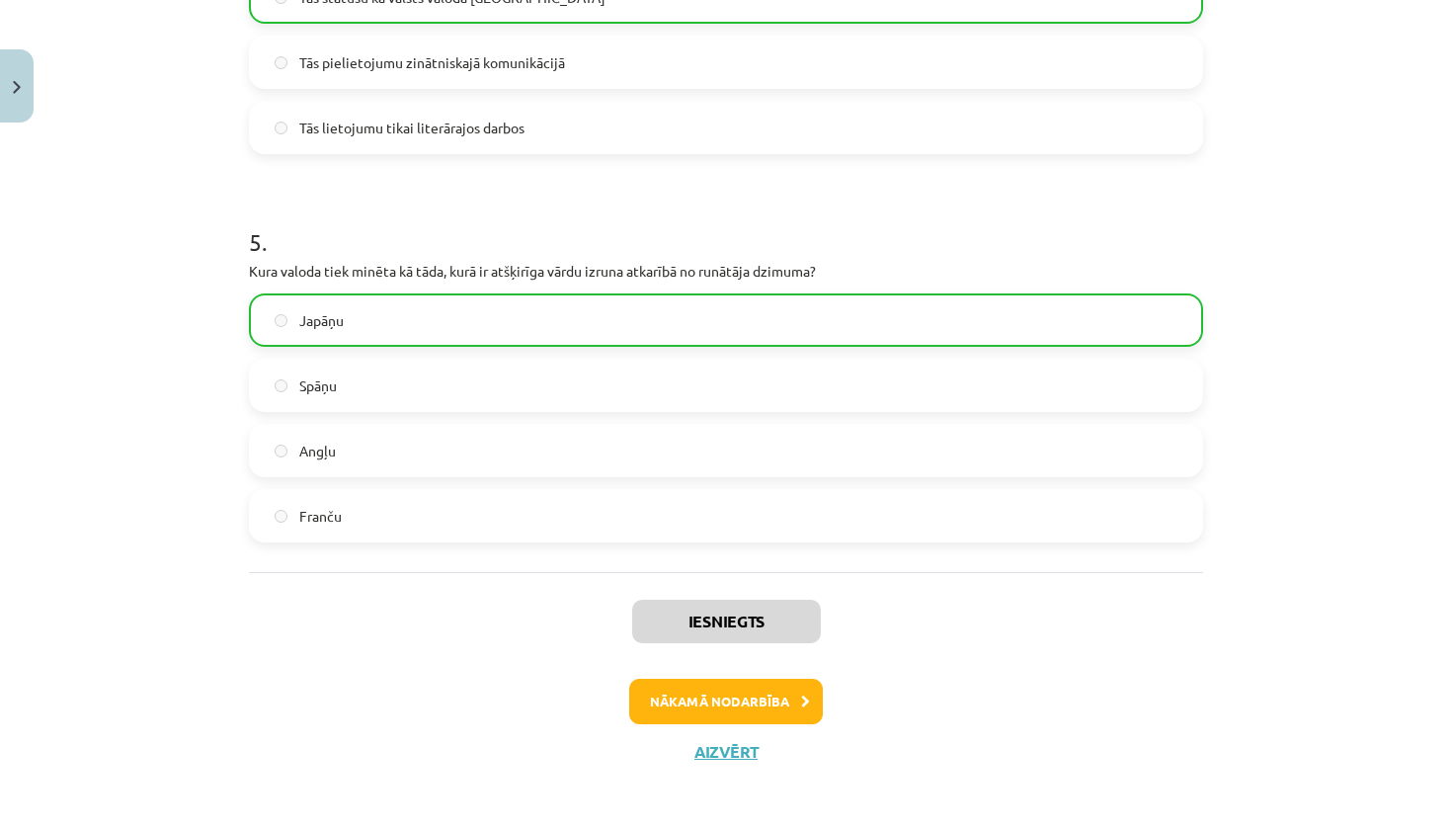
click at [726, 707] on button "Nākamā nodarbība" at bounding box center [726, 701] width 194 height 45
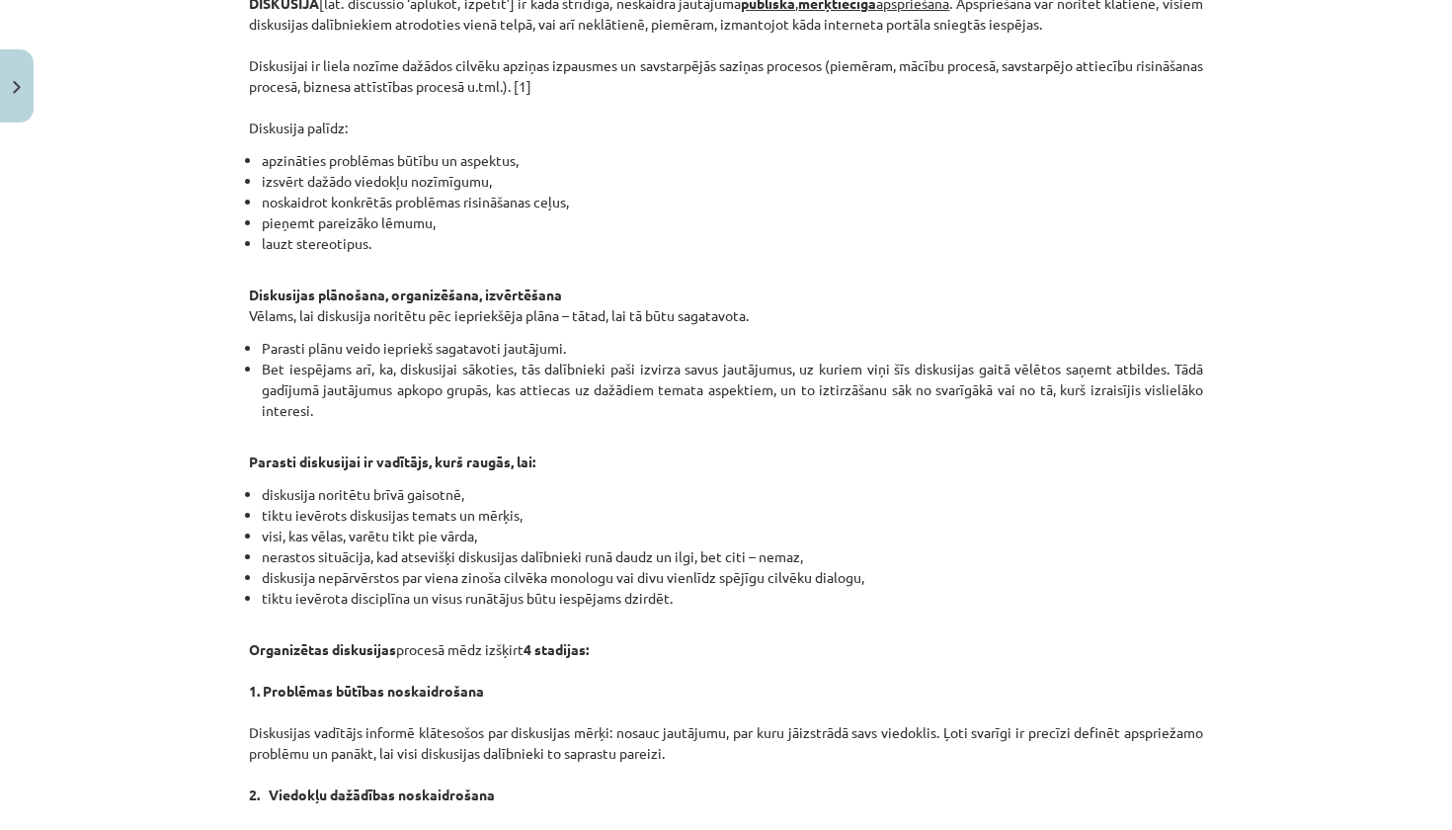
scroll to position [0, 0]
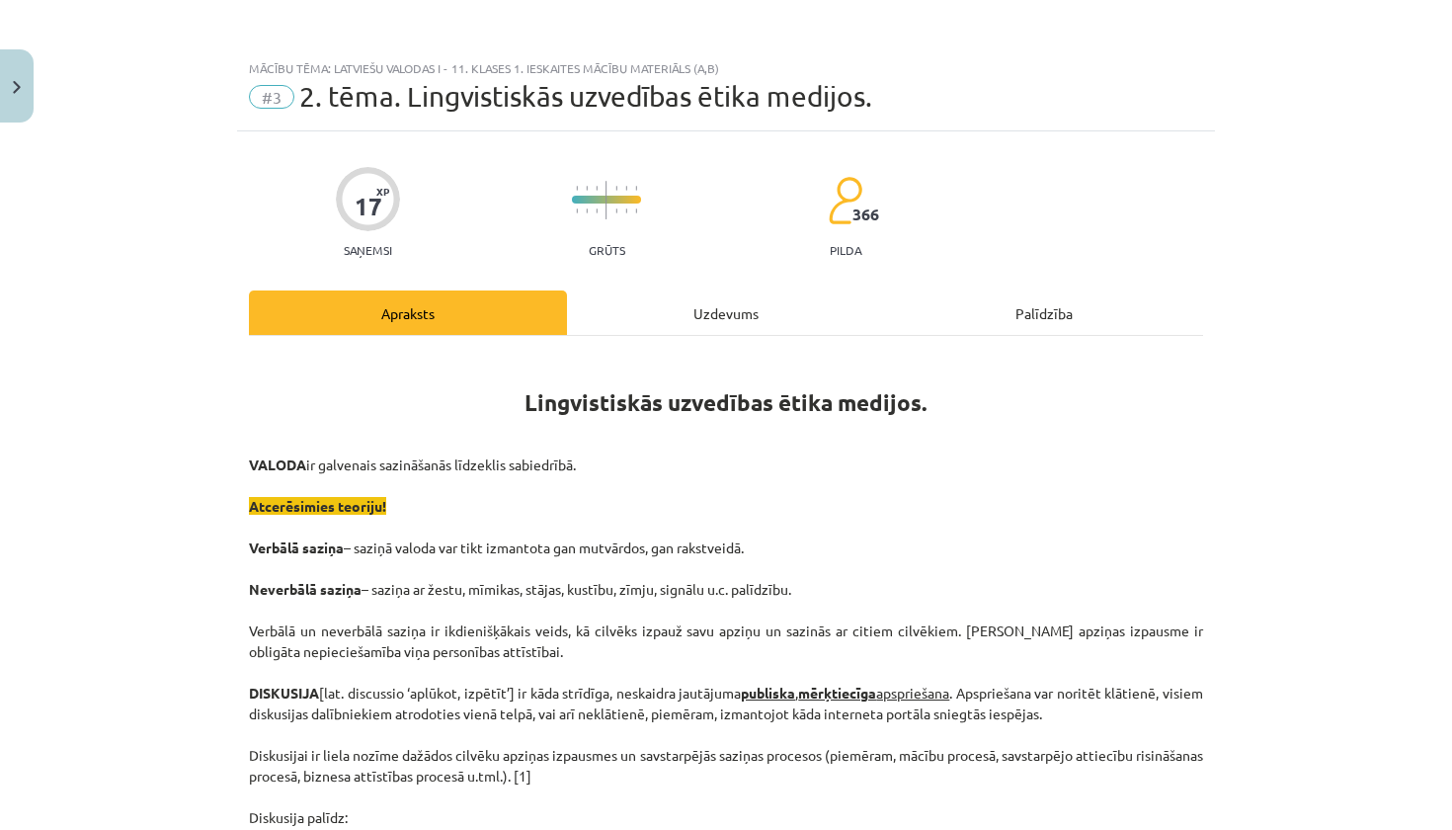
click at [19, 111] on button "Close" at bounding box center [17, 85] width 34 height 73
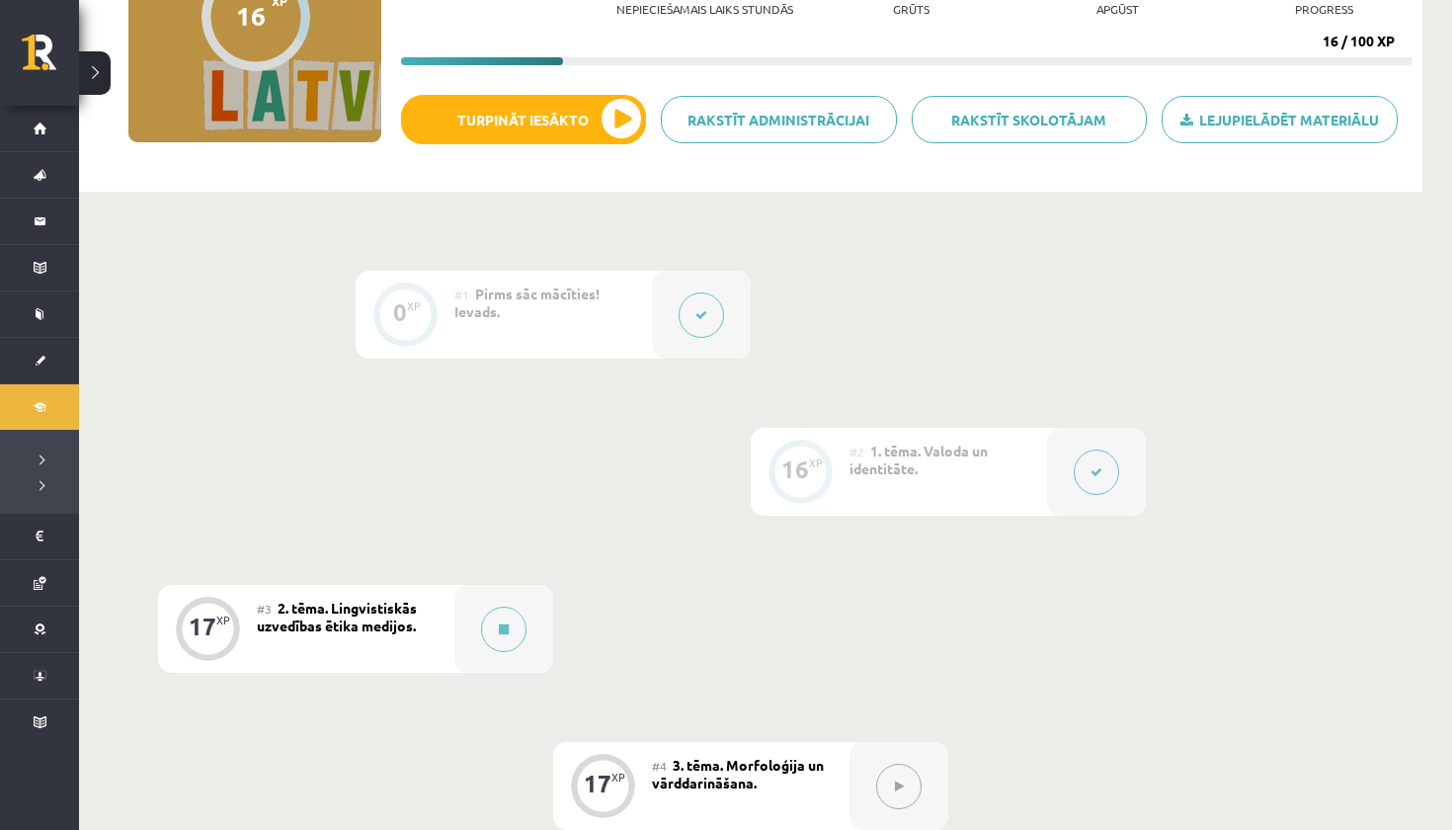
scroll to position [149, 0]
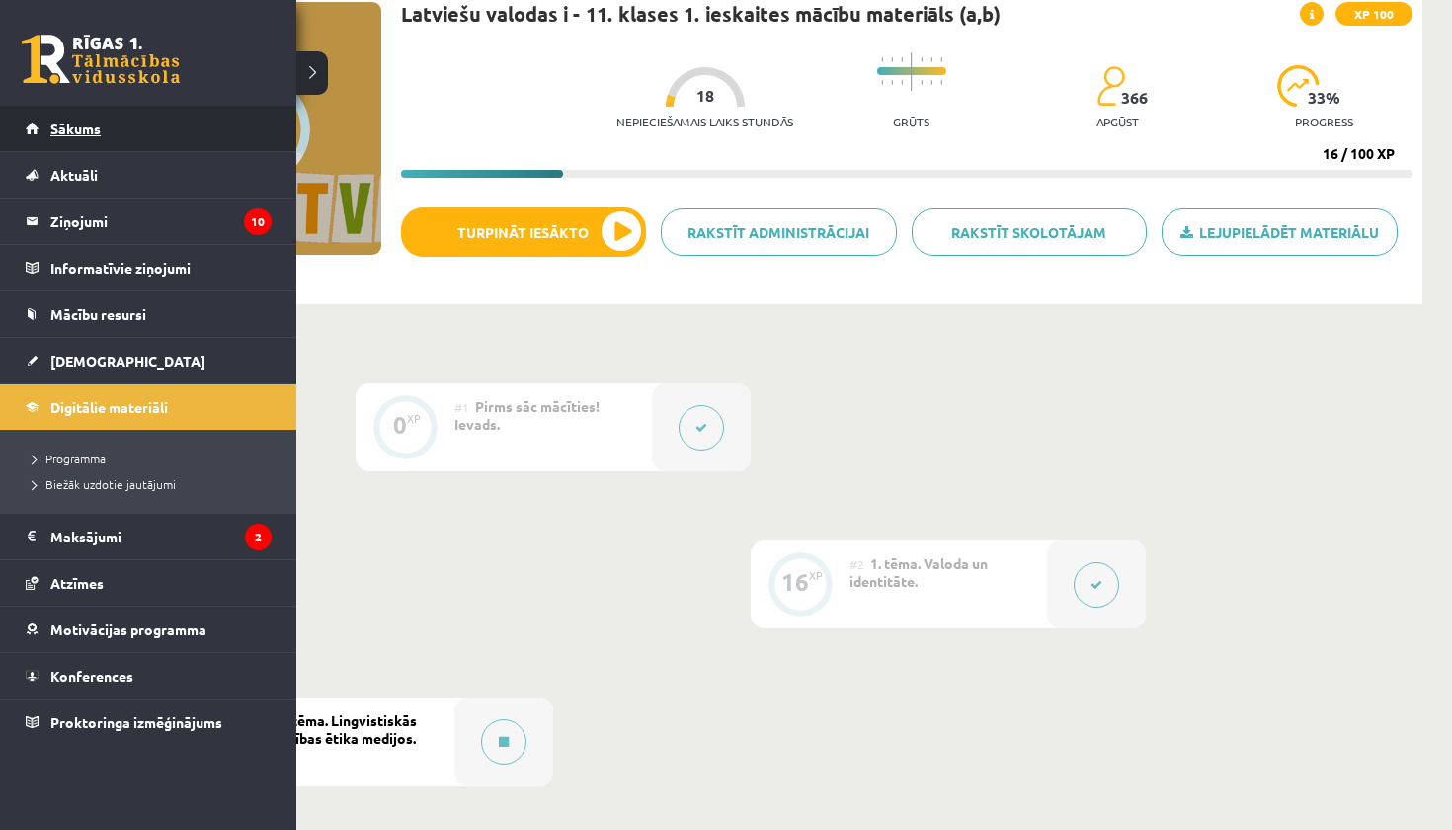
click at [62, 138] on link "Sākums" at bounding box center [149, 128] width 246 height 45
